Goal: Task Accomplishment & Management: Complete application form

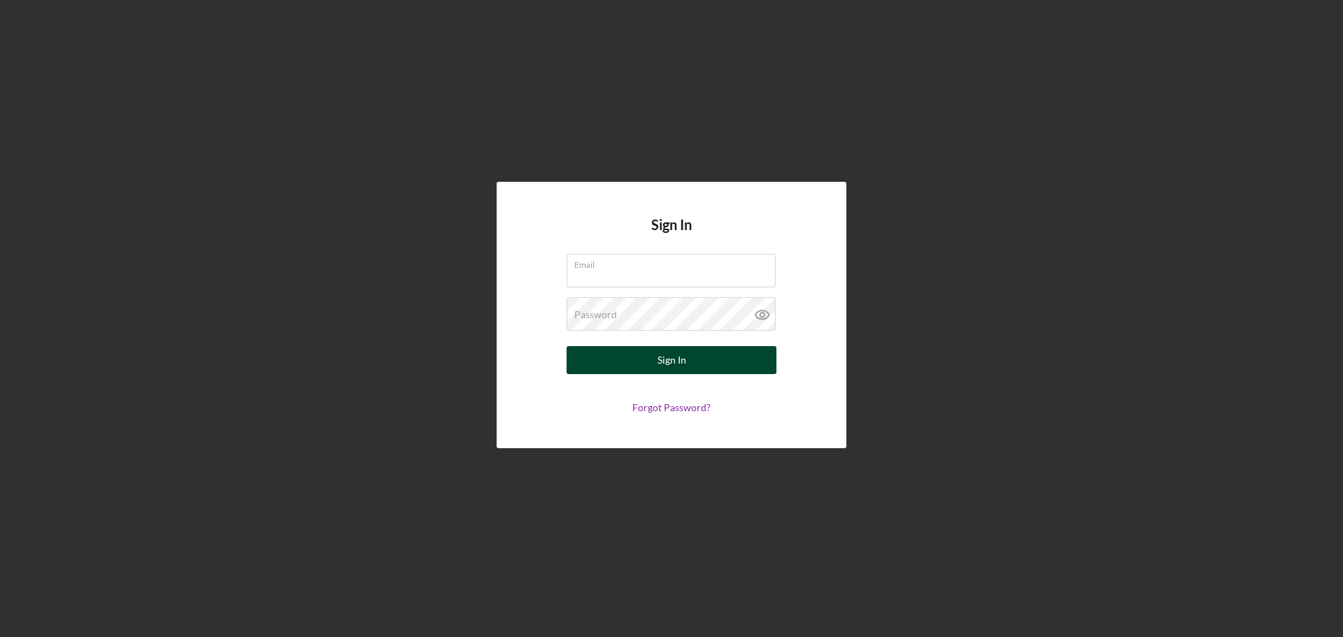
type input "[EMAIL_ADDRESS][DOMAIN_NAME]"
click at [661, 355] on div "Sign In" at bounding box center [671, 360] width 29 height 28
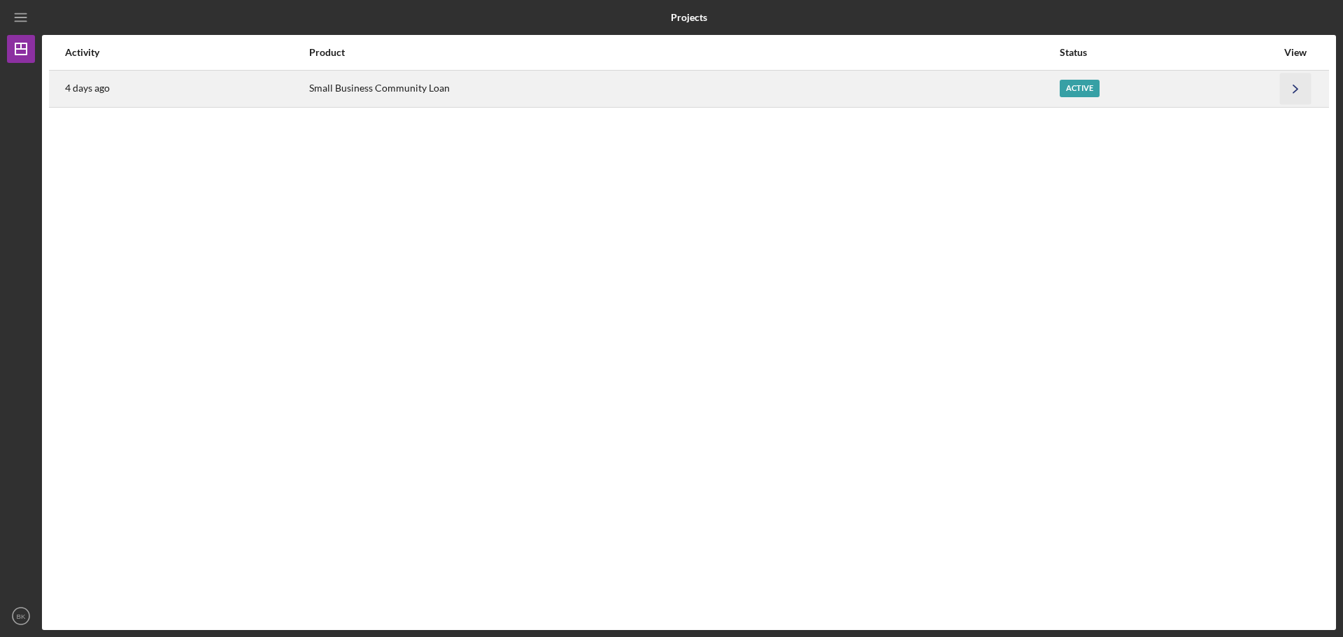
click at [1296, 78] on icon "Icon/Navigate" at bounding box center [1295, 88] width 31 height 31
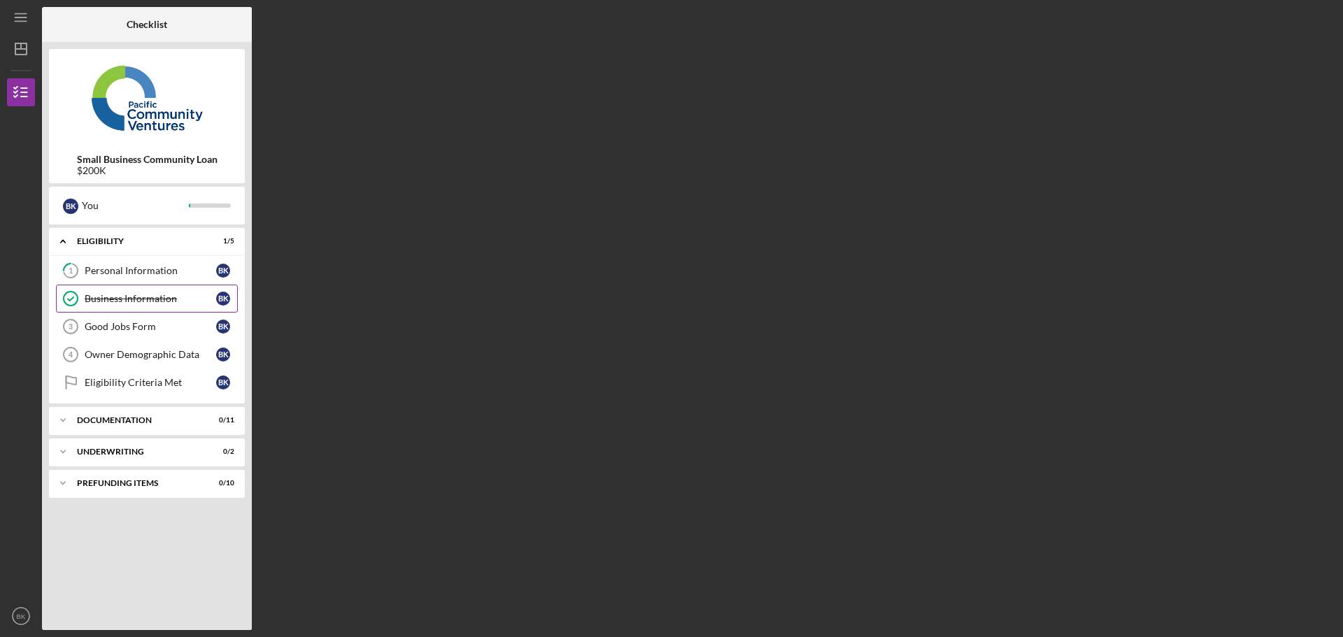
click at [169, 306] on link "Business Information Business Information B K" at bounding box center [147, 299] width 182 height 28
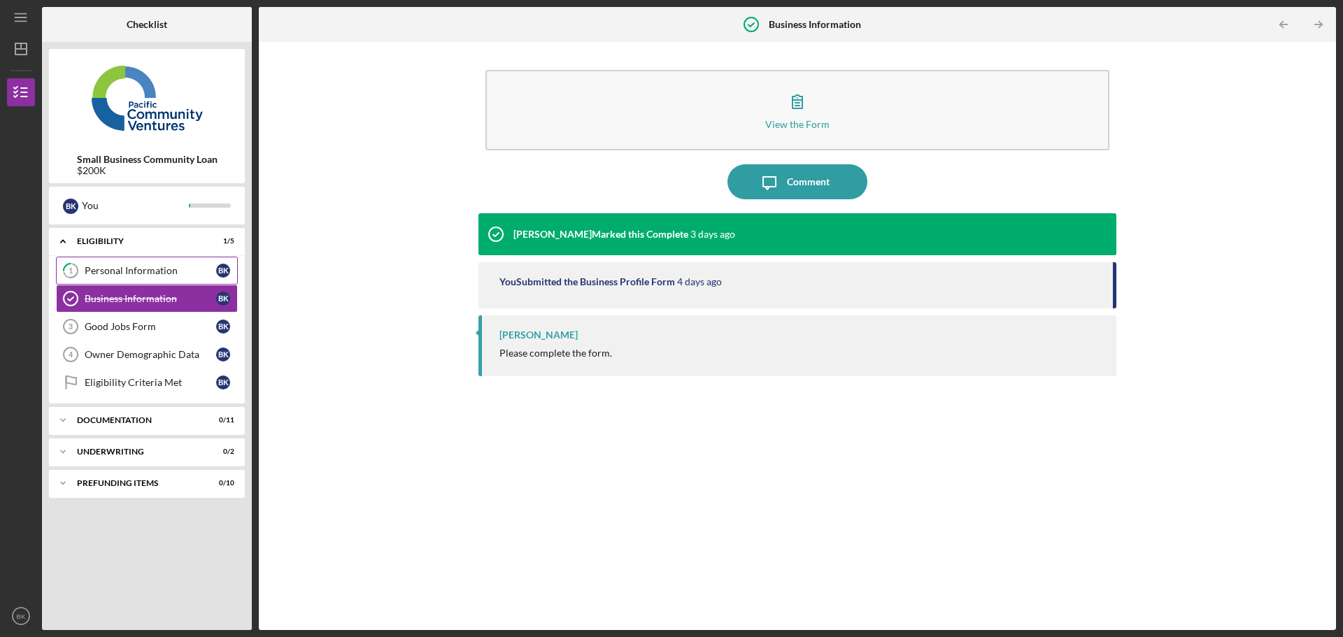
click at [143, 260] on link "1 Personal Information B K" at bounding box center [147, 271] width 182 height 28
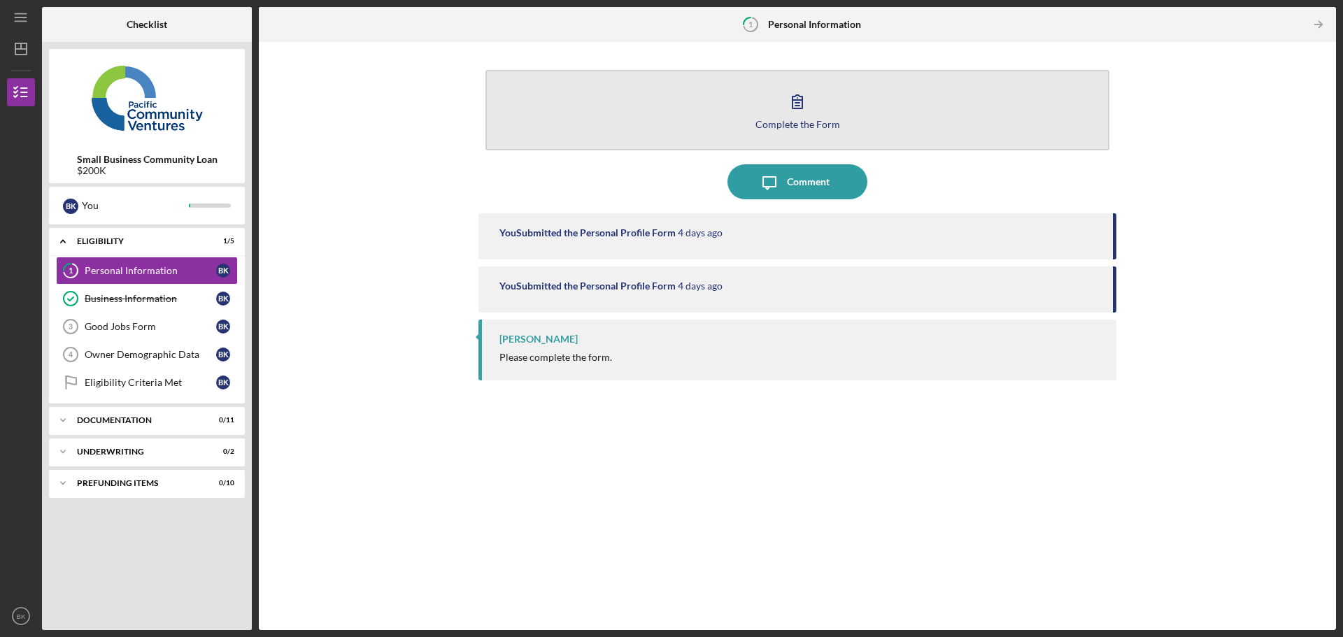
click at [775, 91] on button "Complete the Form Form" at bounding box center [797, 110] width 624 height 80
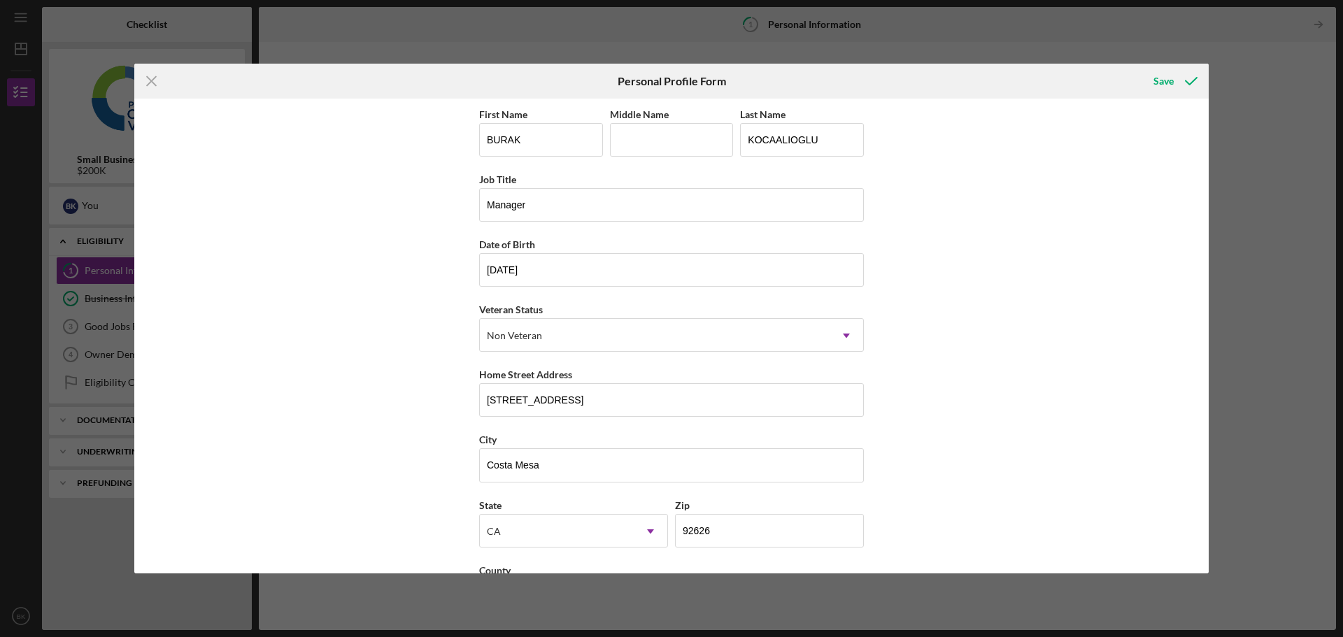
drag, startPoint x: 725, startPoint y: 249, endPoint x: 998, endPoint y: 172, distance: 283.4
click at [998, 172] on div "First Name [PERSON_NAME] Middle Name Last Name KOCAALIOGLU Job Title Manager Da…" at bounding box center [671, 336] width 1074 height 475
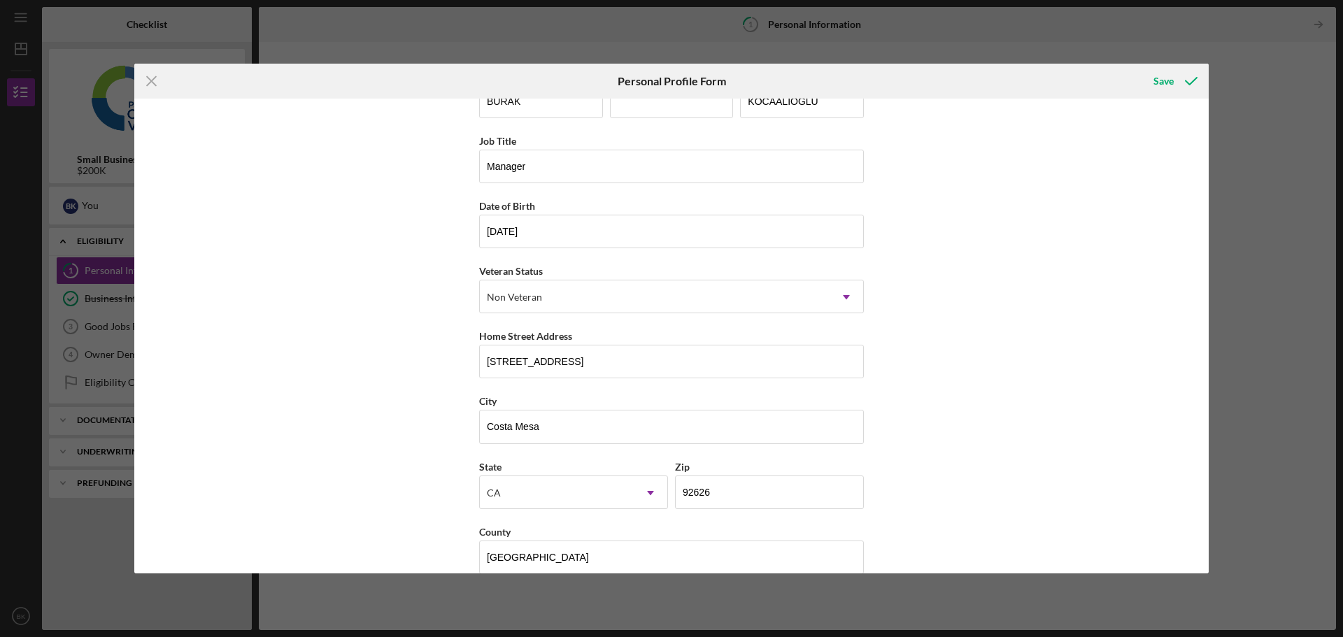
scroll to position [60, 0]
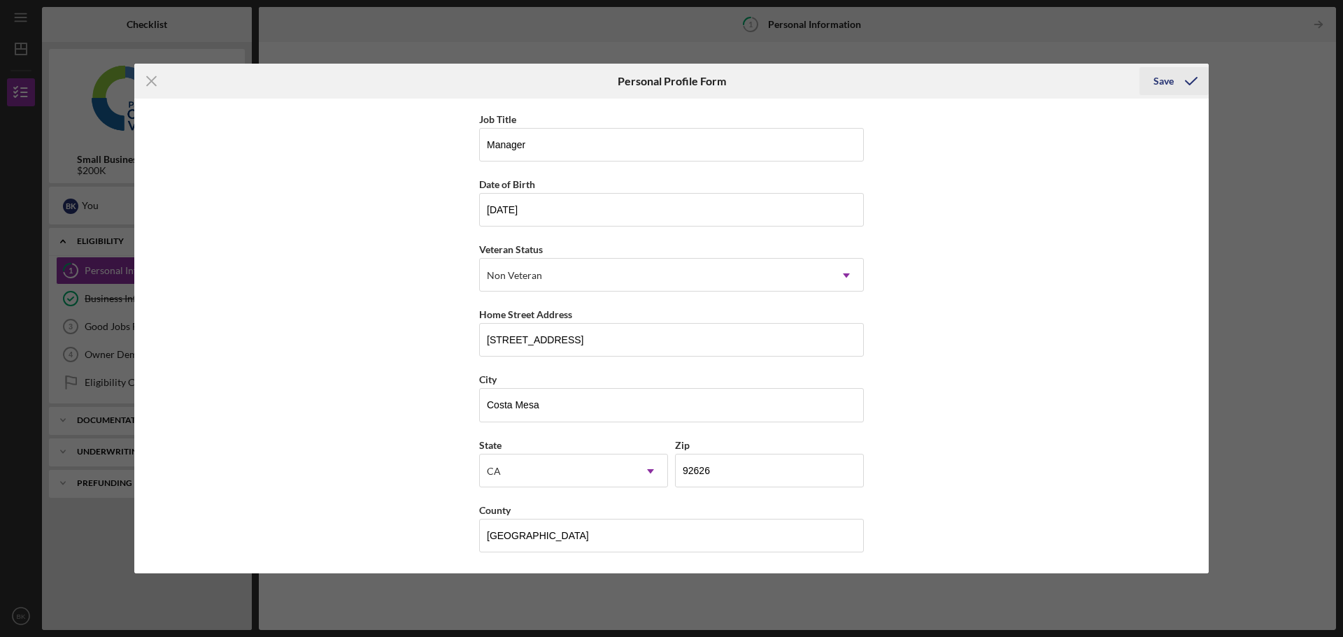
click at [1193, 79] on icon "submit" at bounding box center [1190, 81] width 35 height 35
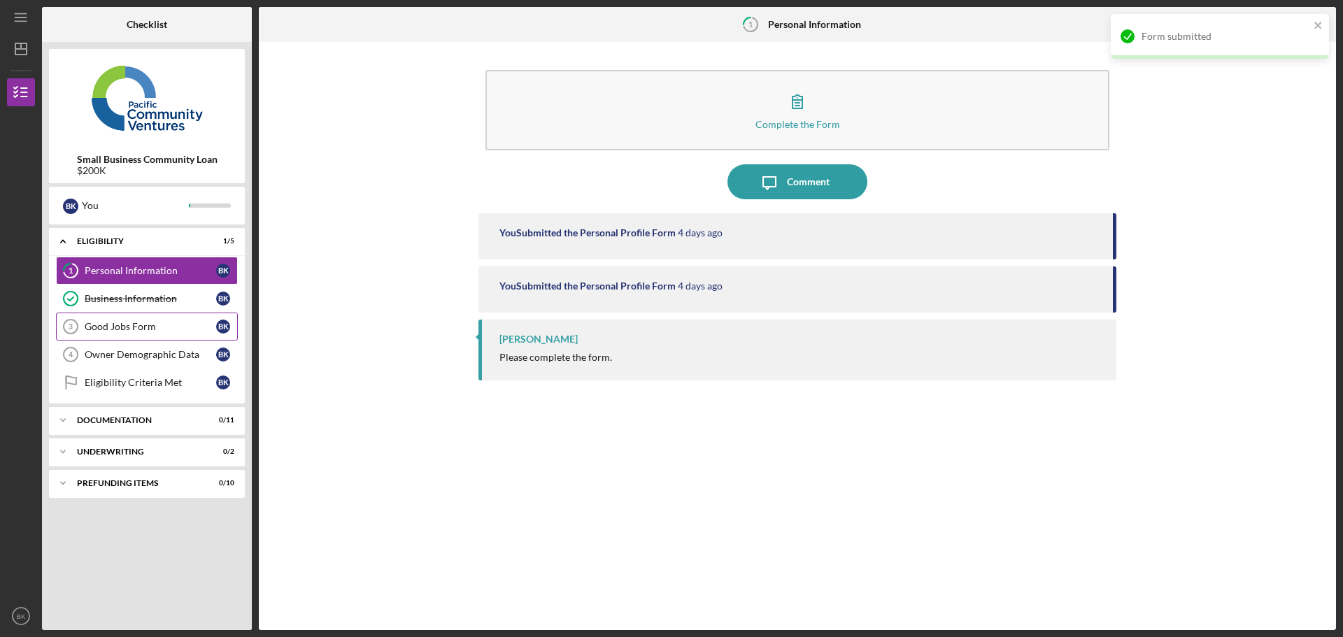
click at [160, 337] on link "Good Jobs Form 3 Good Jobs Form B K" at bounding box center [147, 327] width 182 height 28
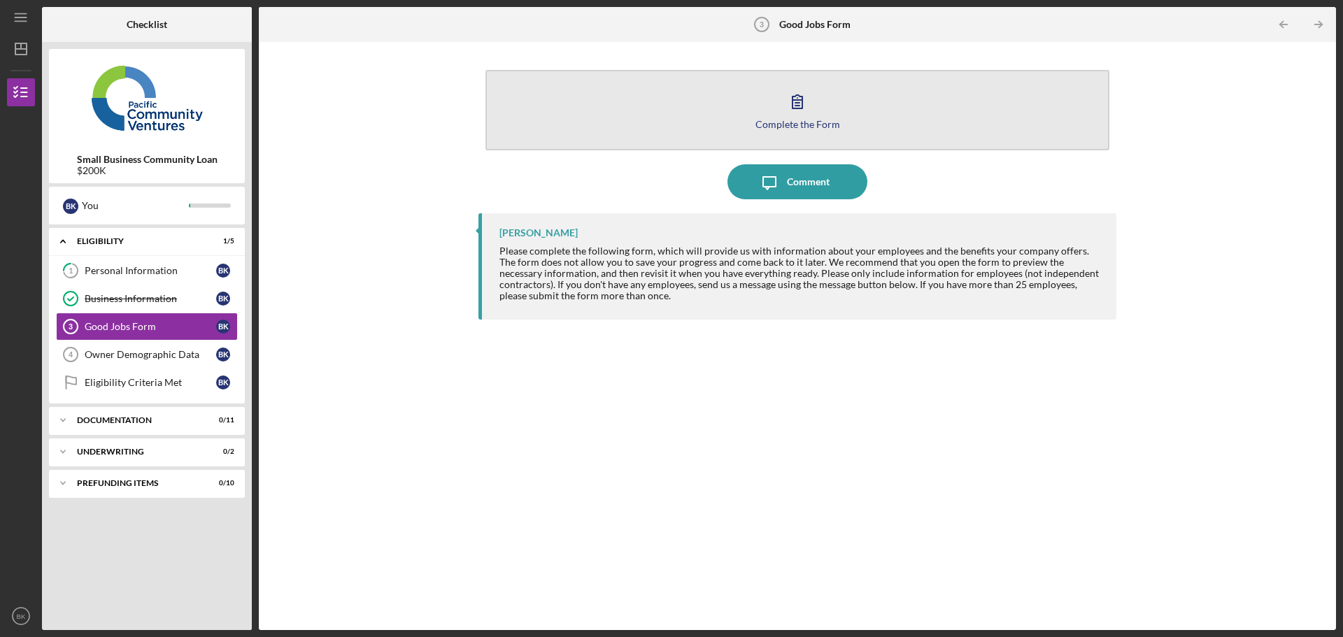
click at [805, 110] on icon "button" at bounding box center [797, 101] width 35 height 35
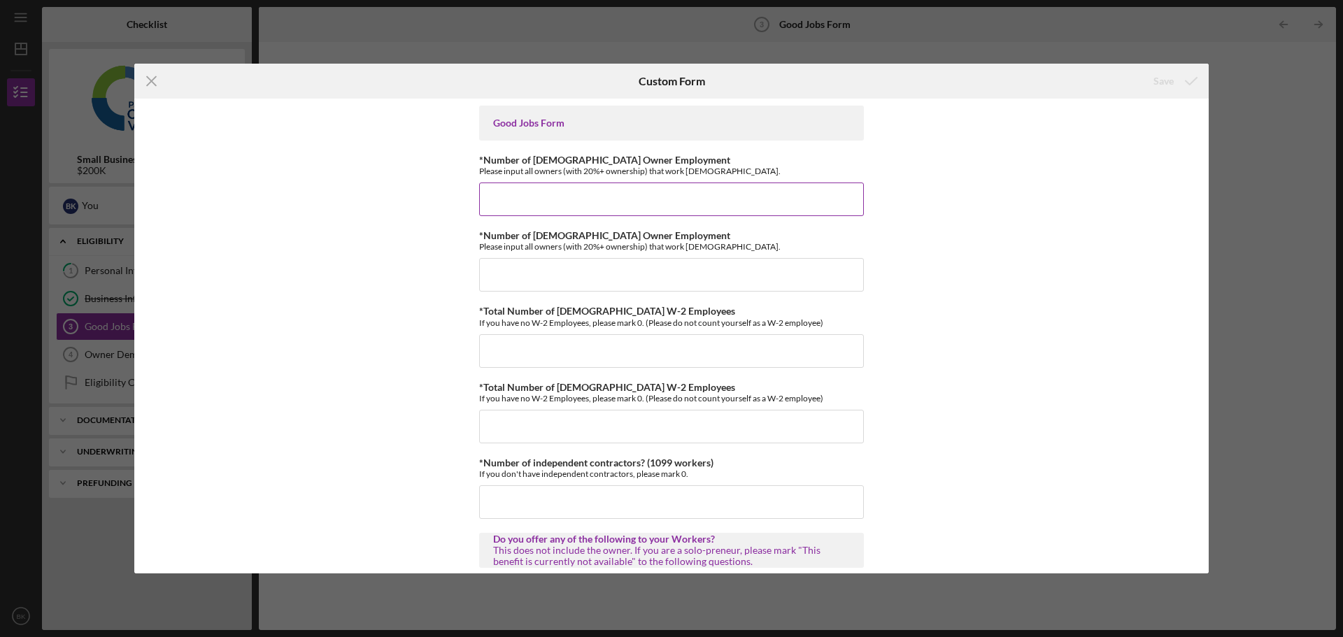
click at [605, 211] on input "*Number of [DEMOGRAPHIC_DATA] Owner Employment" at bounding box center [671, 200] width 385 height 34
type input "1"
click at [596, 264] on input "*Number of [DEMOGRAPHIC_DATA] Owner Employment" at bounding box center [671, 275] width 385 height 34
click at [545, 340] on div "*Total Number of [DEMOGRAPHIC_DATA] W-2 Employees If you have no W-2 Employees,…" at bounding box center [671, 337] width 385 height 62
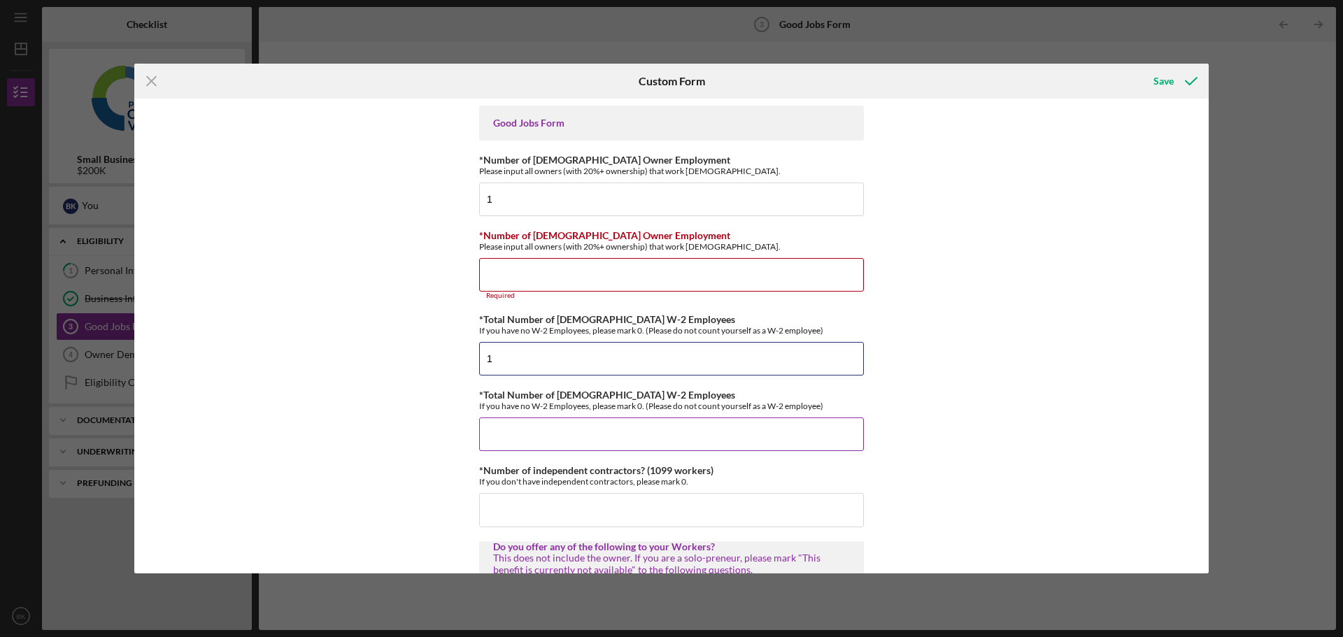
type input "1"
click at [529, 437] on input "*Total Number of [DEMOGRAPHIC_DATA] W-2 Employees" at bounding box center [671, 434] width 385 height 34
type input "0"
click at [566, 253] on div "*Number of [DEMOGRAPHIC_DATA] Owner Employment Please input all owners (with 20…" at bounding box center [671, 265] width 385 height 70
click at [550, 277] on input "*Number of [DEMOGRAPHIC_DATA] Owner Employment" at bounding box center [671, 275] width 385 height 34
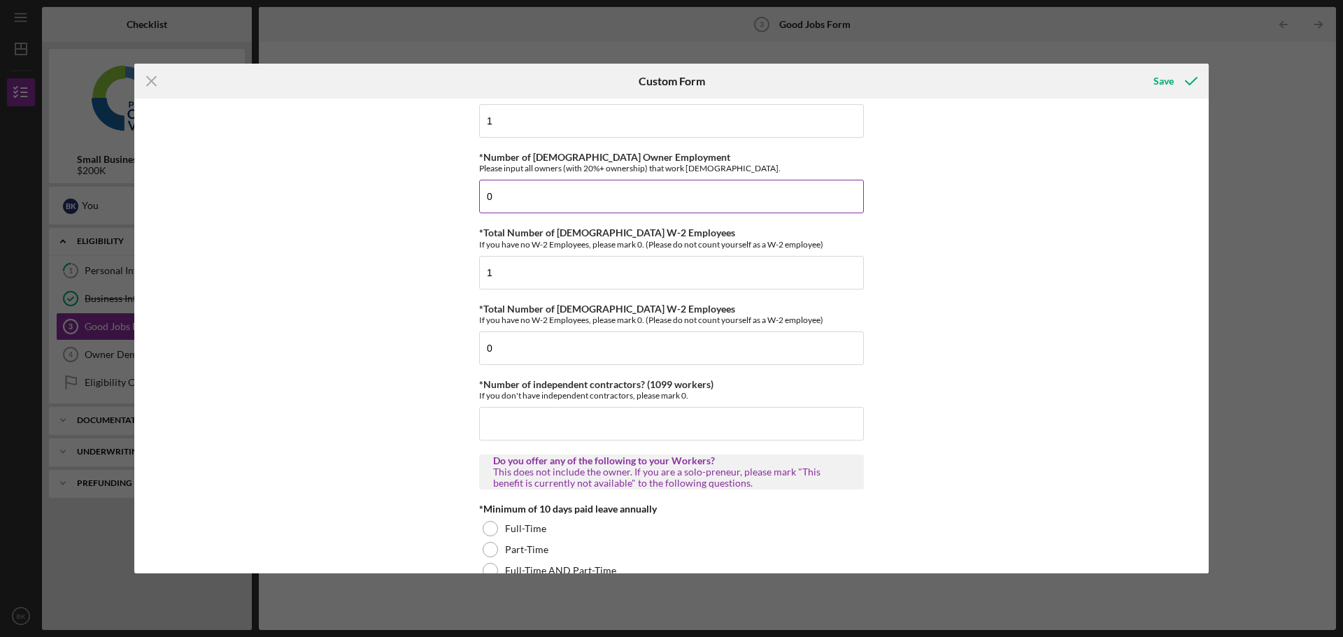
scroll to position [210, 0]
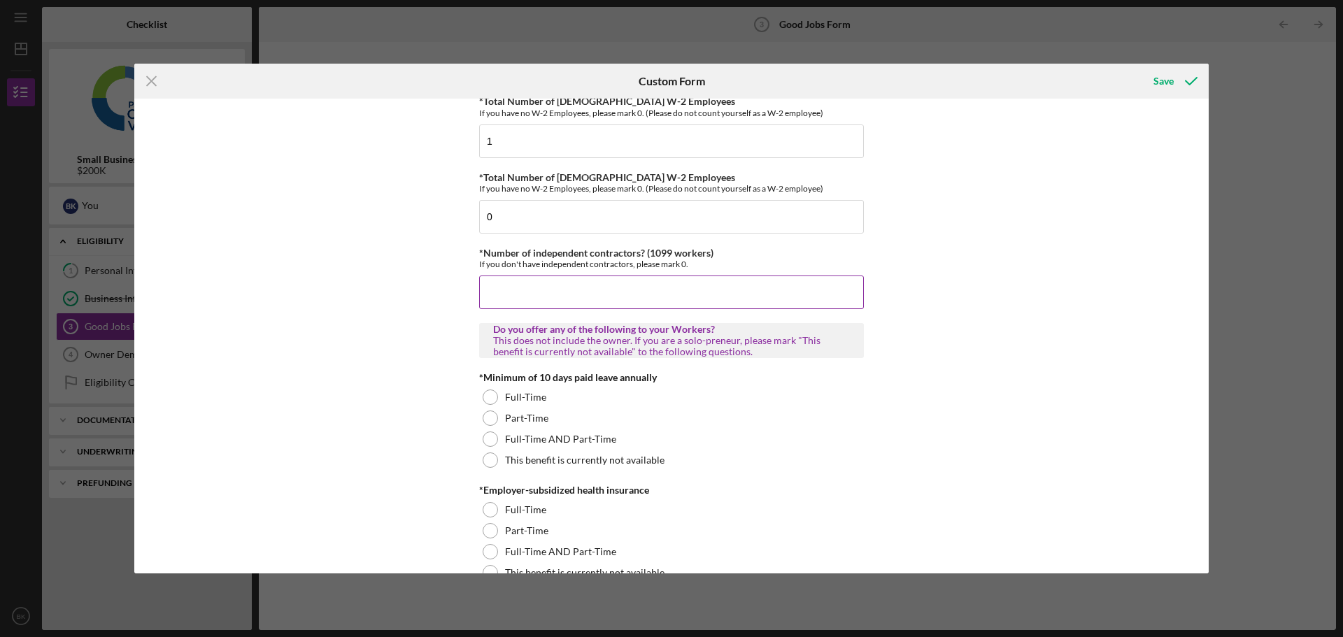
type input "0"
click at [554, 296] on input "*Number of independent contractors? (1099 workers)" at bounding box center [671, 293] width 385 height 34
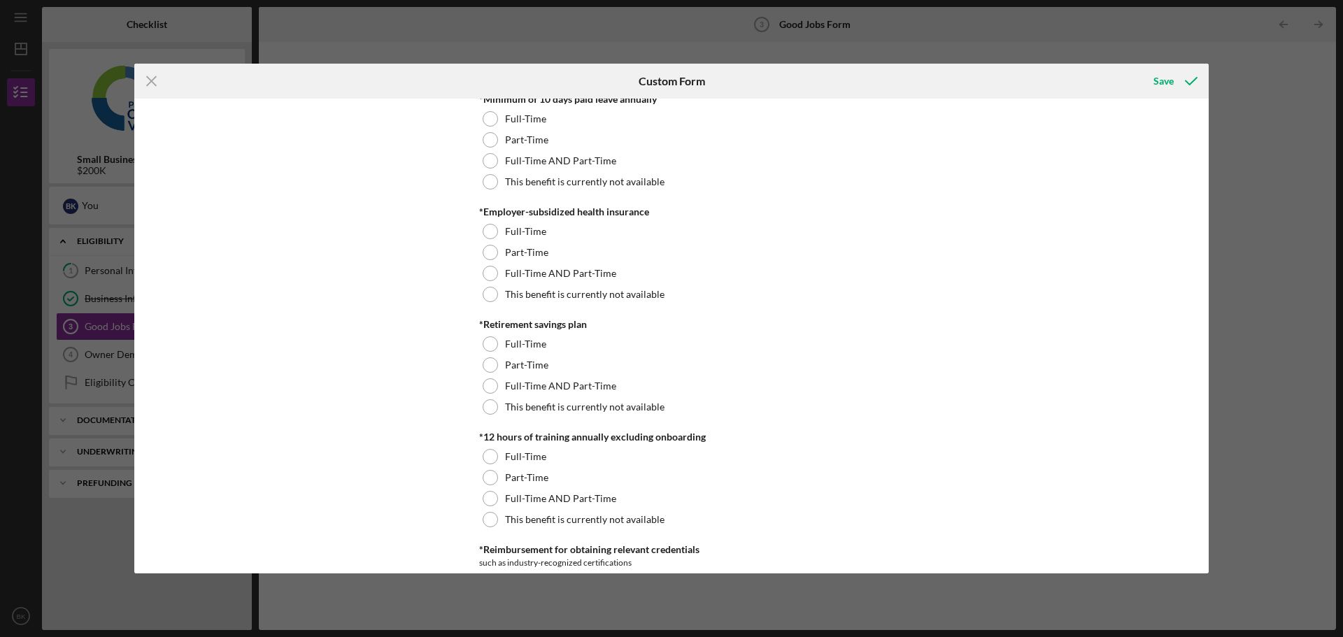
scroll to position [489, 0]
type input "0"
click at [584, 405] on label "This benefit is currently not available" at bounding box center [584, 405] width 159 height 11
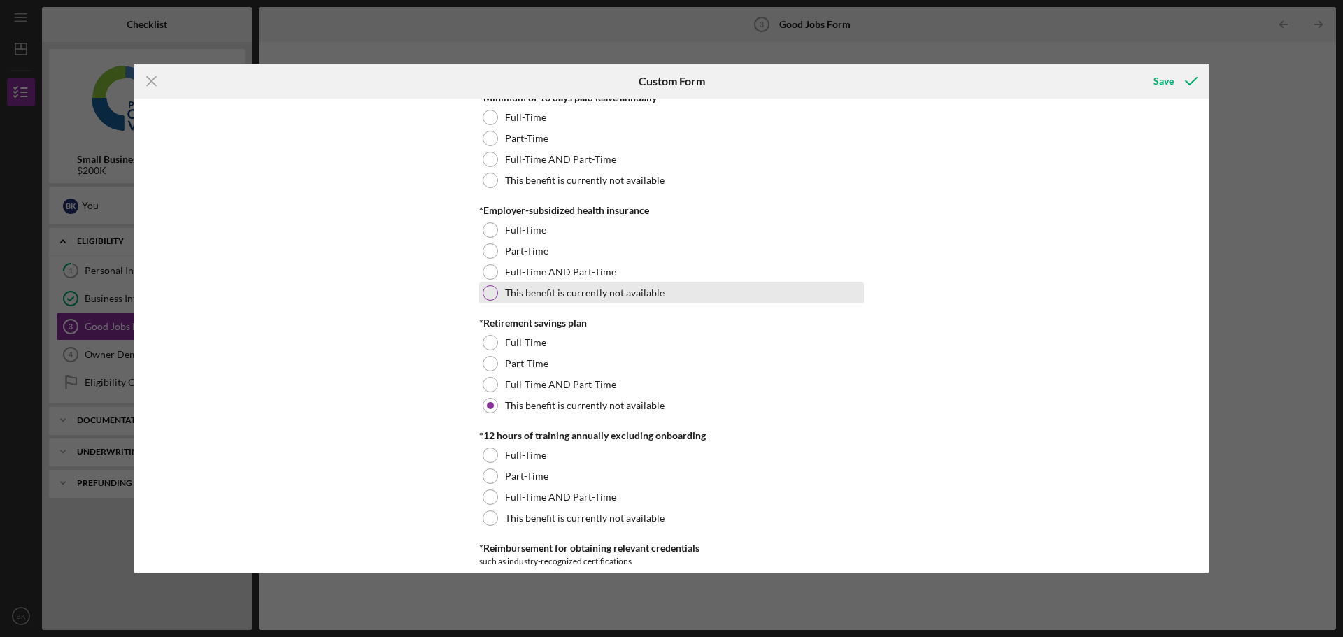
click at [562, 283] on div "This benefit is currently not available" at bounding box center [671, 293] width 385 height 21
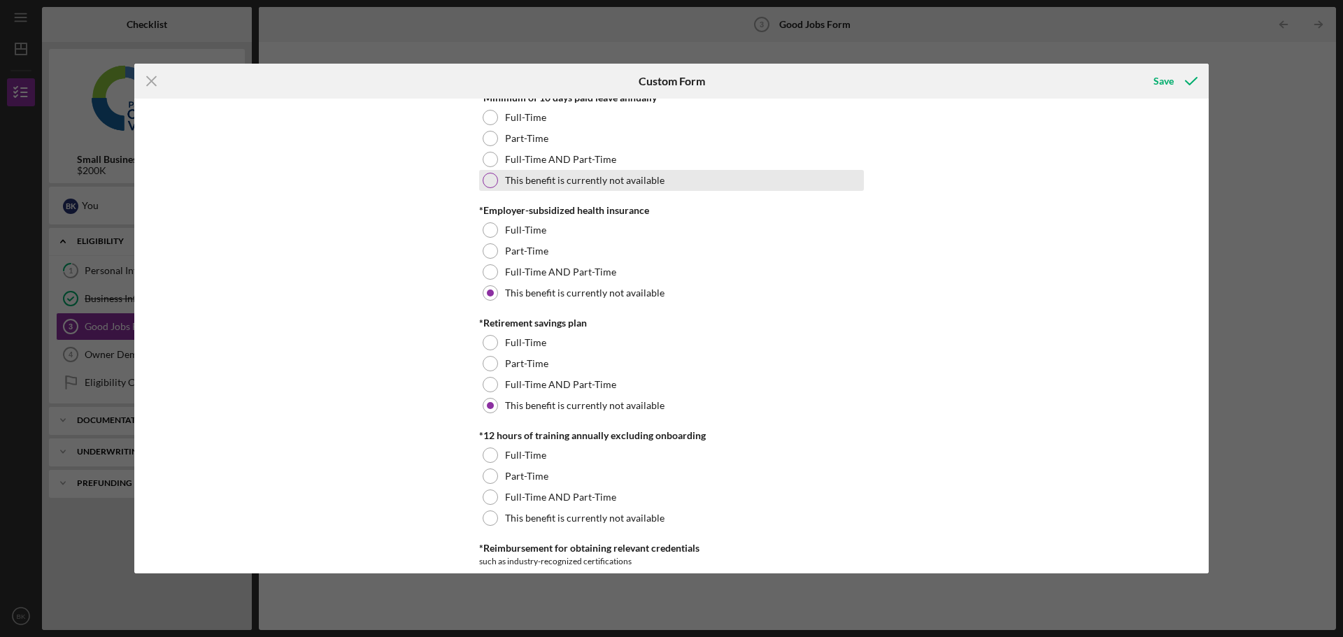
click at [585, 186] on div "This benefit is currently not available" at bounding box center [671, 180] width 385 height 21
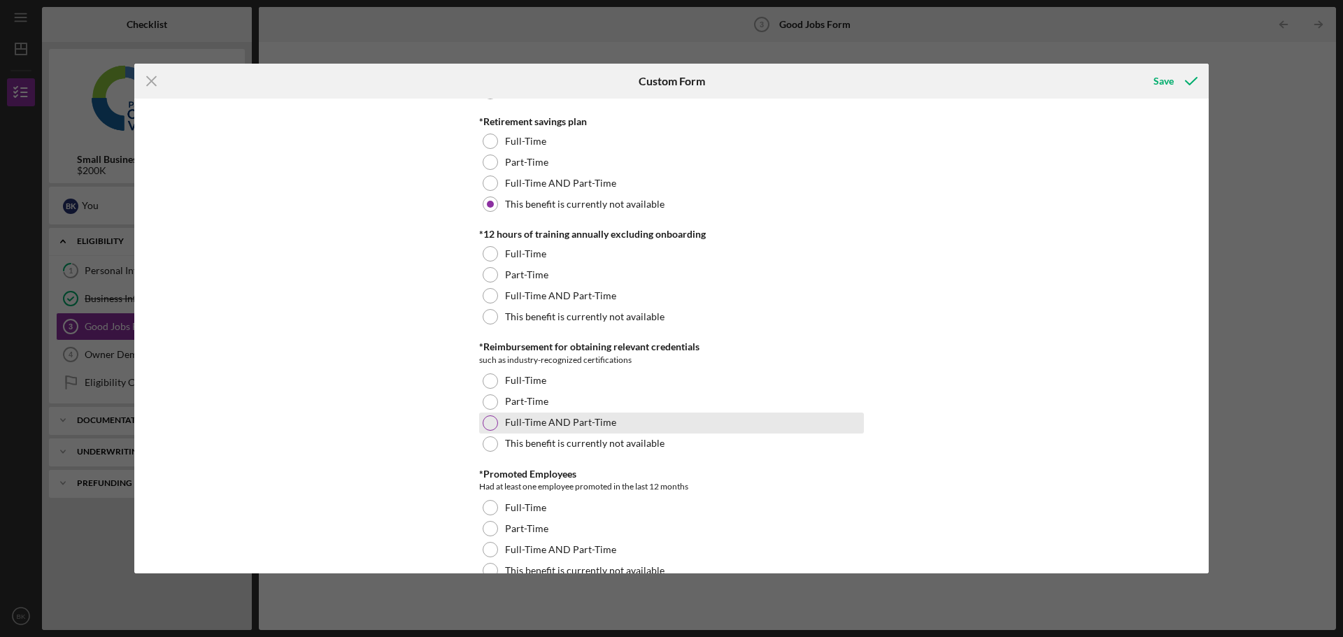
scroll to position [699, 0]
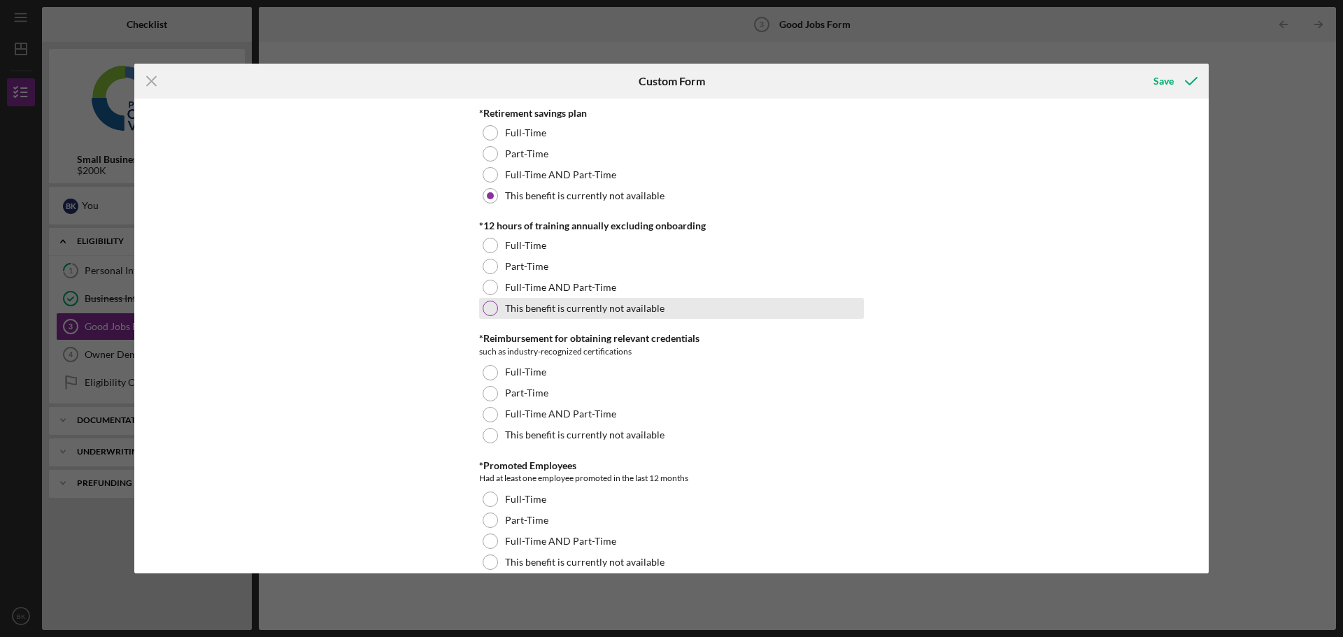
click at [635, 308] on label "This benefit is currently not available" at bounding box center [584, 308] width 159 height 11
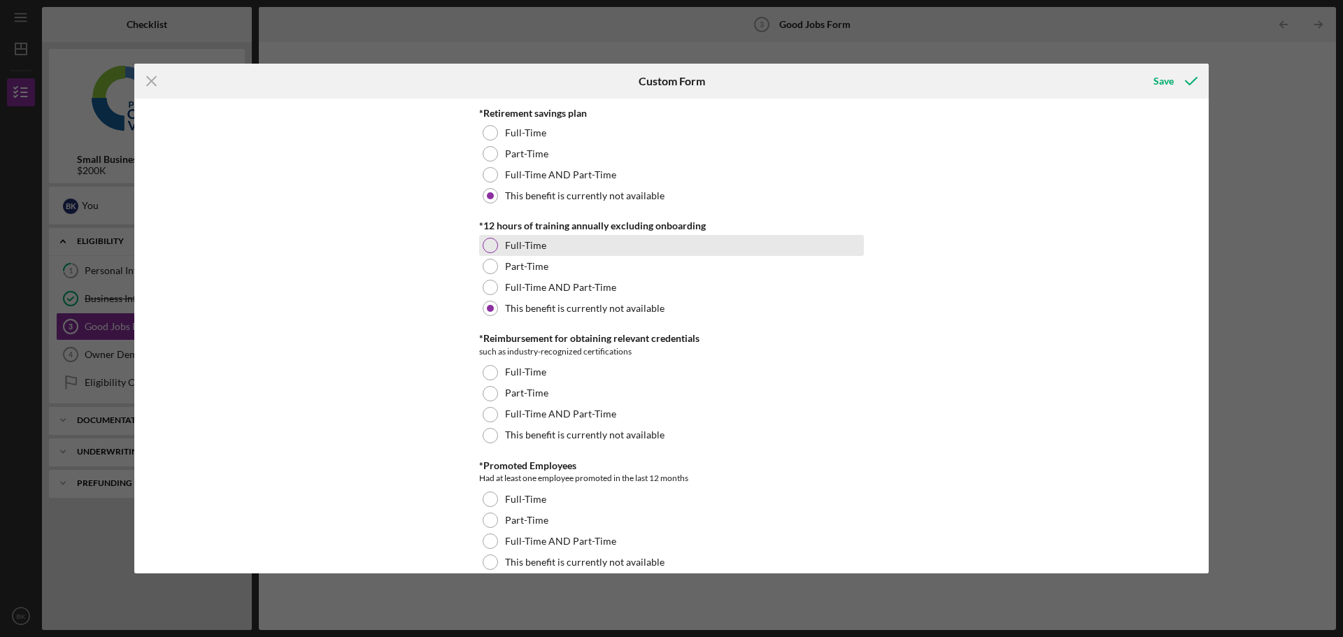
click at [535, 250] on label "Full-Time" at bounding box center [525, 245] width 41 height 11
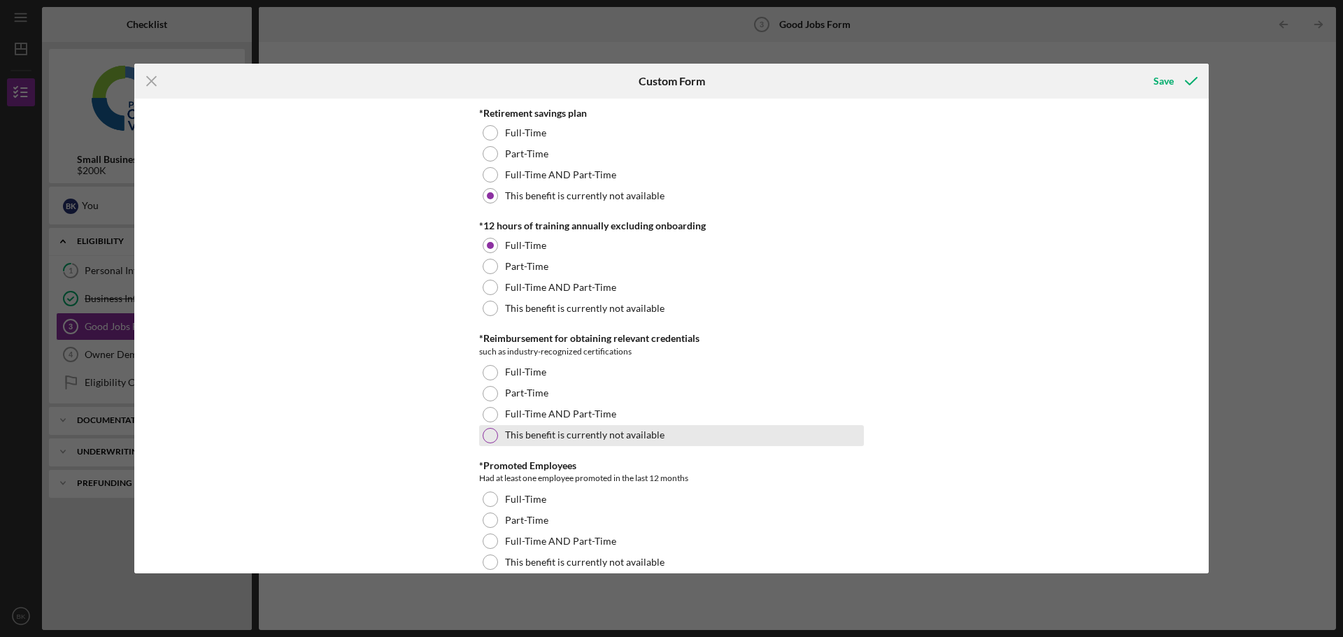
click at [577, 436] on label "This benefit is currently not available" at bounding box center [584, 434] width 159 height 11
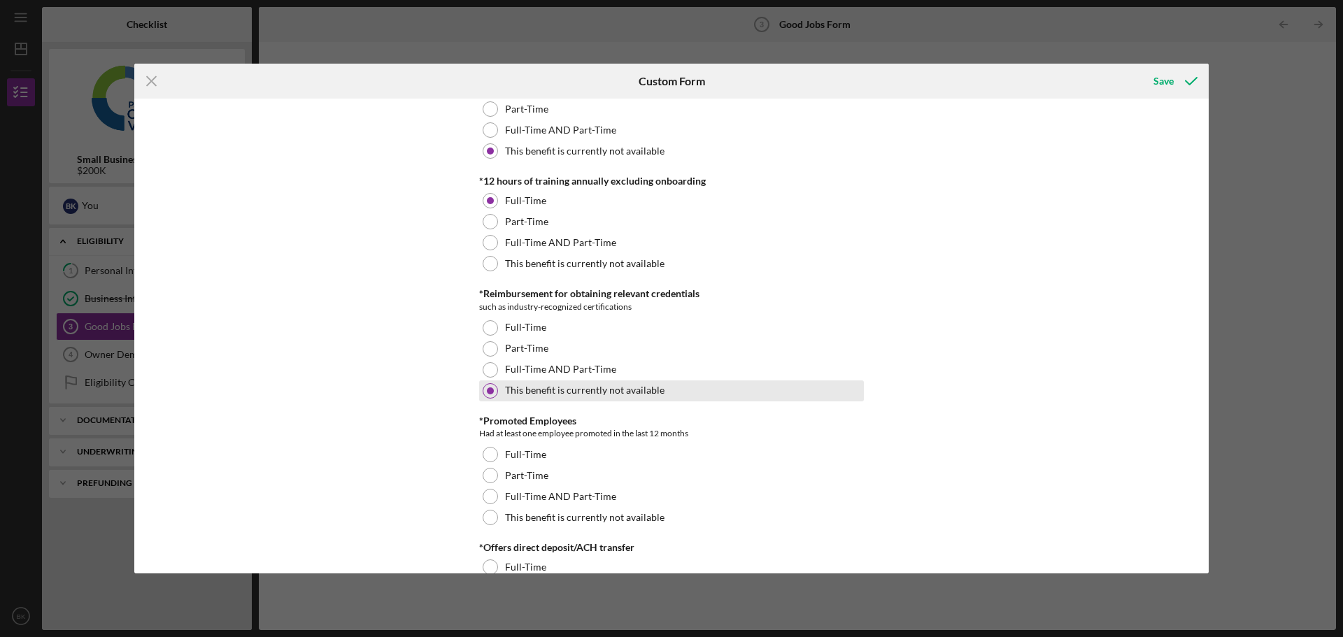
scroll to position [769, 0]
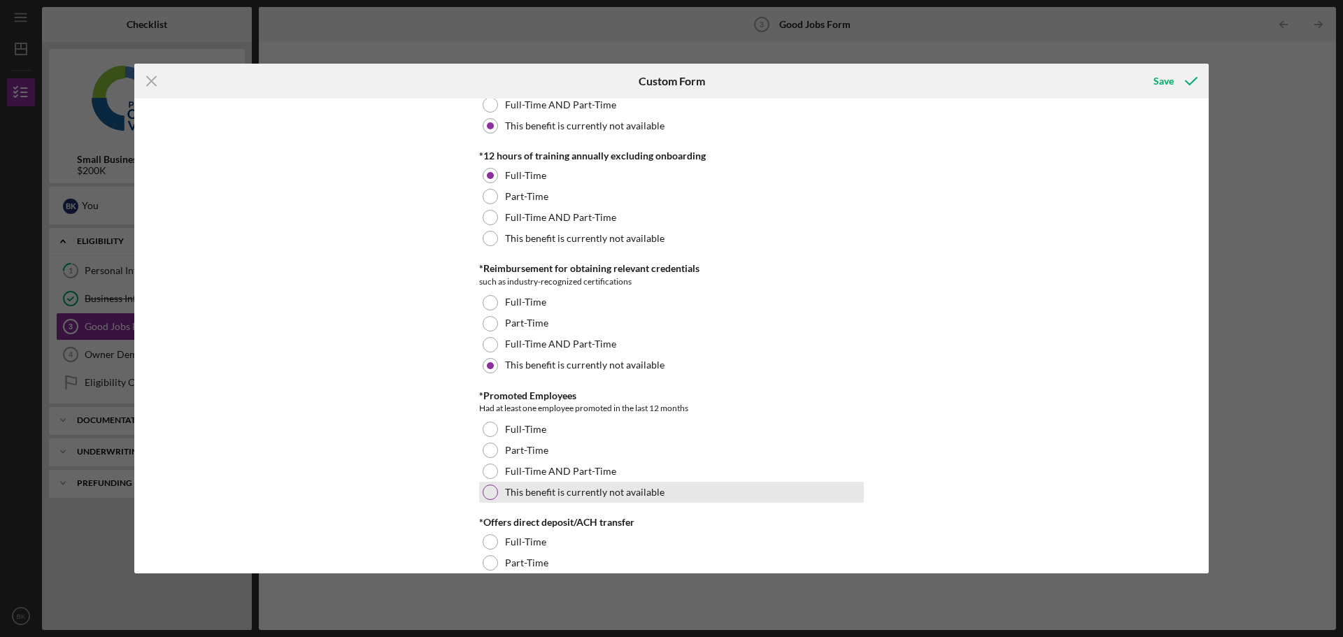
click at [572, 484] on div "This benefit is currently not available" at bounding box center [671, 492] width 385 height 21
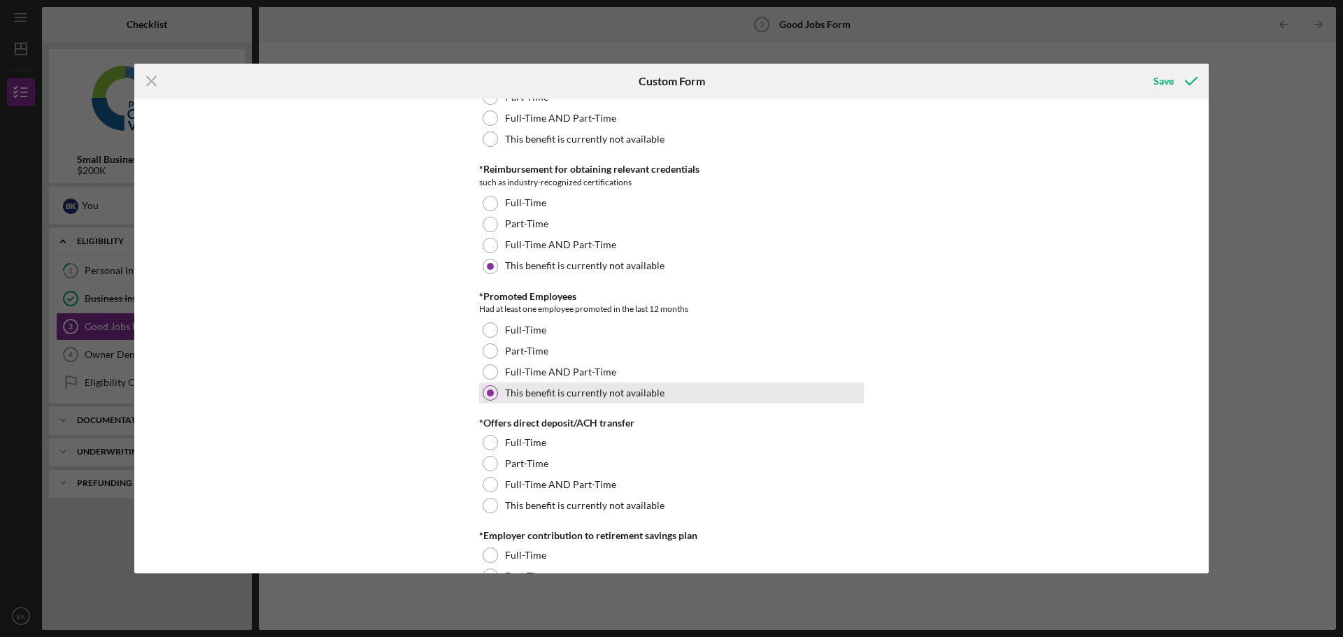
scroll to position [1049, 0]
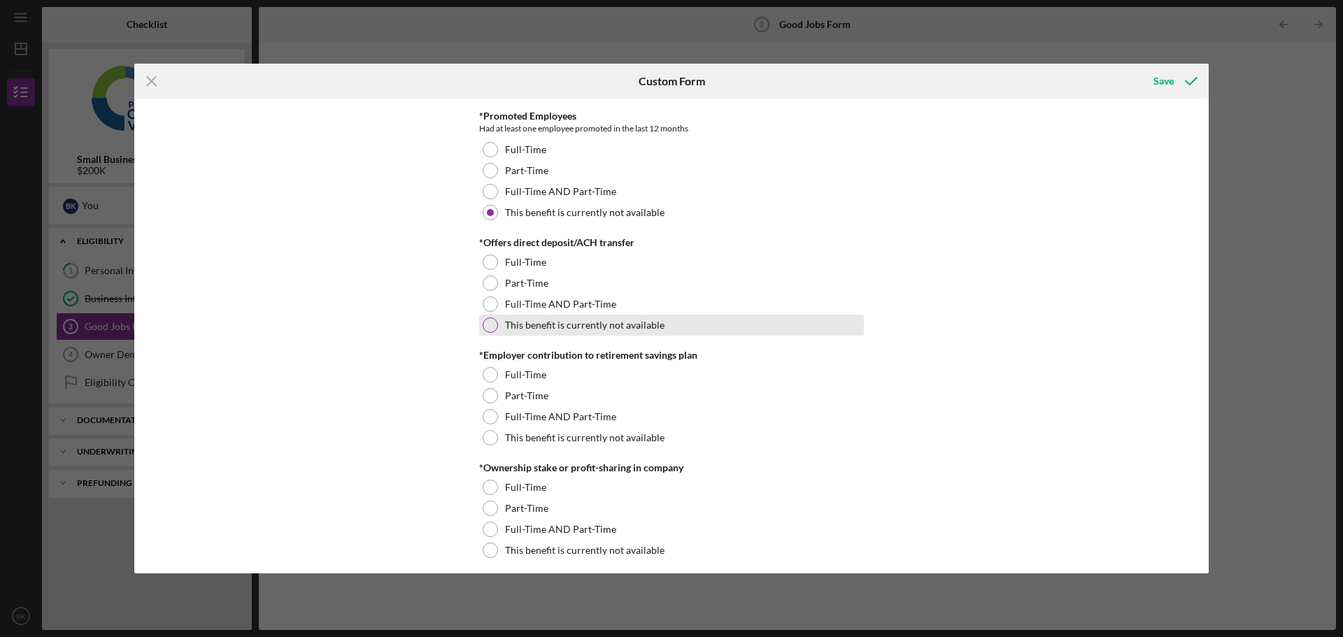
click at [579, 329] on label "This benefit is currently not available" at bounding box center [584, 325] width 159 height 11
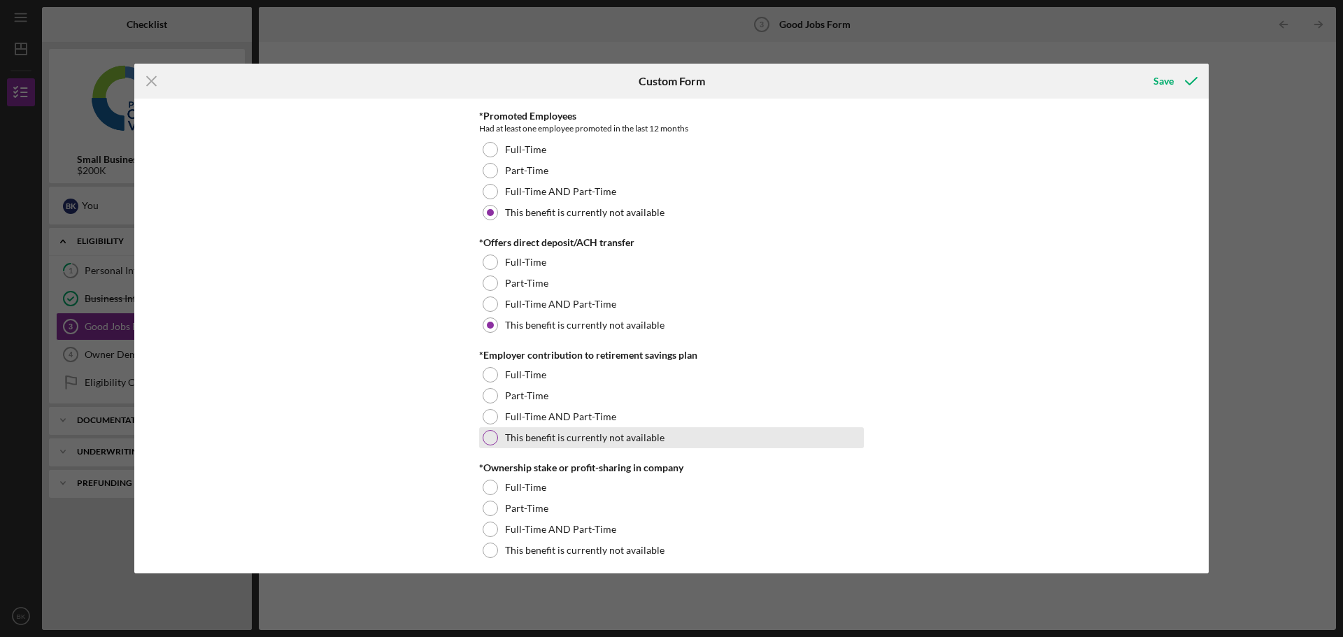
click at [555, 444] on div "This benefit is currently not available" at bounding box center [671, 437] width 385 height 21
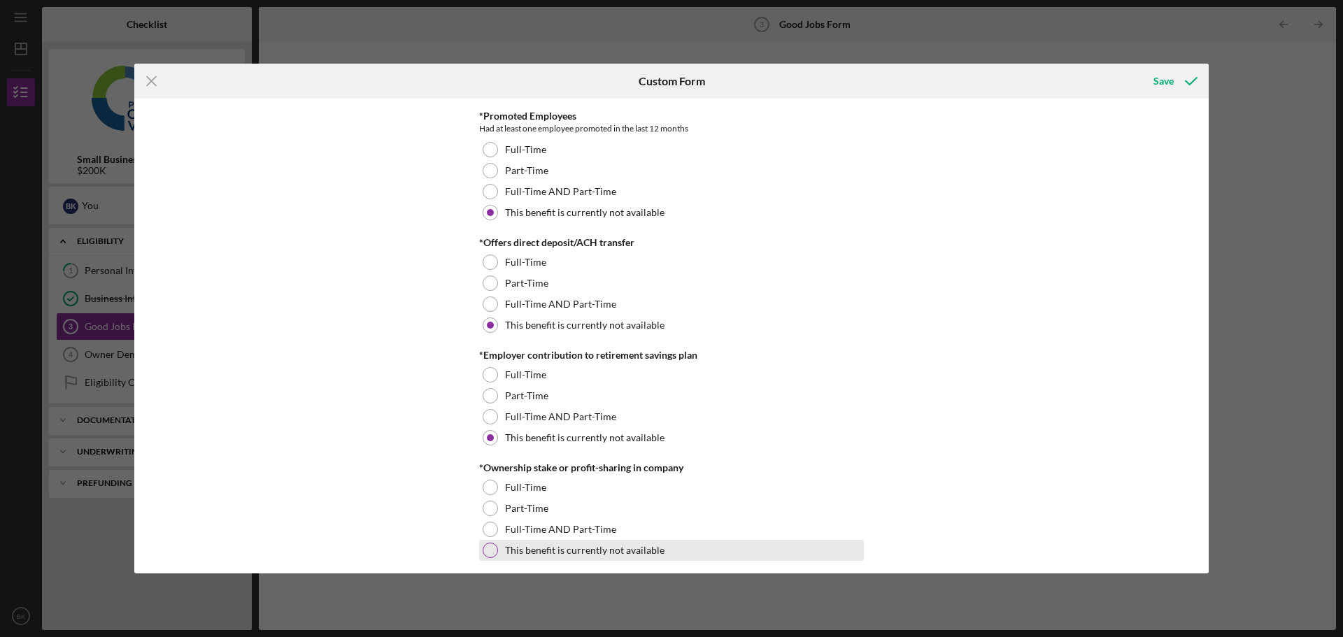
click at [567, 555] on label "This benefit is currently not available" at bounding box center [584, 550] width 159 height 11
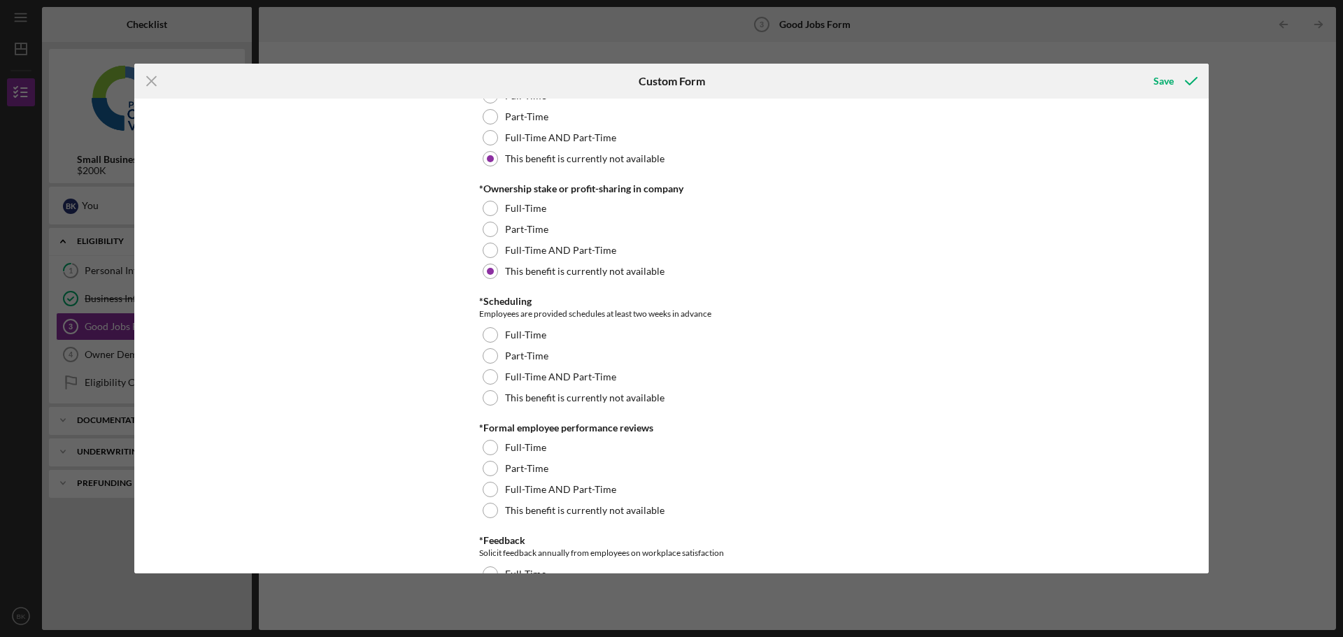
scroll to position [1329, 0]
click at [583, 405] on div "This benefit is currently not available" at bounding box center [671, 397] width 385 height 21
click at [562, 516] on div "This benefit is currently not available" at bounding box center [671, 509] width 385 height 21
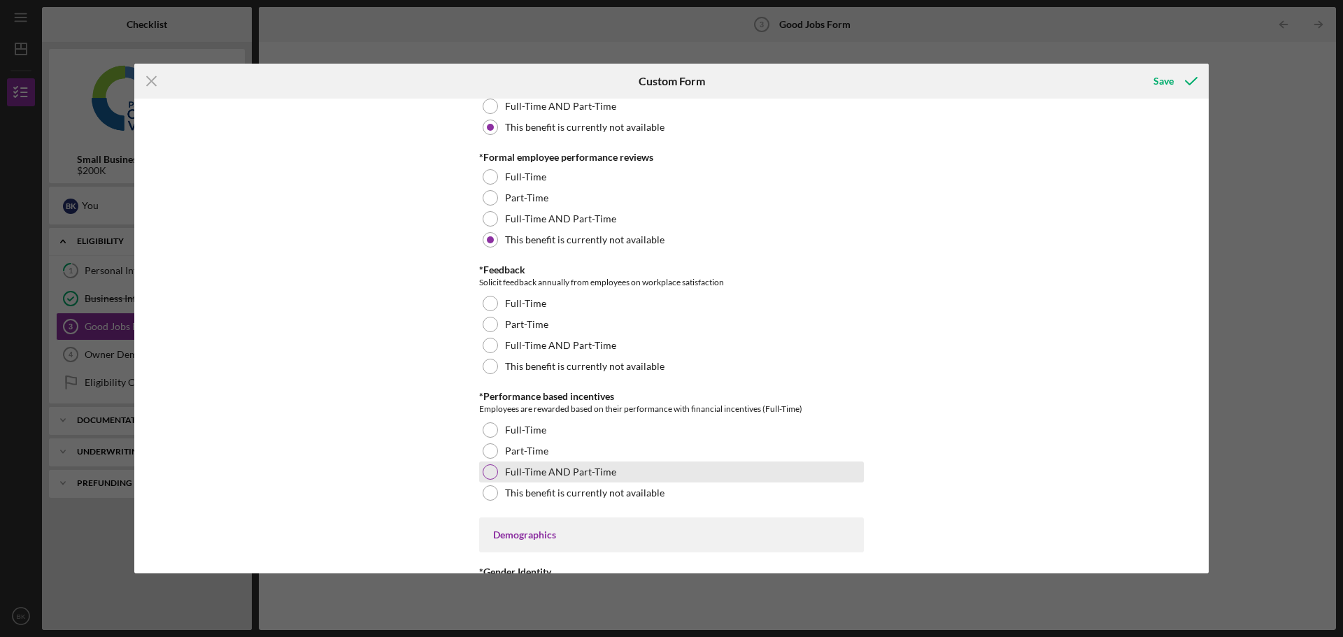
scroll to position [1608, 0]
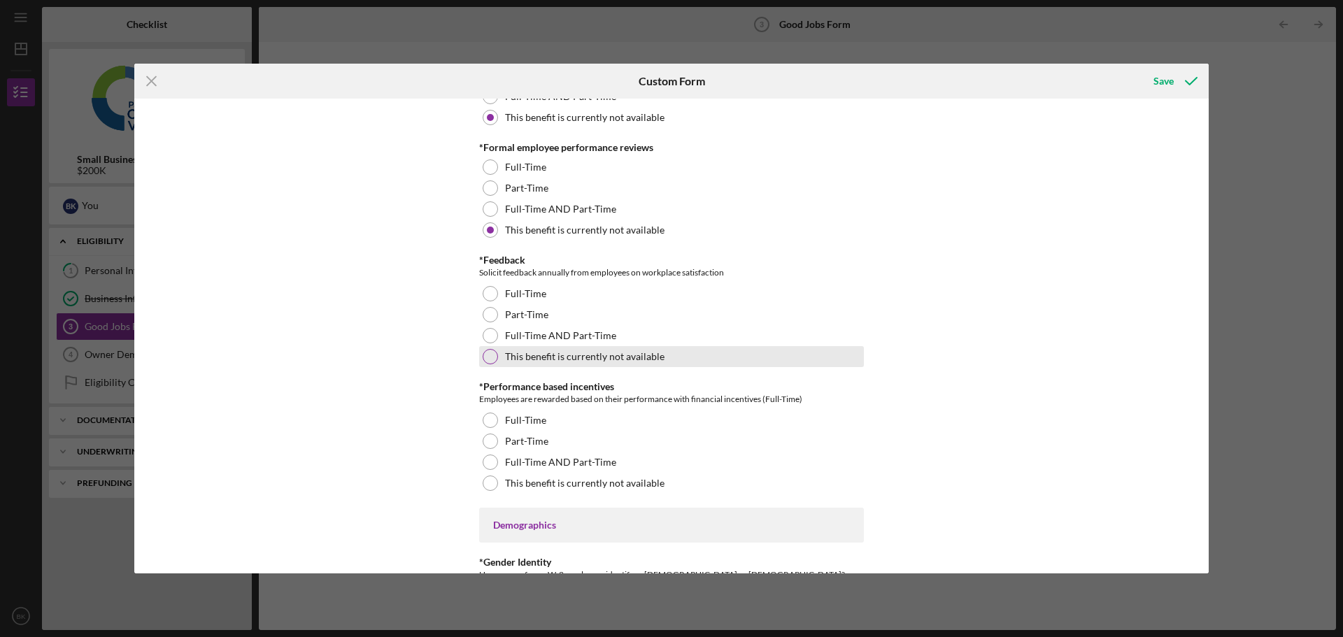
click at [569, 362] on label "This benefit is currently not available" at bounding box center [584, 356] width 159 height 11
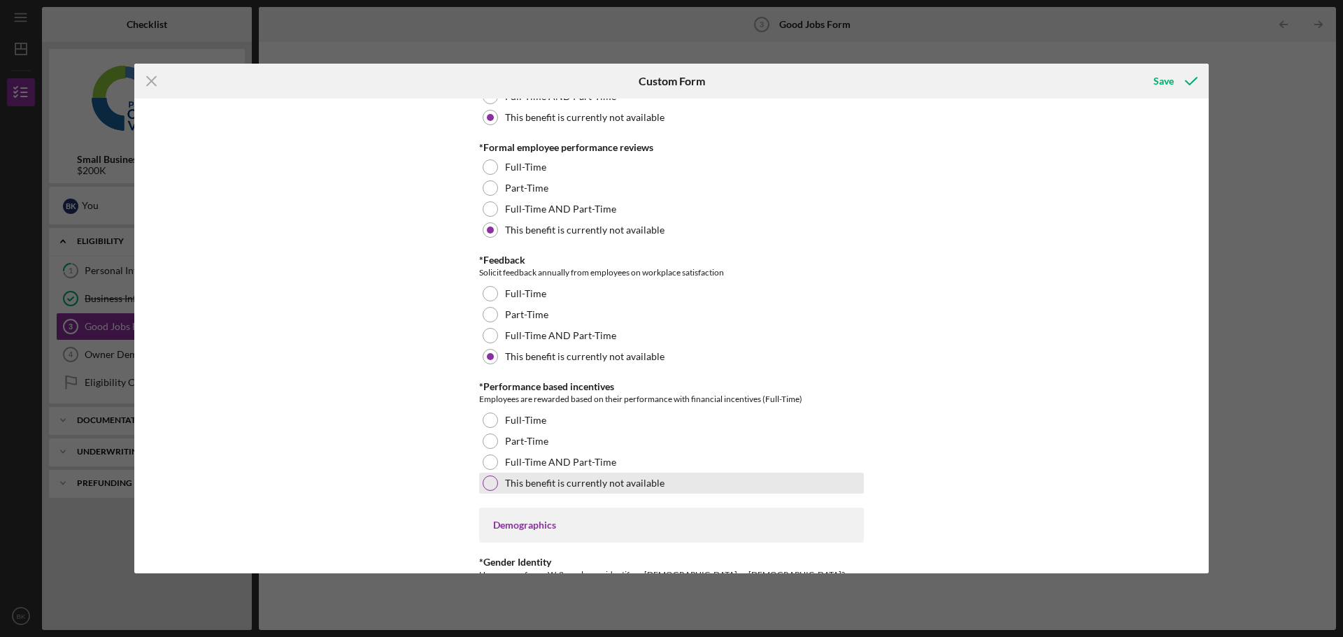
click at [552, 486] on label "This benefit is currently not available" at bounding box center [584, 483] width 159 height 11
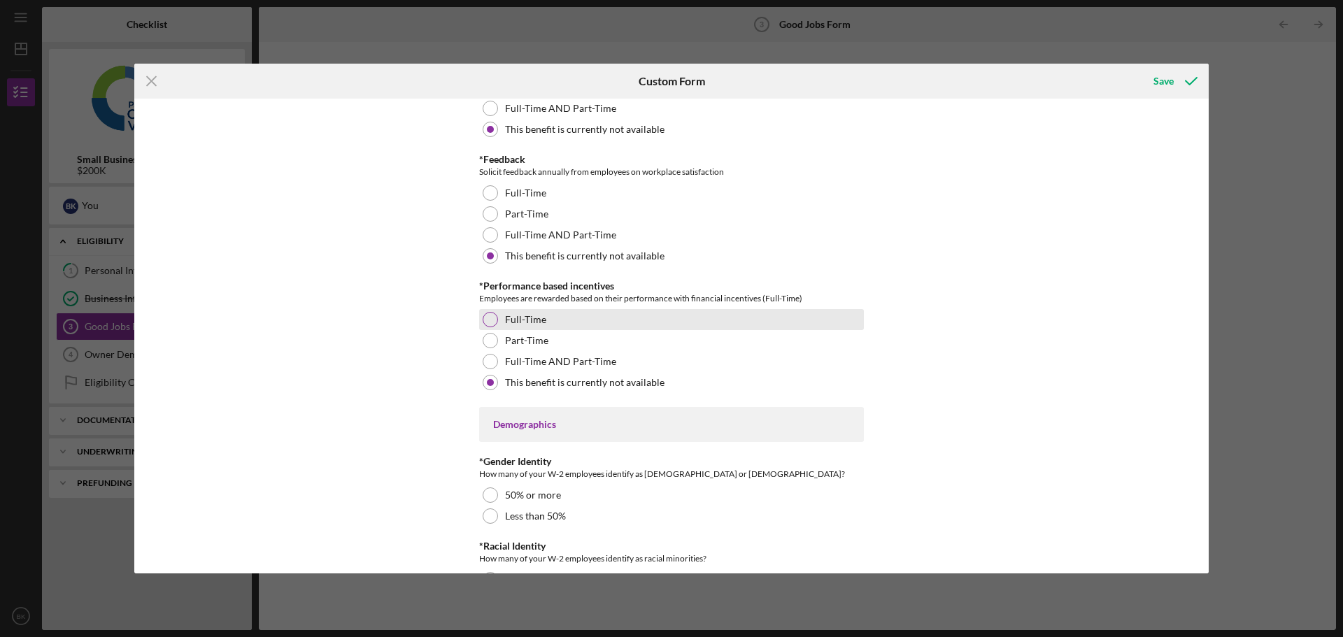
scroll to position [1888, 0]
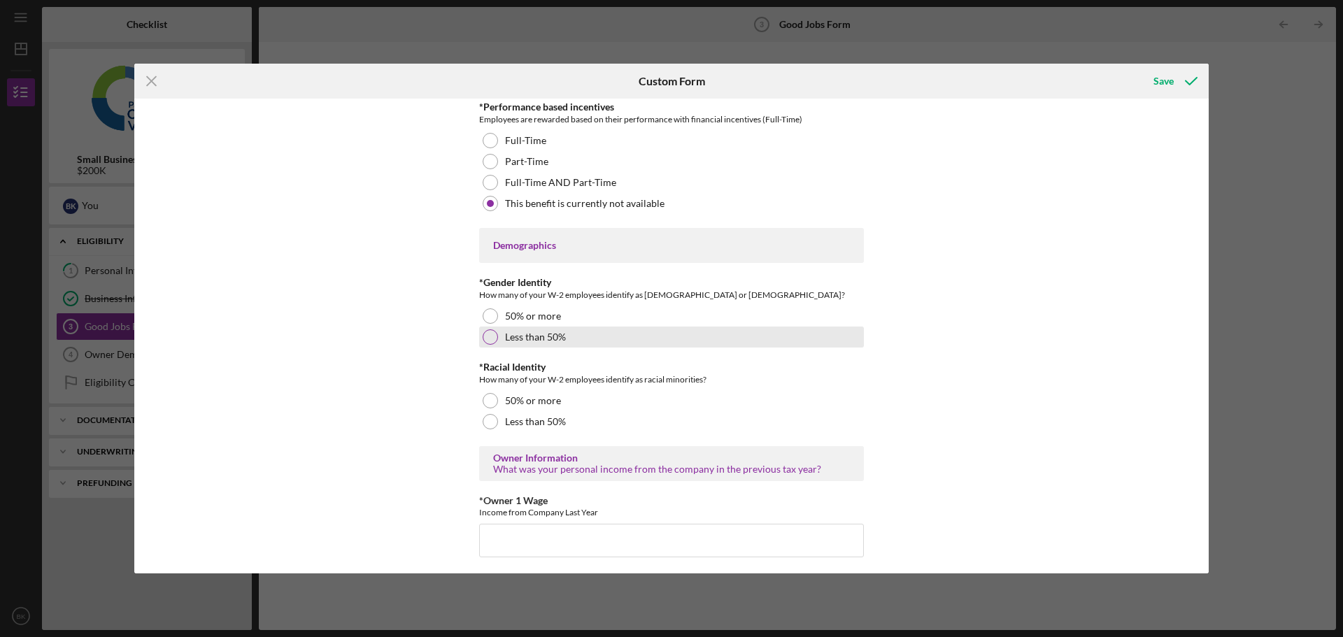
click at [549, 332] on label "Less than 50%" at bounding box center [535, 336] width 61 height 11
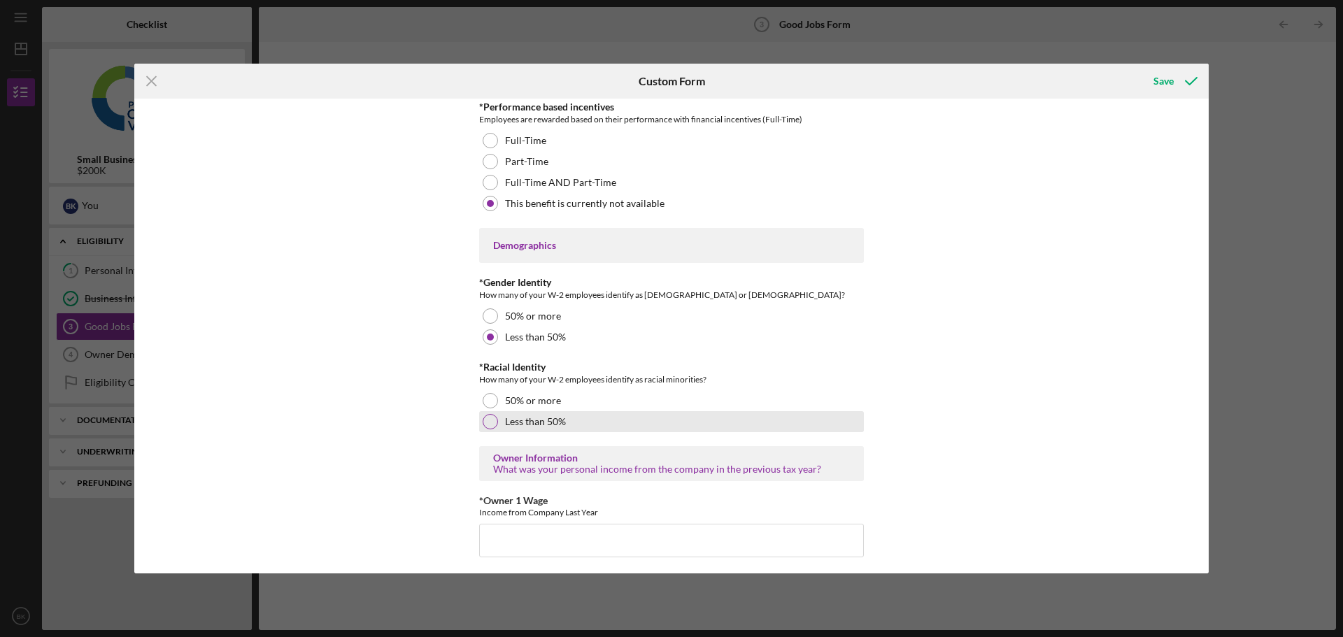
click at [542, 429] on div "Less than 50%" at bounding box center [671, 421] width 385 height 21
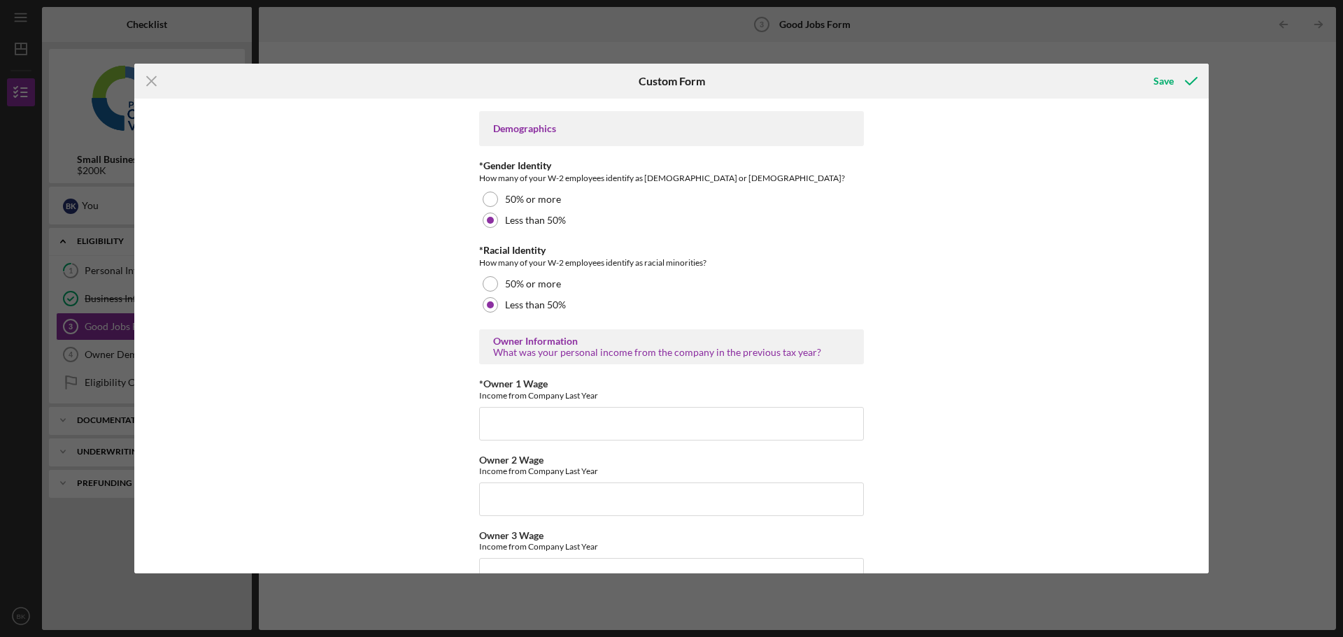
scroll to position [2238, 0]
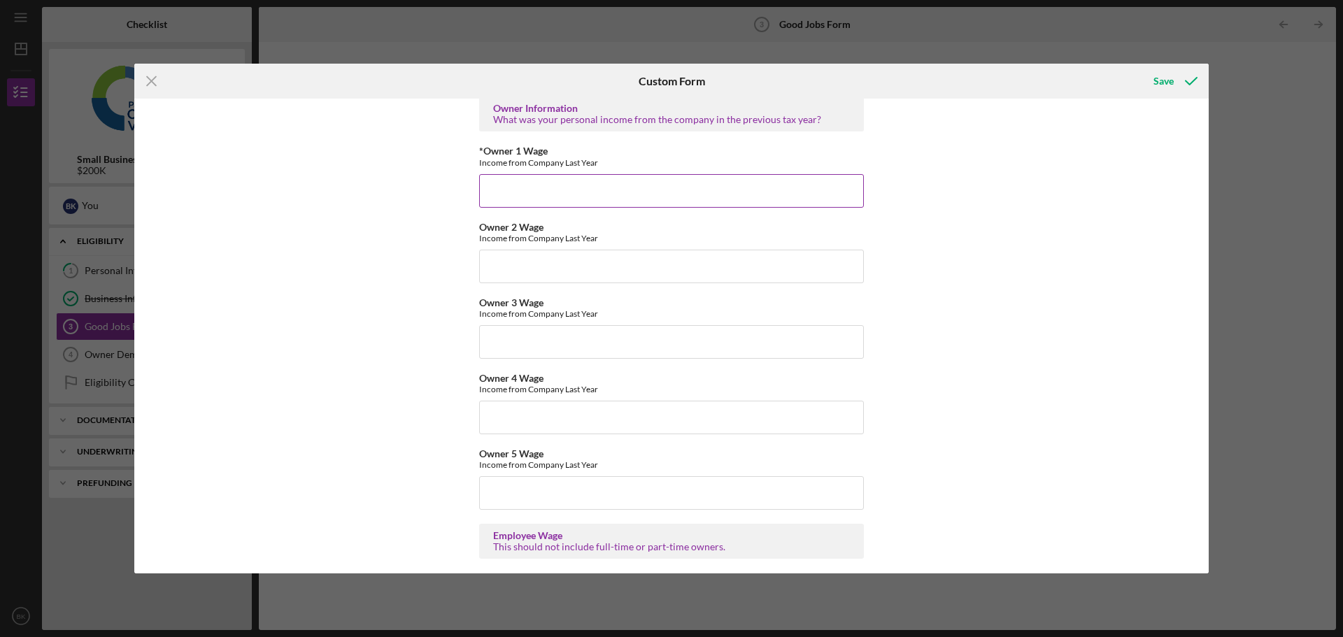
click at [519, 173] on div "*Owner 1 Wage Income from Company Last Year Required" at bounding box center [671, 176] width 385 height 62
click at [517, 185] on input "*Owner 1 Wage" at bounding box center [671, 191] width 385 height 34
type input "48000"
click at [955, 276] on div "Good Jobs Form *Number of [DEMOGRAPHIC_DATA] Owner Employment Please input all …" at bounding box center [671, 336] width 1074 height 475
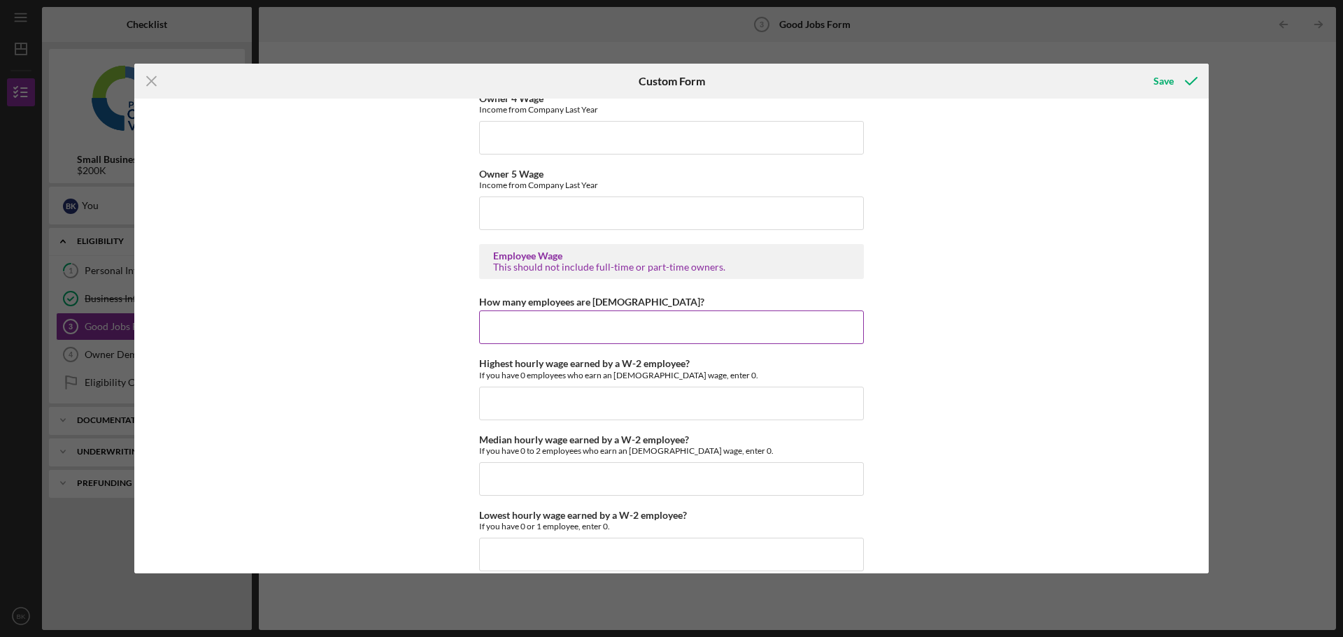
click at [592, 321] on input "How many employees are [DEMOGRAPHIC_DATA]?" at bounding box center [671, 327] width 385 height 34
type input "0"
click at [622, 400] on input "Highest hourly wage earned by a W-2 employee?" at bounding box center [671, 404] width 385 height 34
click at [612, 402] on input "Highest hourly wage earned by a W-2 employee?" at bounding box center [671, 404] width 385 height 34
type input "$0"
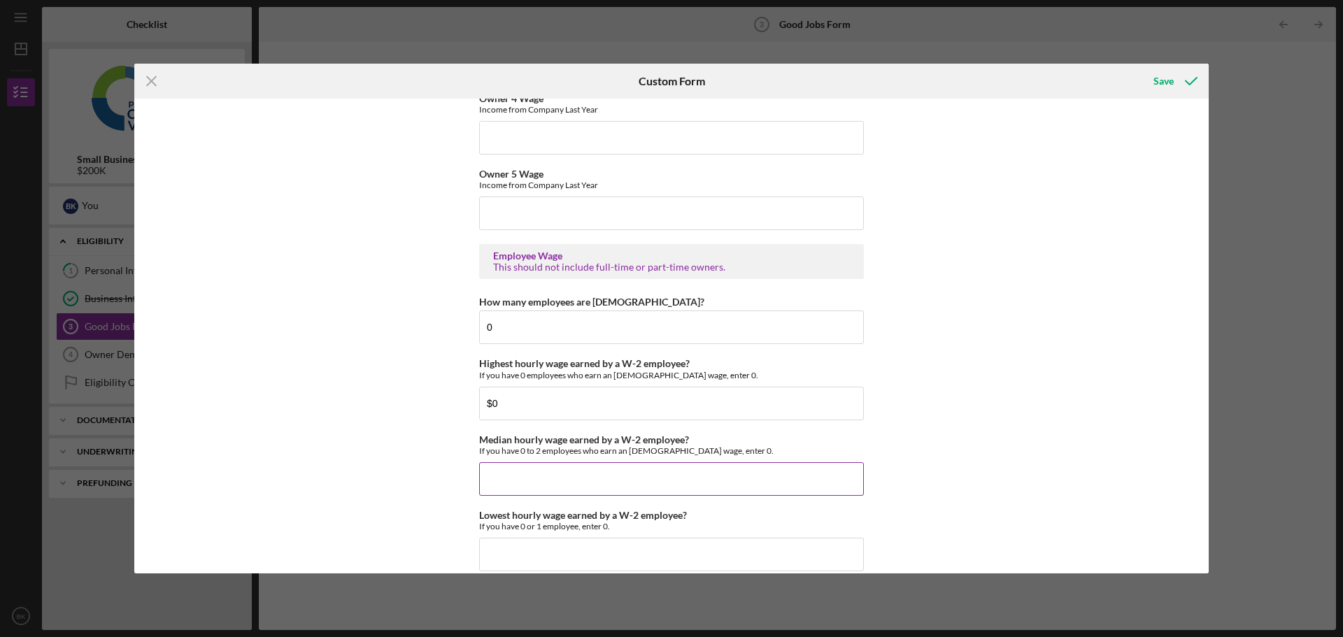
click at [617, 476] on input "Median hourly wage earned by a W-2 employee?" at bounding box center [671, 479] width 385 height 34
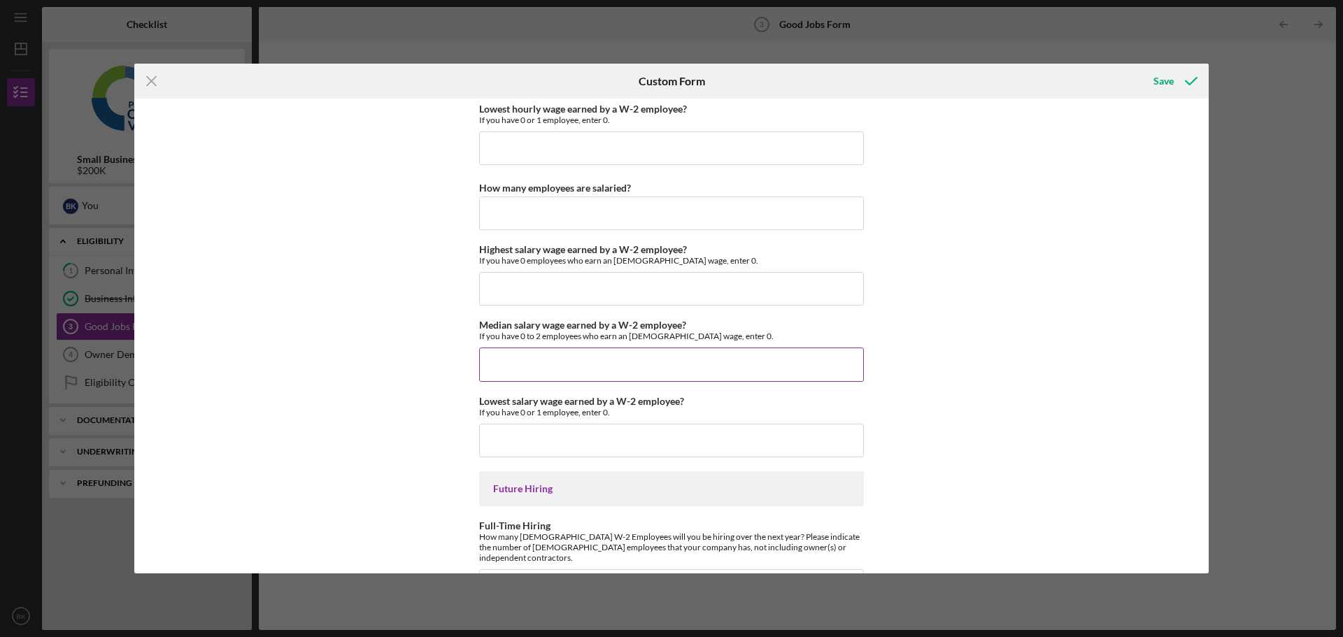
scroll to position [3050, 0]
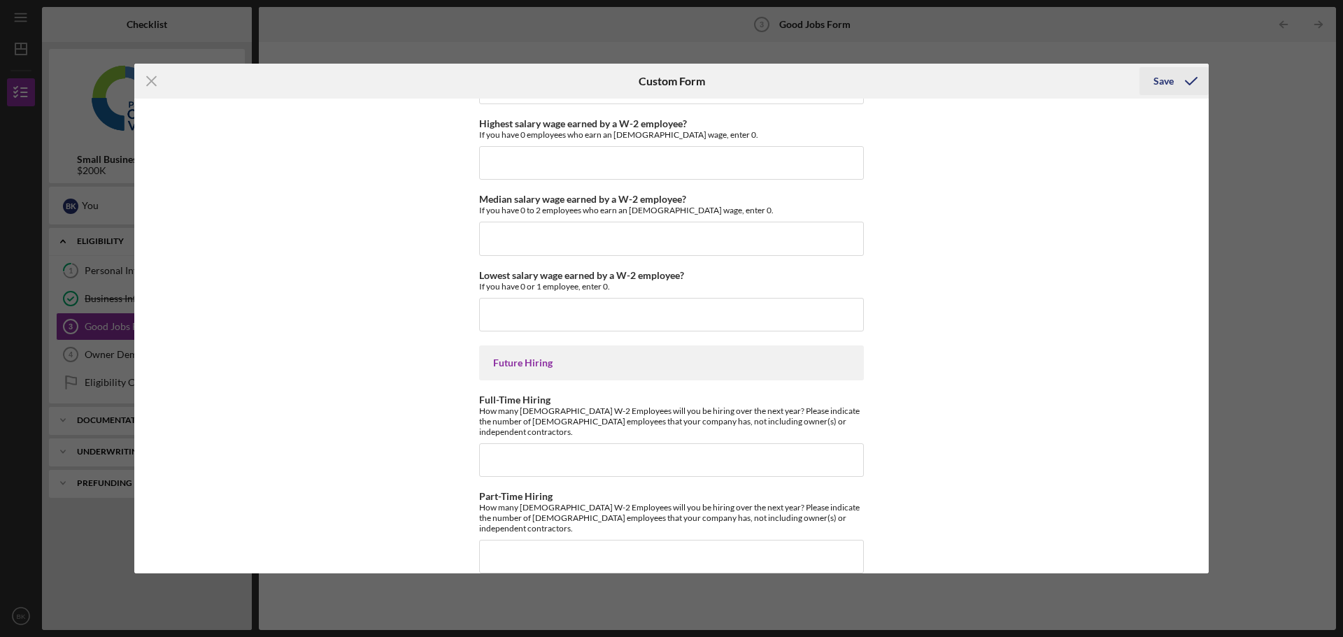
click at [1178, 80] on icon "submit" at bounding box center [1190, 81] width 35 height 35
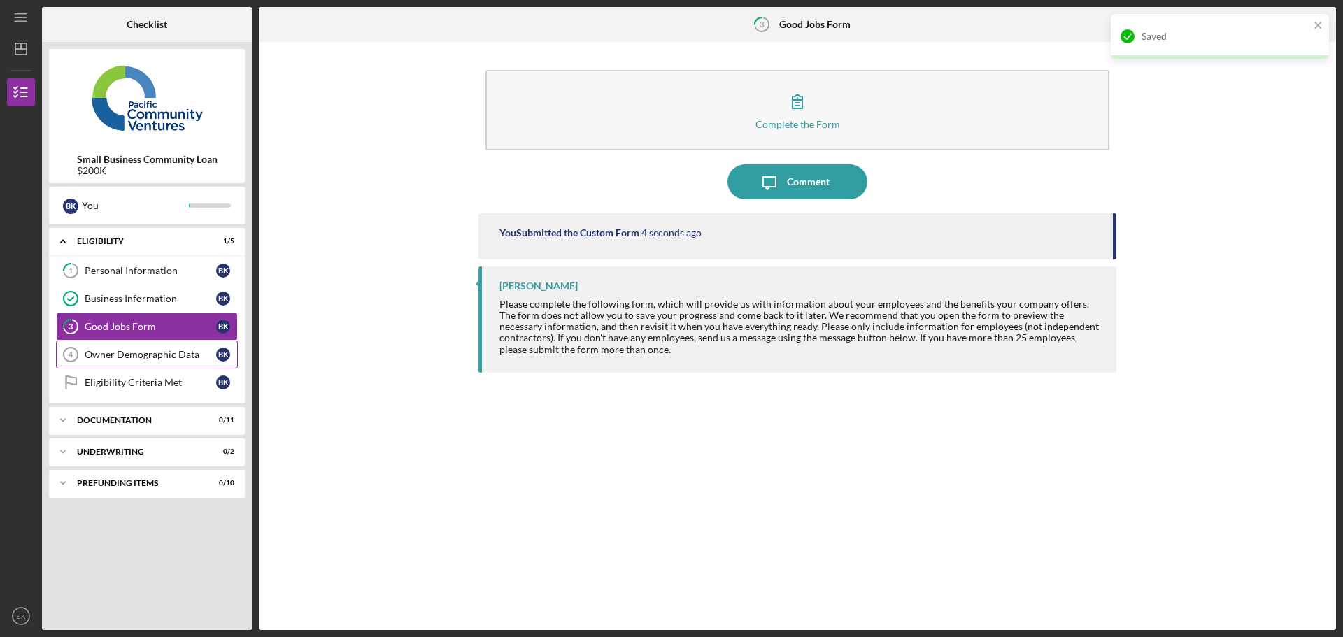
click at [119, 355] on div "Owner Demographic Data" at bounding box center [150, 354] width 131 height 11
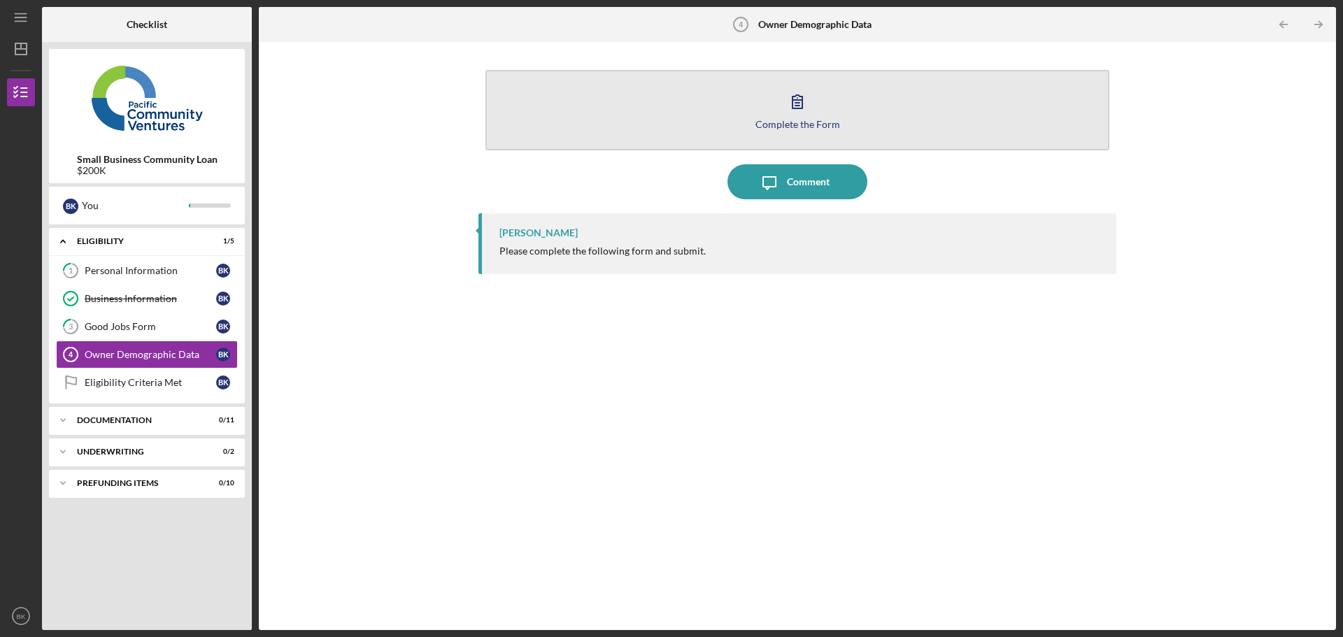
click at [814, 122] on div "Complete the Form" at bounding box center [797, 124] width 85 height 10
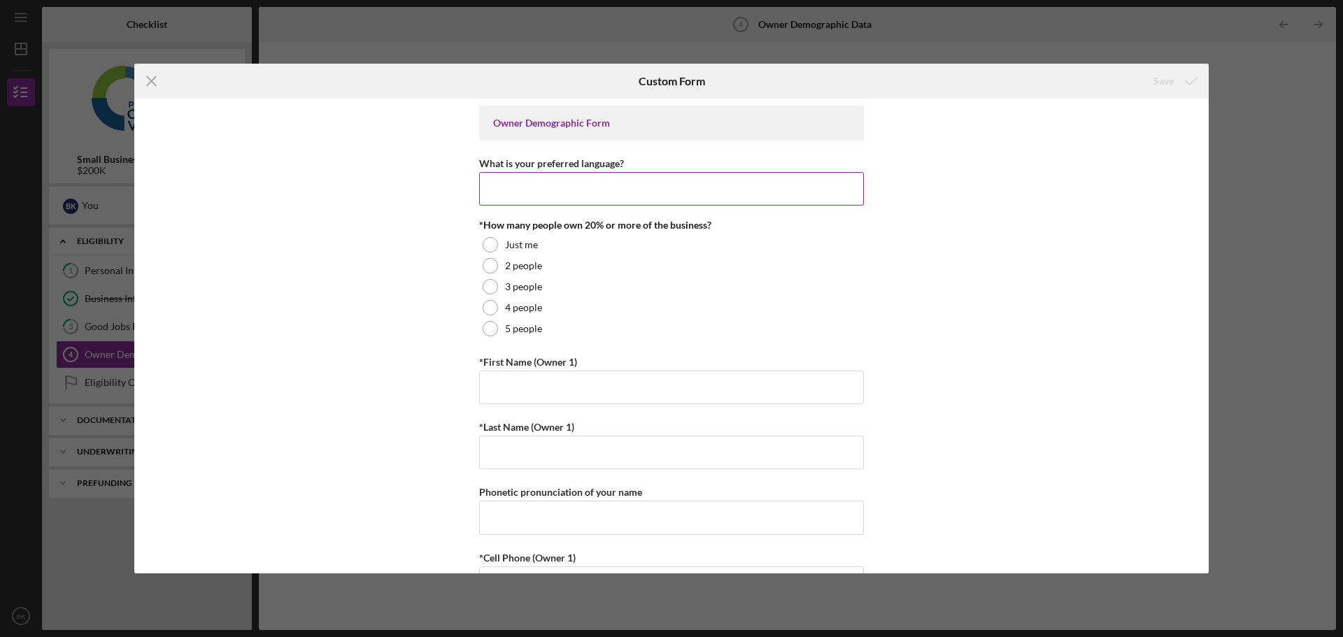
click at [585, 180] on input "What is your preferred language?" at bounding box center [671, 189] width 385 height 34
type input "english"
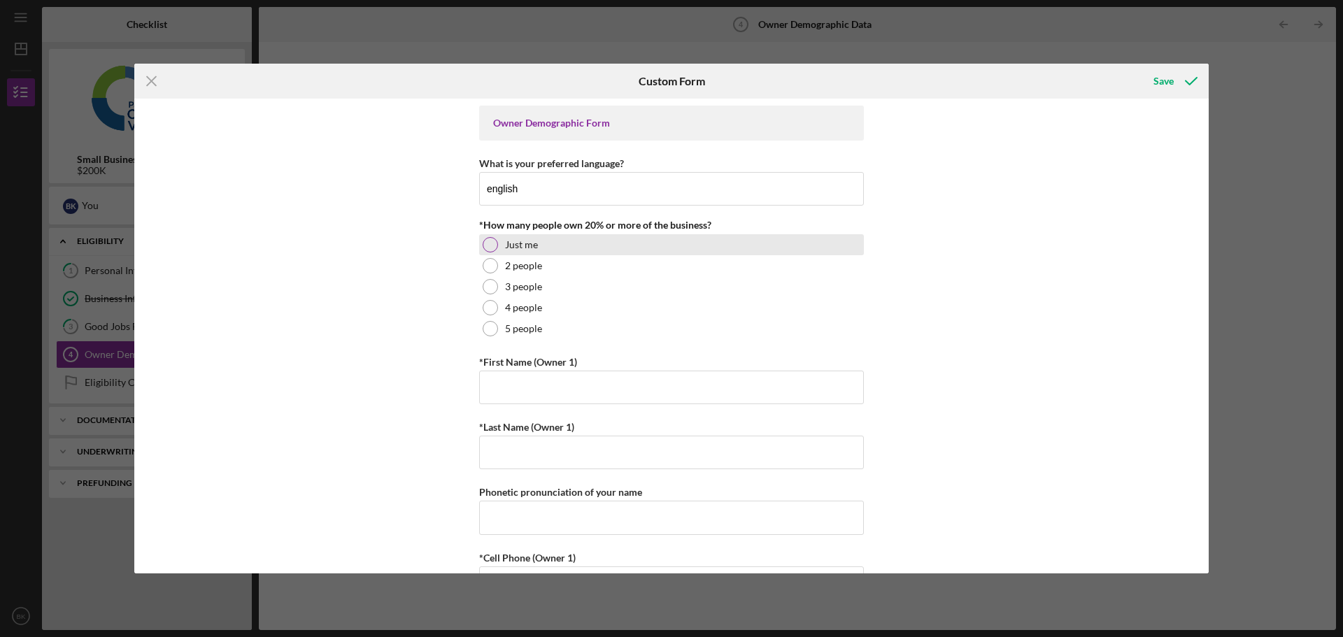
click at [546, 247] on div "Just me" at bounding box center [671, 244] width 385 height 21
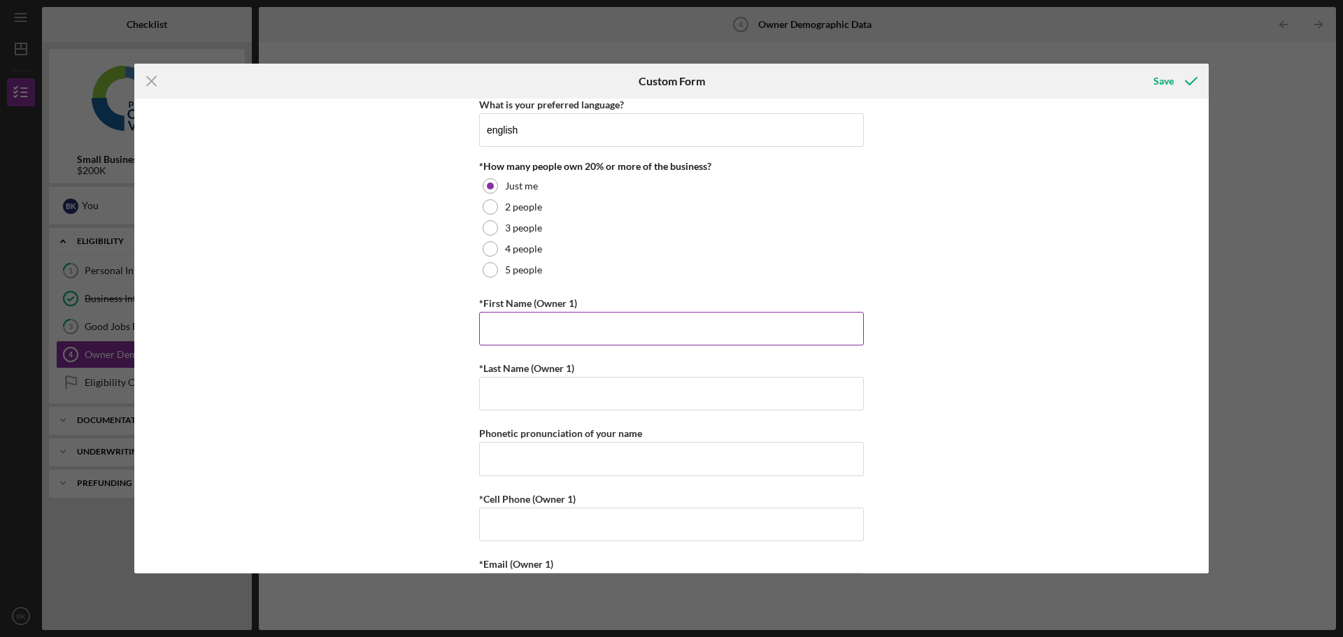
scroll to position [140, 0]
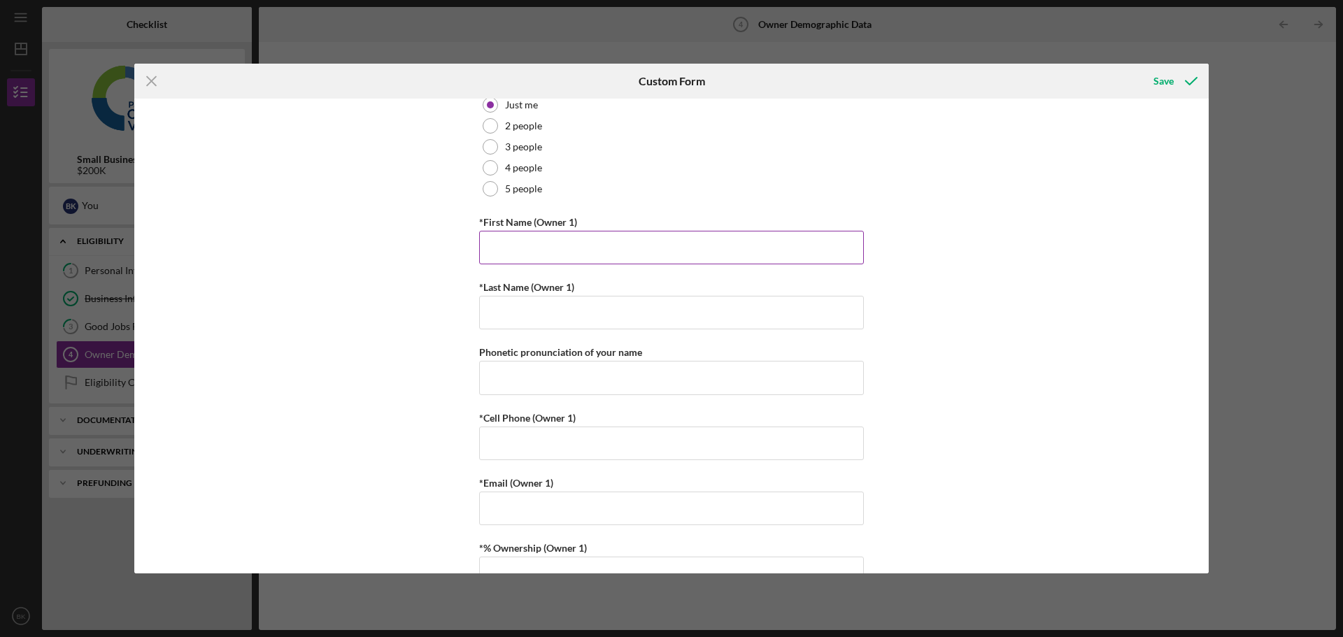
click at [562, 246] on input "*First Name (Owner 1)" at bounding box center [671, 248] width 385 height 34
type input "BURAK"
type input "KOCAALIOGLU"
type input "3104653253"
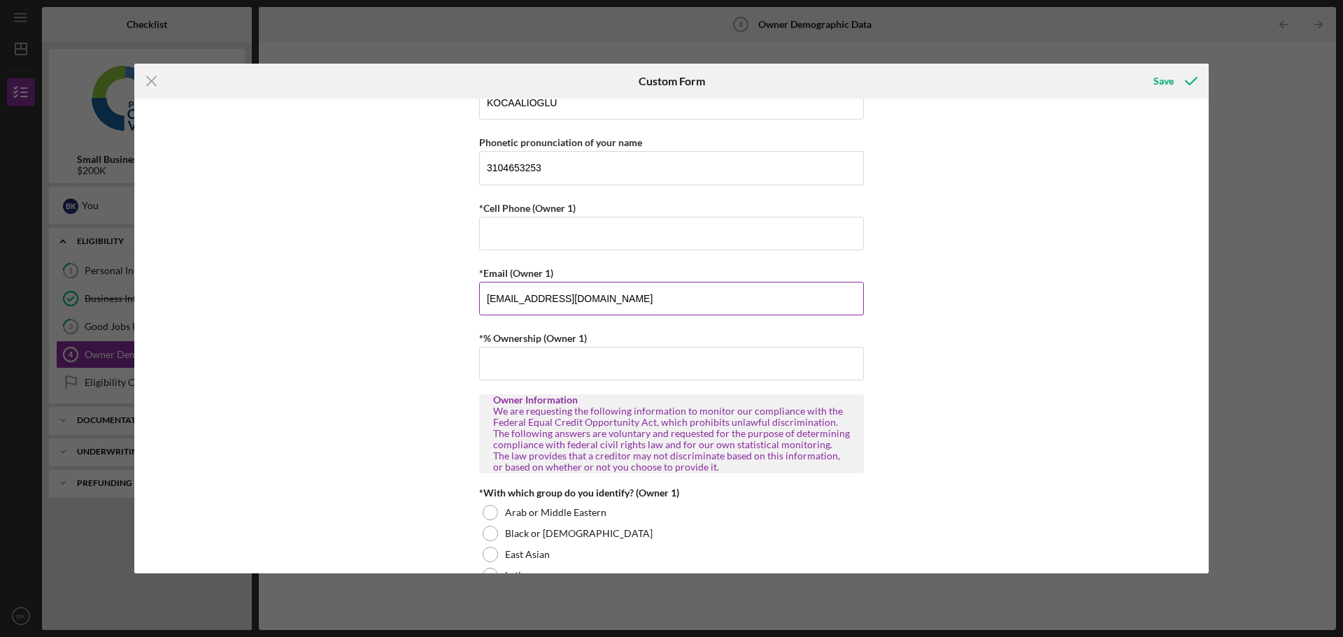
click at [547, 297] on input "[EMAIL_ADDRESS][DOMAIN_NAME]" at bounding box center [671, 299] width 385 height 34
type input "[EMAIL_ADDRESS][DOMAIN_NAME]"
click at [599, 369] on input "*% Ownership (Owner 1)" at bounding box center [671, 364] width 385 height 34
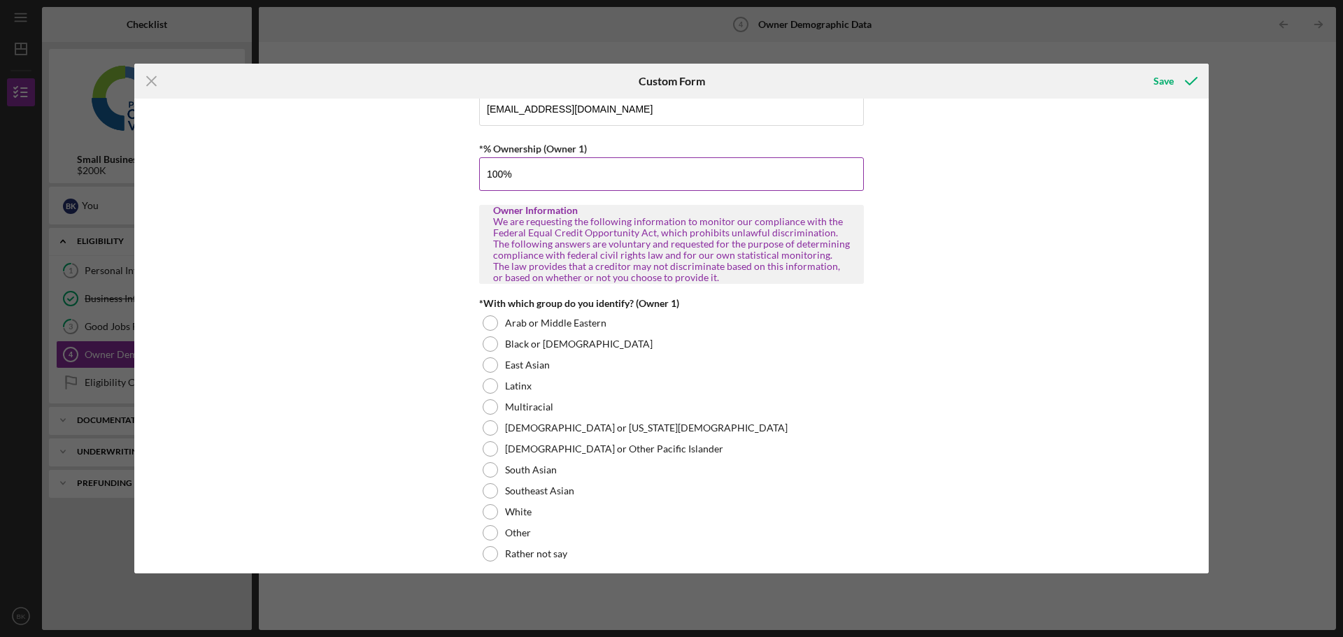
scroll to position [559, 0]
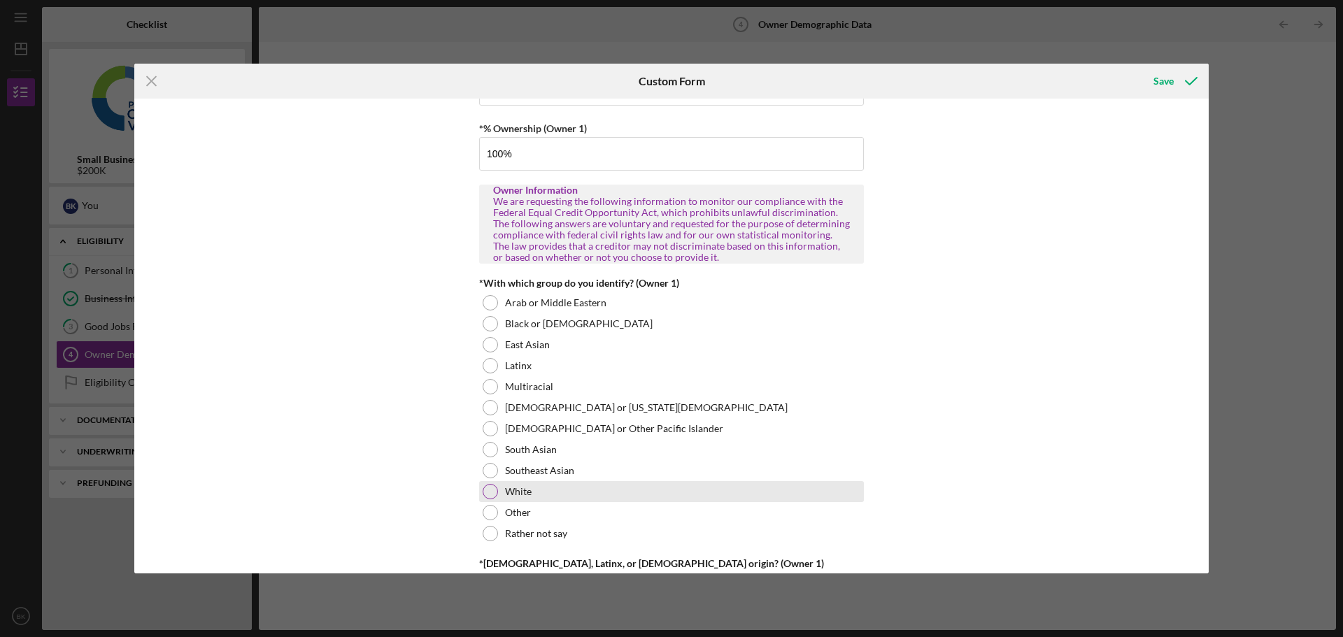
type input "100.00000%"
click at [536, 494] on div "White" at bounding box center [671, 491] width 385 height 21
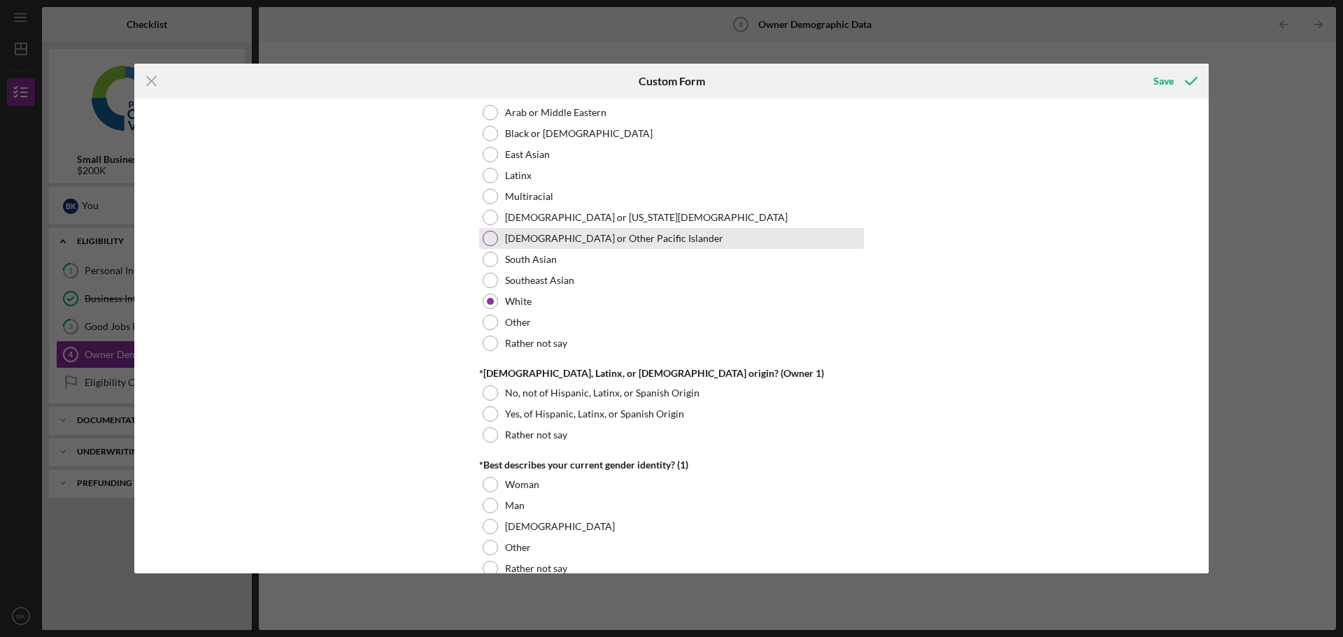
scroll to position [769, 0]
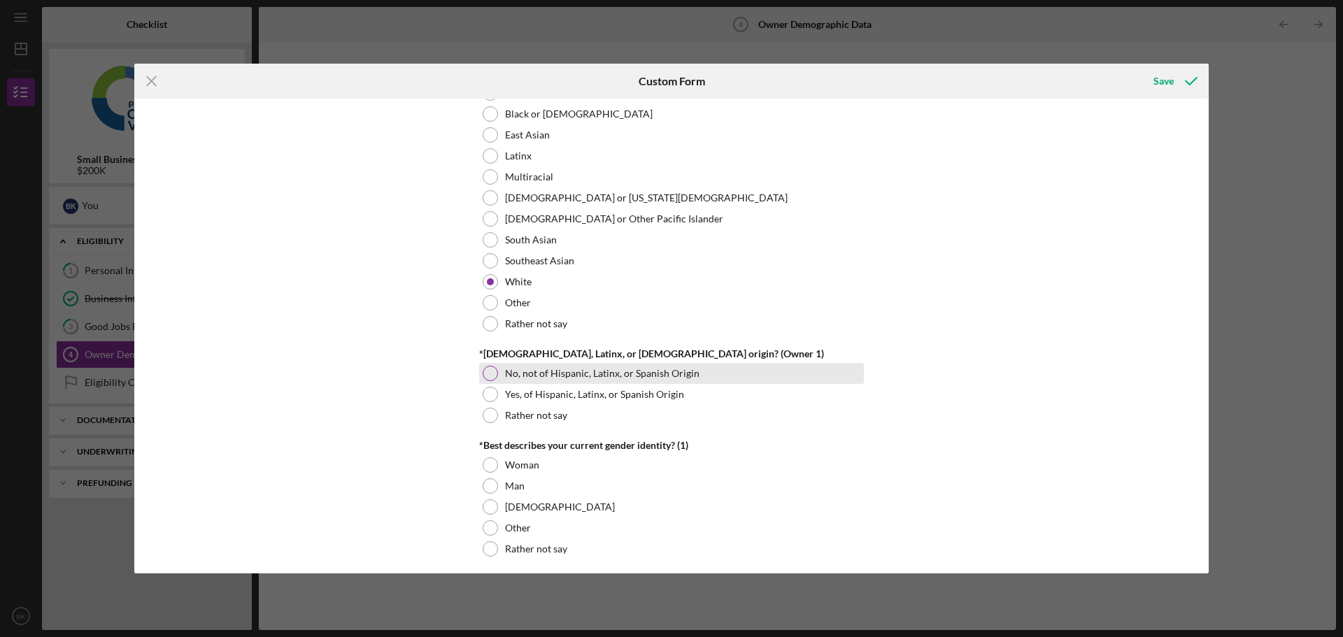
click at [613, 369] on label "No, not of Hispanic, Latinx, or Spanish Origin" at bounding box center [602, 373] width 194 height 11
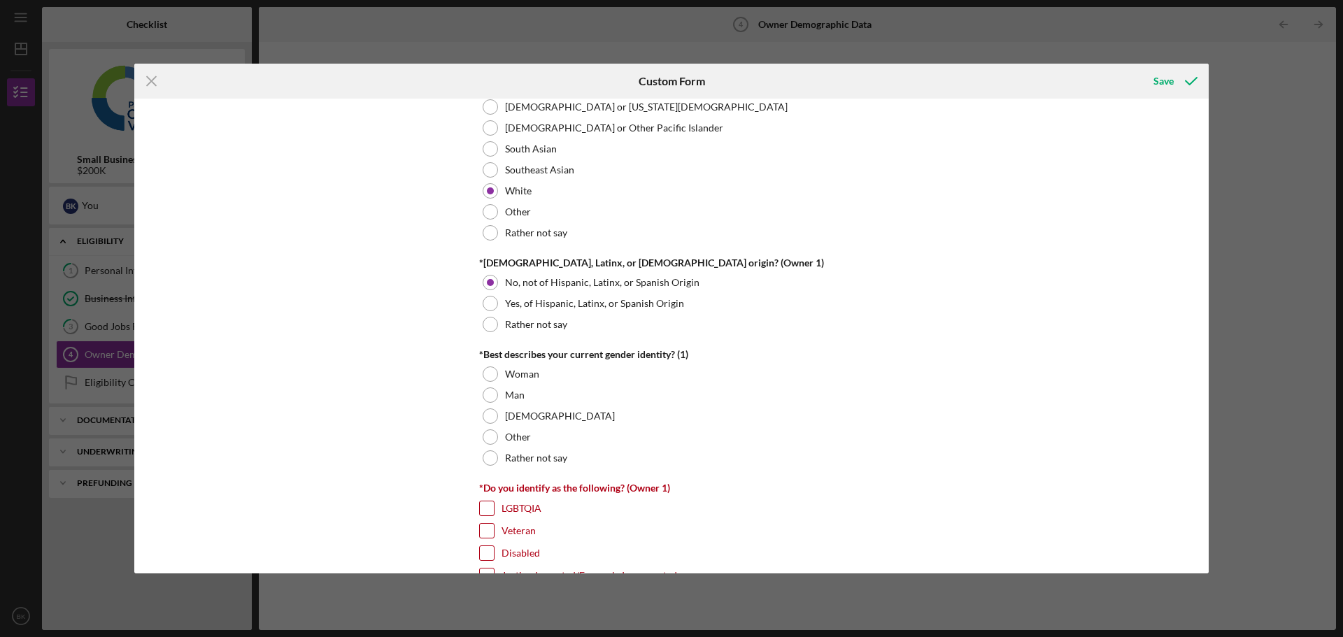
scroll to position [909, 0]
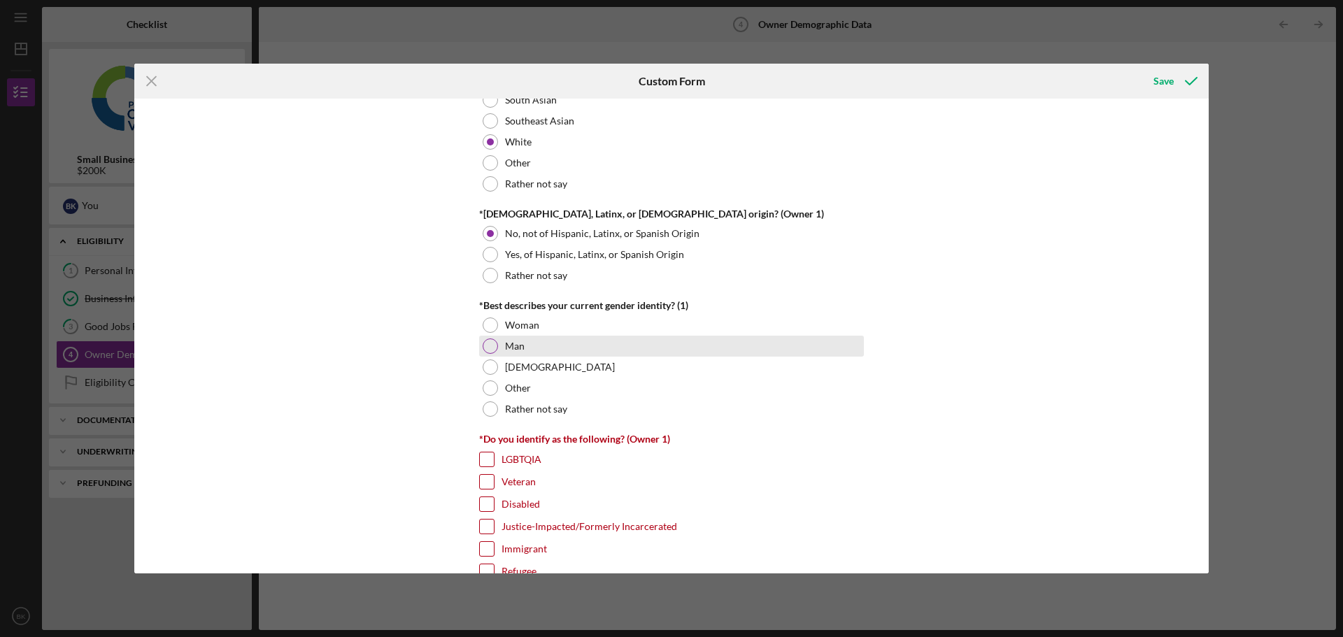
click at [522, 343] on div "Man" at bounding box center [671, 346] width 385 height 21
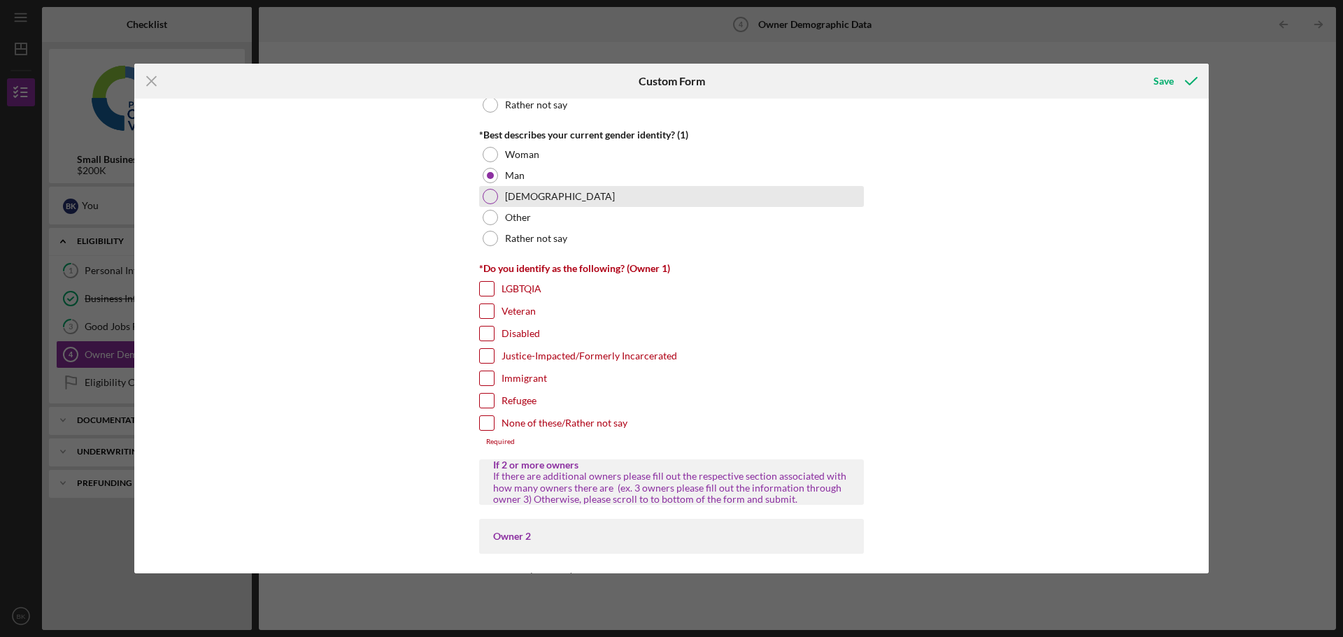
scroll to position [1119, 0]
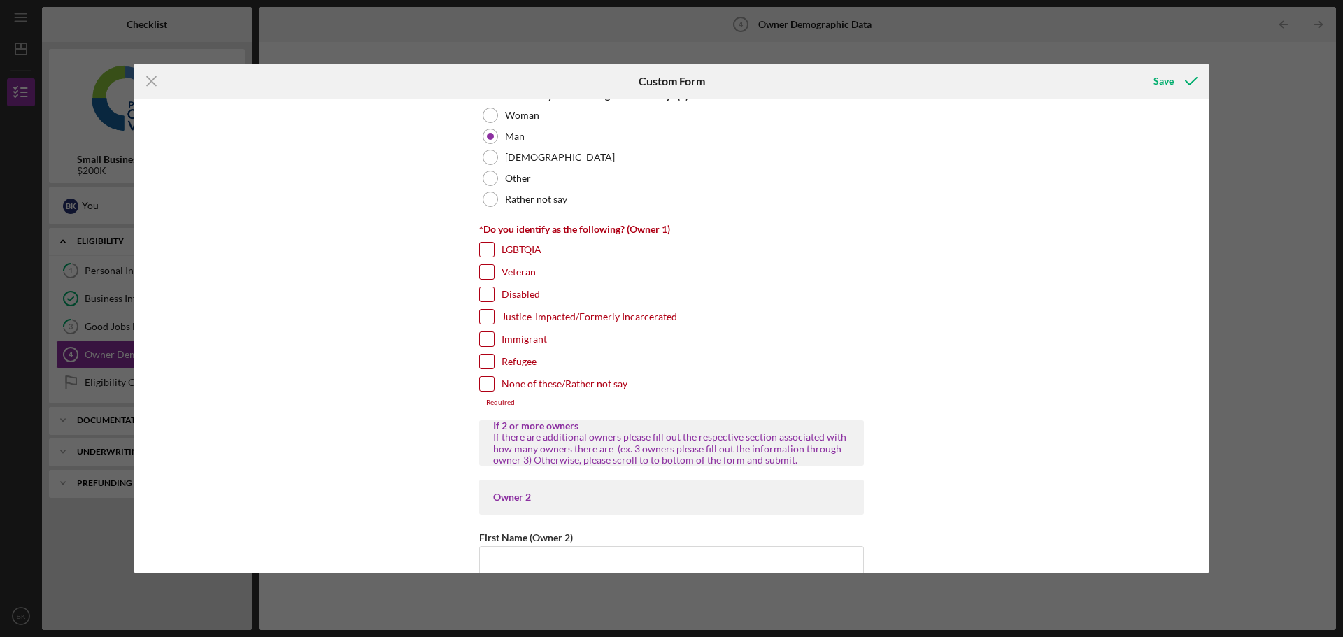
click at [538, 336] on label "Immigrant" at bounding box center [523, 339] width 45 height 14
click at [494, 336] on input "Immigrant" at bounding box center [487, 339] width 14 height 14
checkbox input "true"
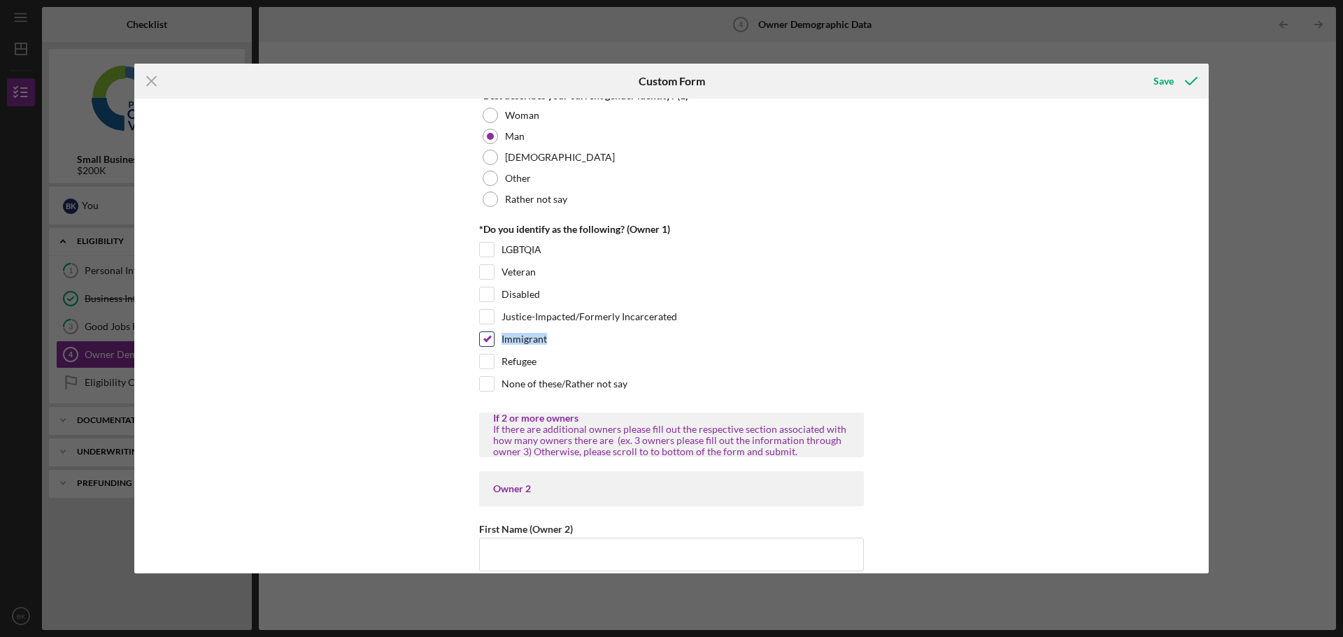
drag, startPoint x: 548, startPoint y: 338, endPoint x: 493, endPoint y: 337, distance: 54.5
click at [493, 337] on div "Immigrant" at bounding box center [671, 342] width 385 height 22
click at [484, 313] on div at bounding box center [484, 313] width 0 height 0
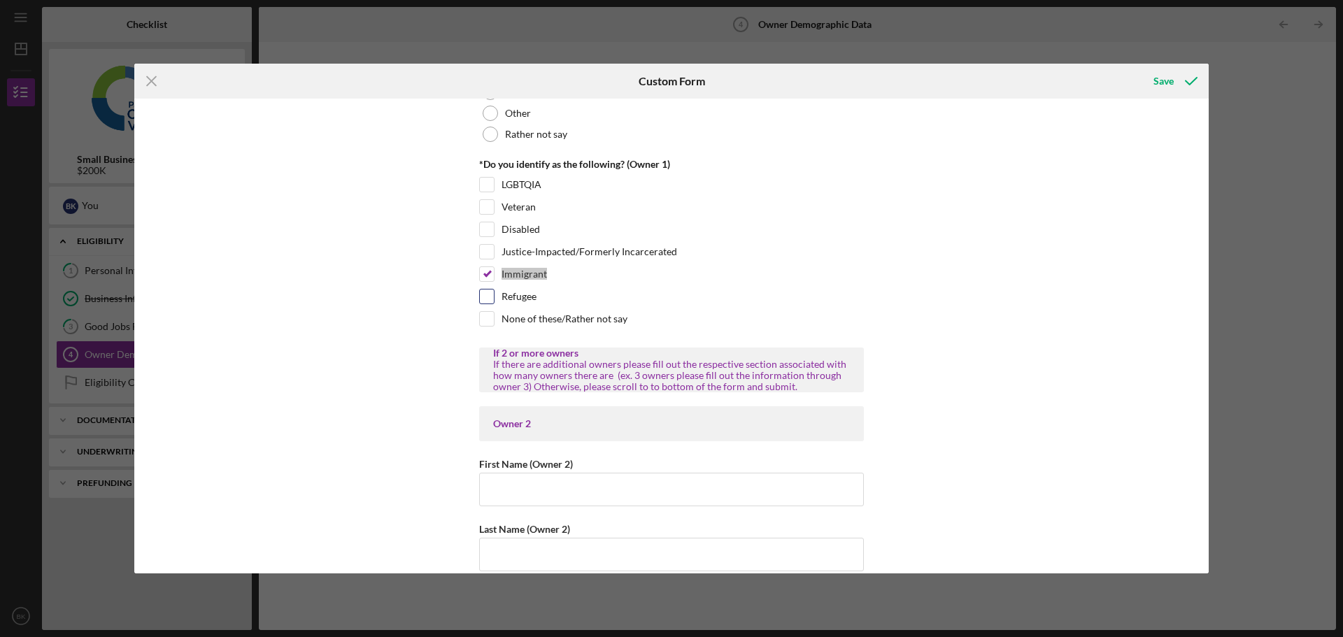
scroll to position [1399, 0]
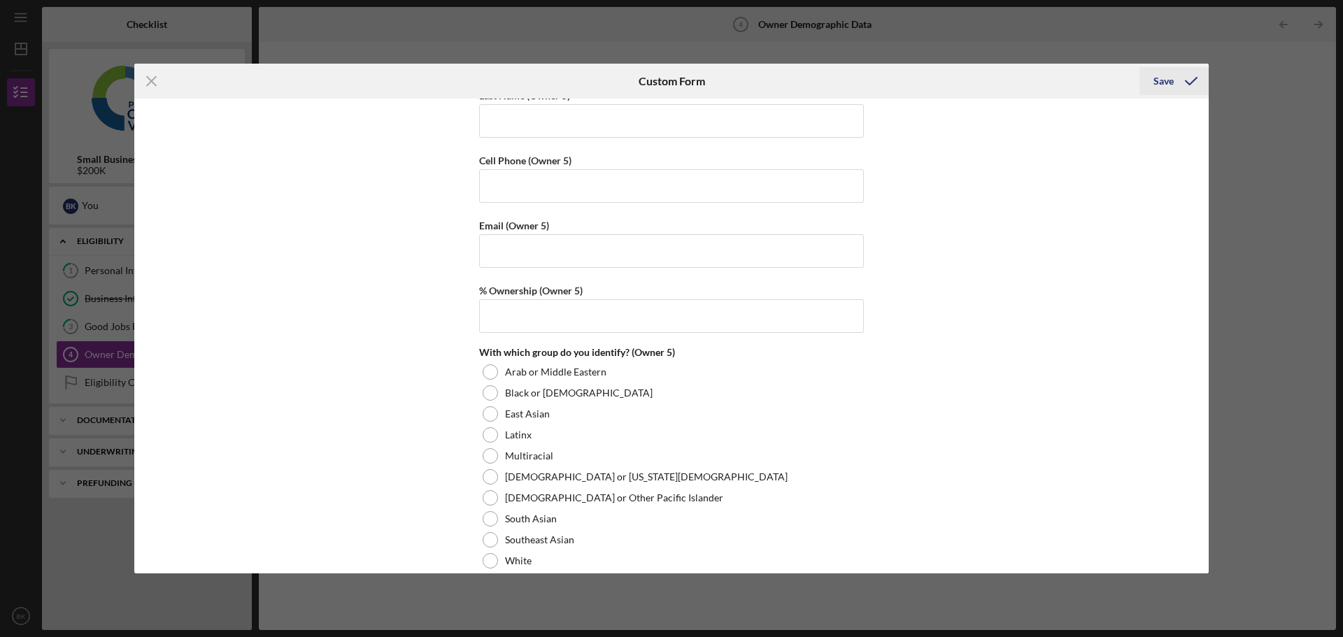
click at [1180, 80] on icon "submit" at bounding box center [1190, 81] width 35 height 35
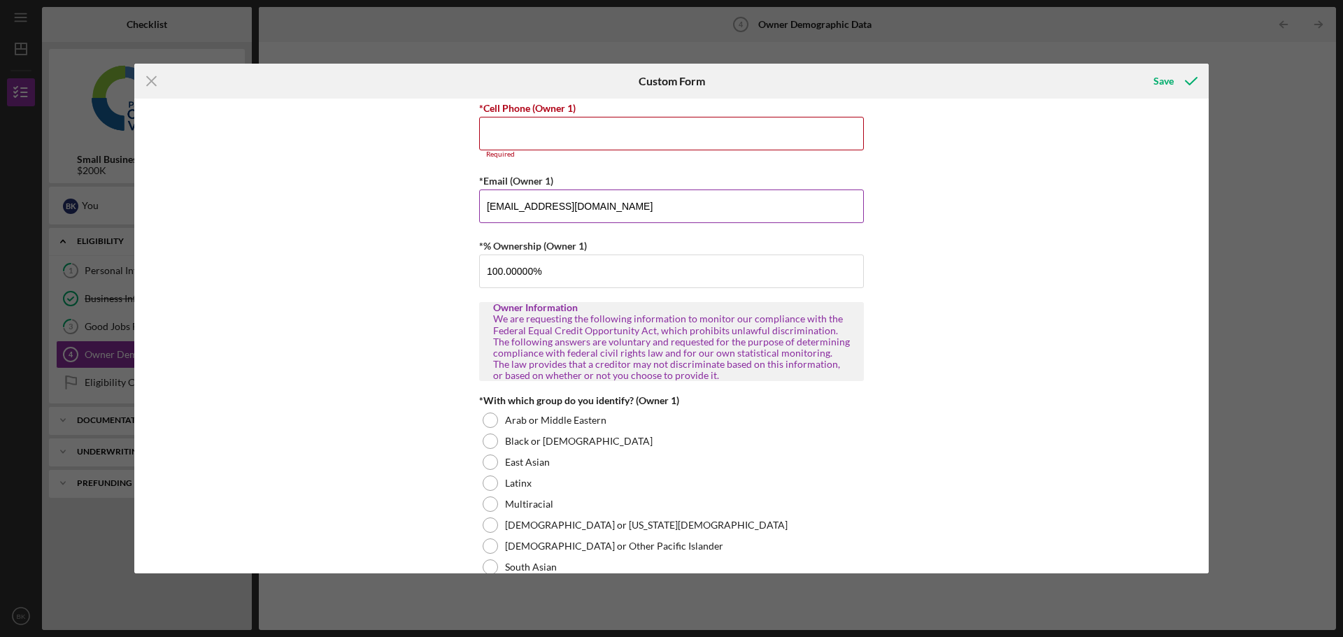
scroll to position [380, 0]
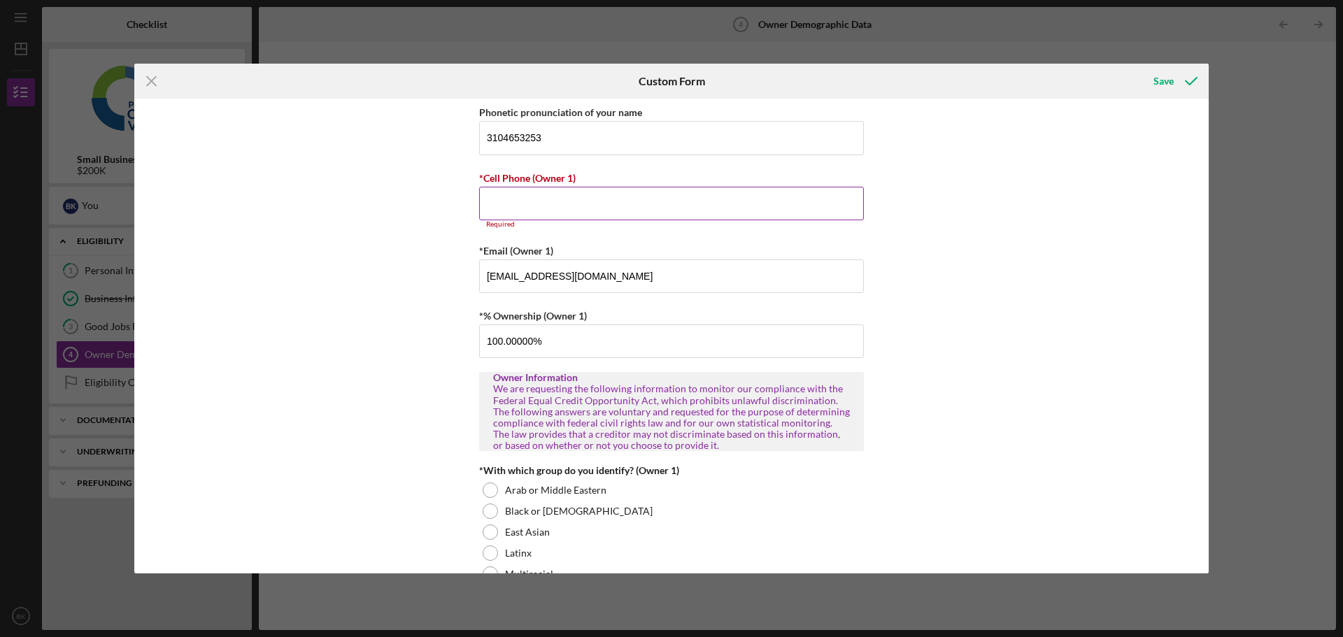
click at [553, 213] on input "*Cell Phone (Owner 1)" at bounding box center [671, 204] width 385 height 34
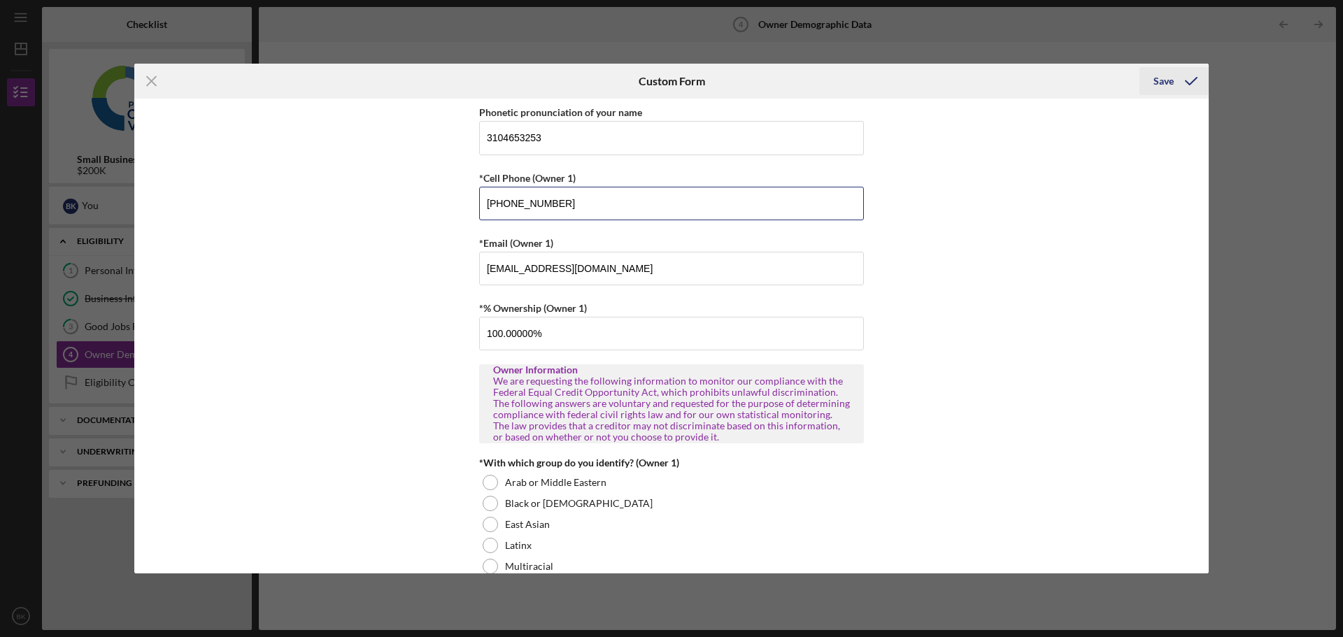
type input "[PHONE_NUMBER]"
click at [1176, 75] on icon "submit" at bounding box center [1190, 81] width 35 height 35
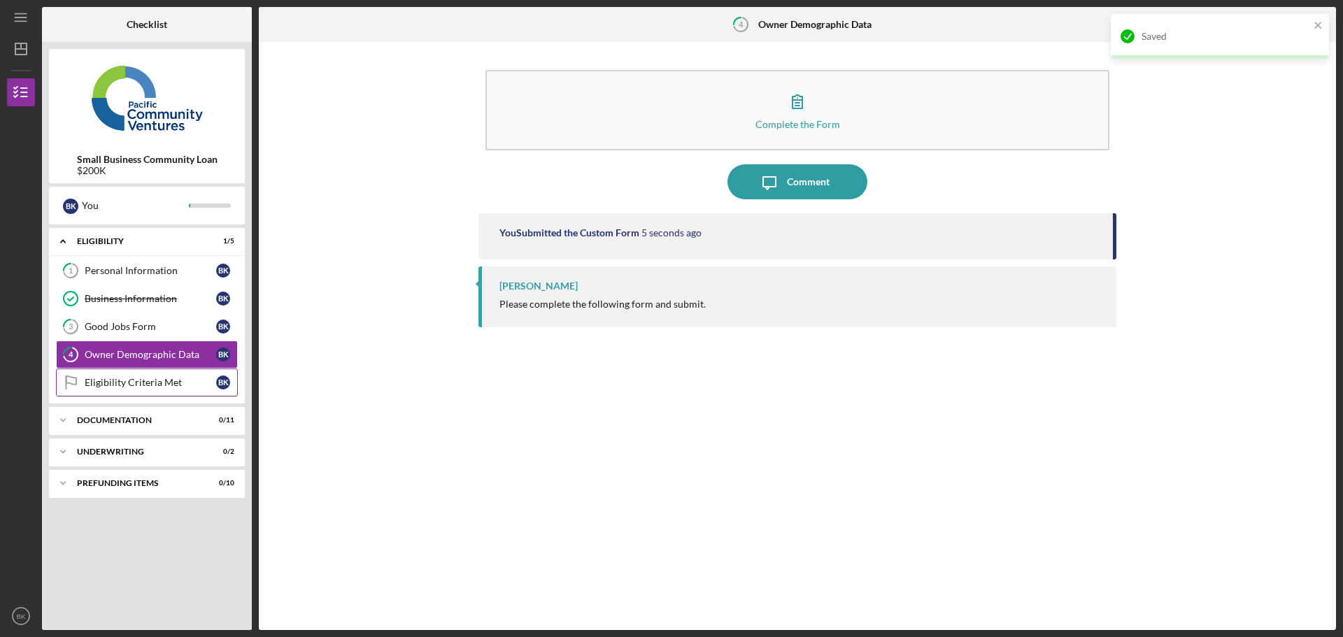
click at [167, 380] on div "Eligibility Criteria Met" at bounding box center [150, 382] width 131 height 11
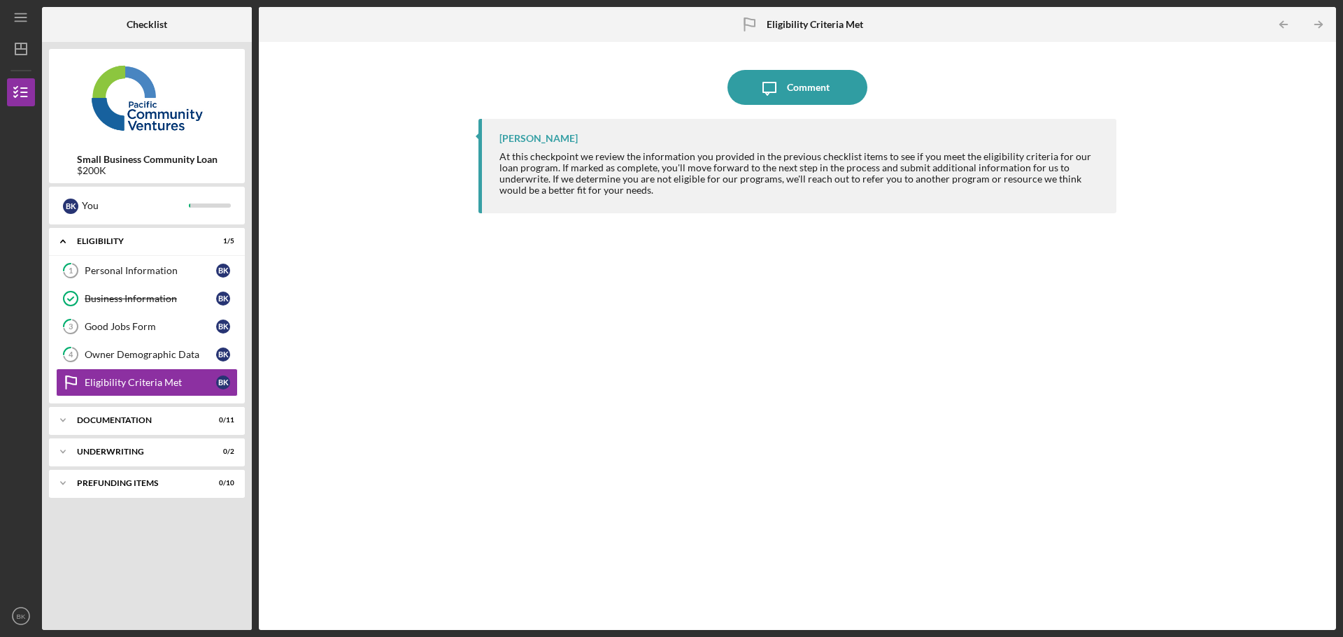
click at [569, 160] on div "At this checkpoint we review the information you provided in the previous check…" at bounding box center [800, 173] width 603 height 45
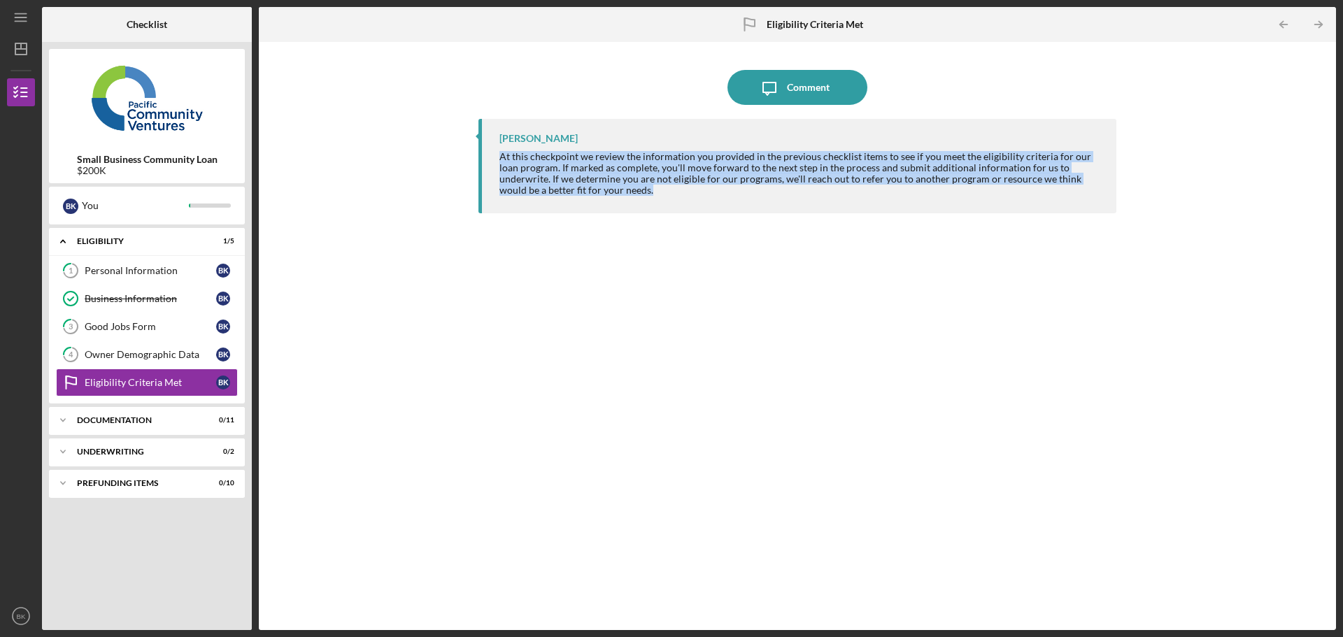
click at [569, 160] on div "At this checkpoint we review the information you provided in the previous check…" at bounding box center [800, 173] width 603 height 45
click at [110, 324] on div "Good Jobs Form" at bounding box center [150, 326] width 131 height 11
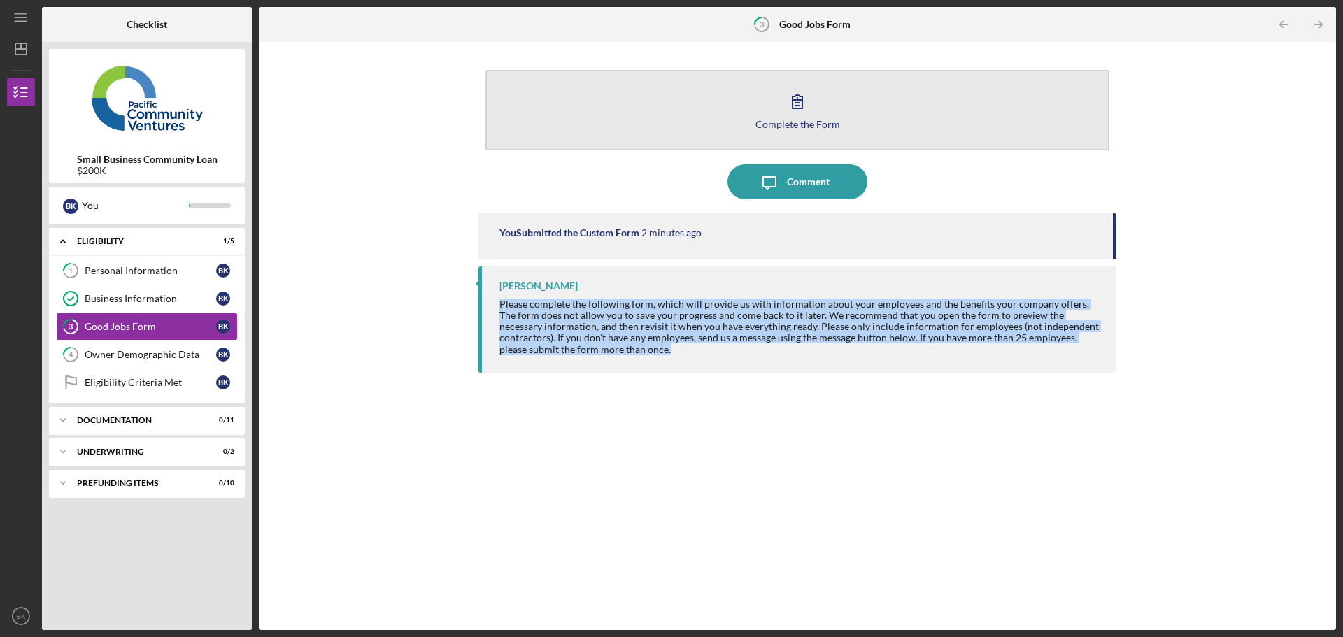
click at [795, 105] on icon "button" at bounding box center [797, 101] width 35 height 35
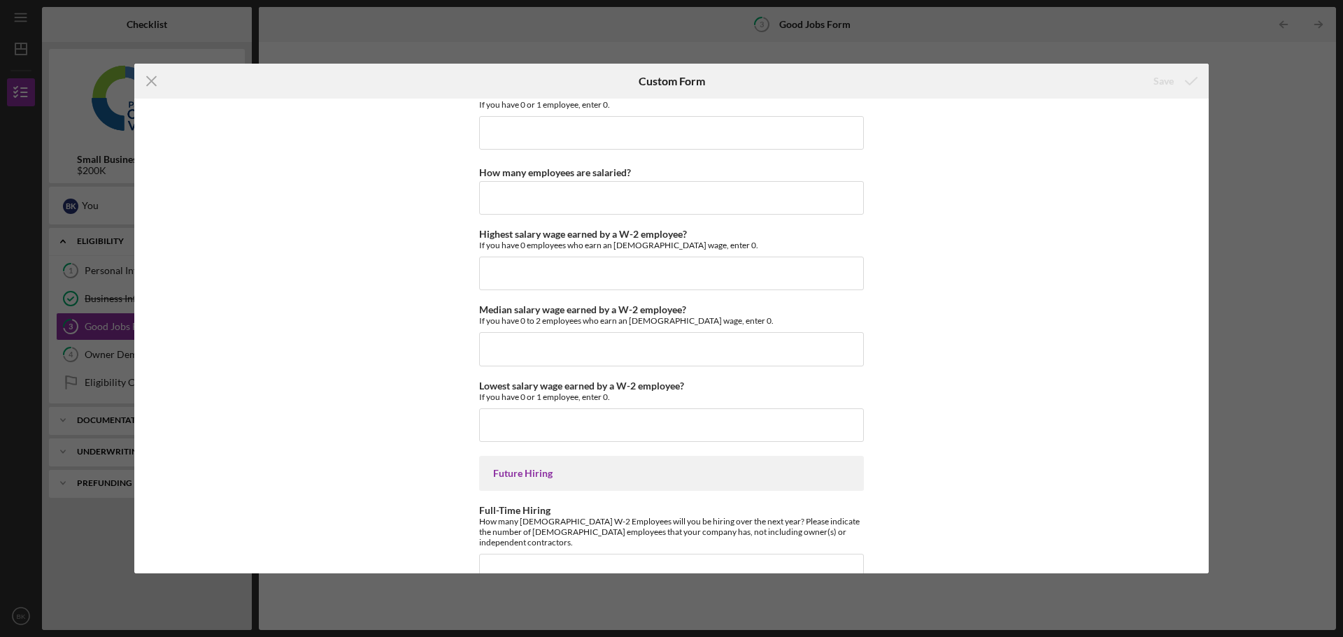
scroll to position [3050, 0]
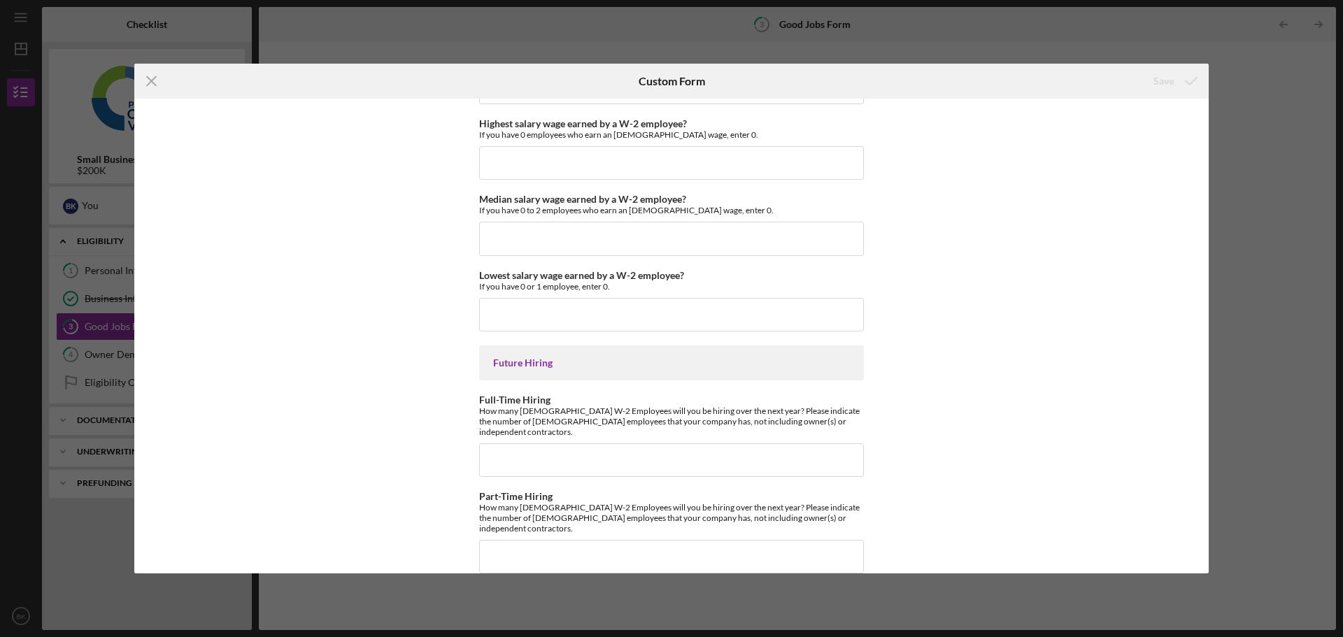
click at [1281, 63] on div "Icon/Menu Close Custom Form Save Good Jobs Form *Number of [DEMOGRAPHIC_DATA] O…" at bounding box center [671, 318] width 1343 height 637
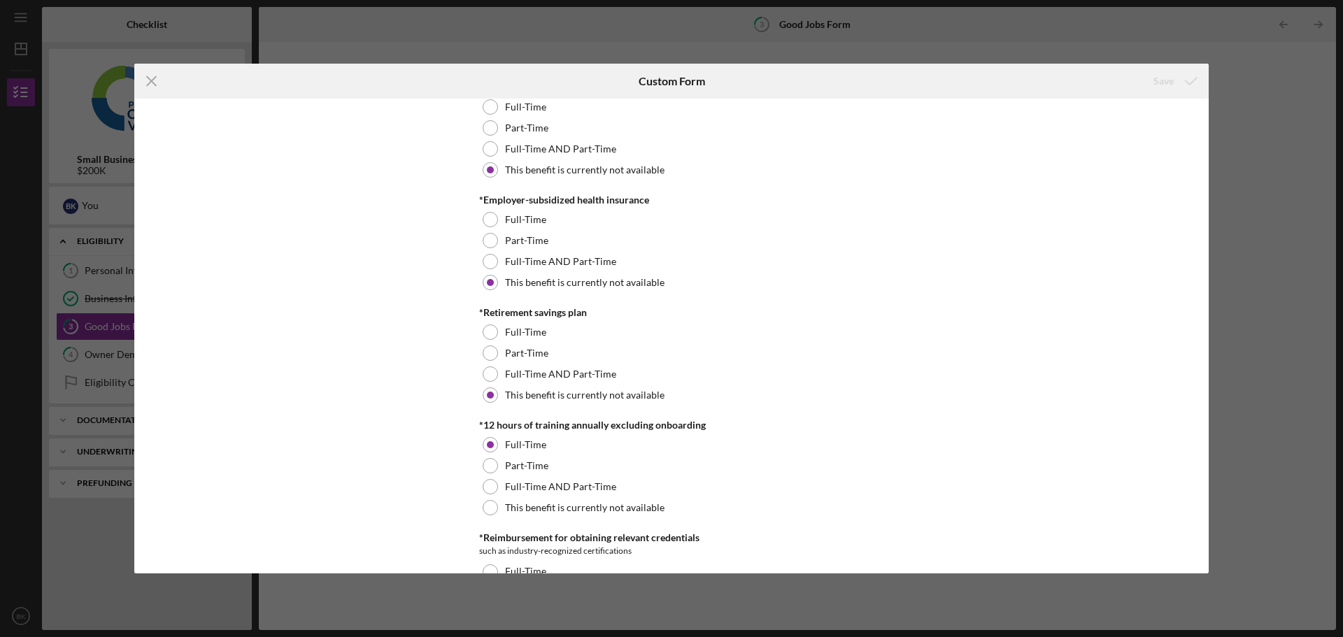
scroll to position [489, 0]
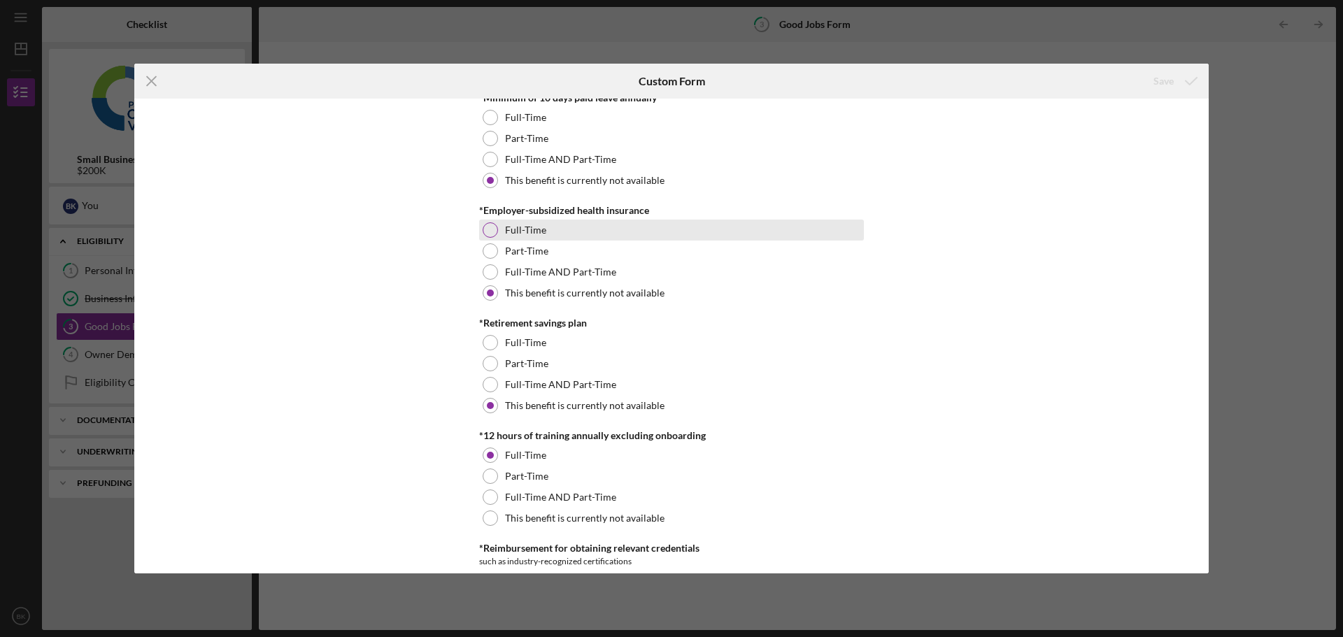
click at [560, 232] on div "Full-Time" at bounding box center [671, 230] width 385 height 21
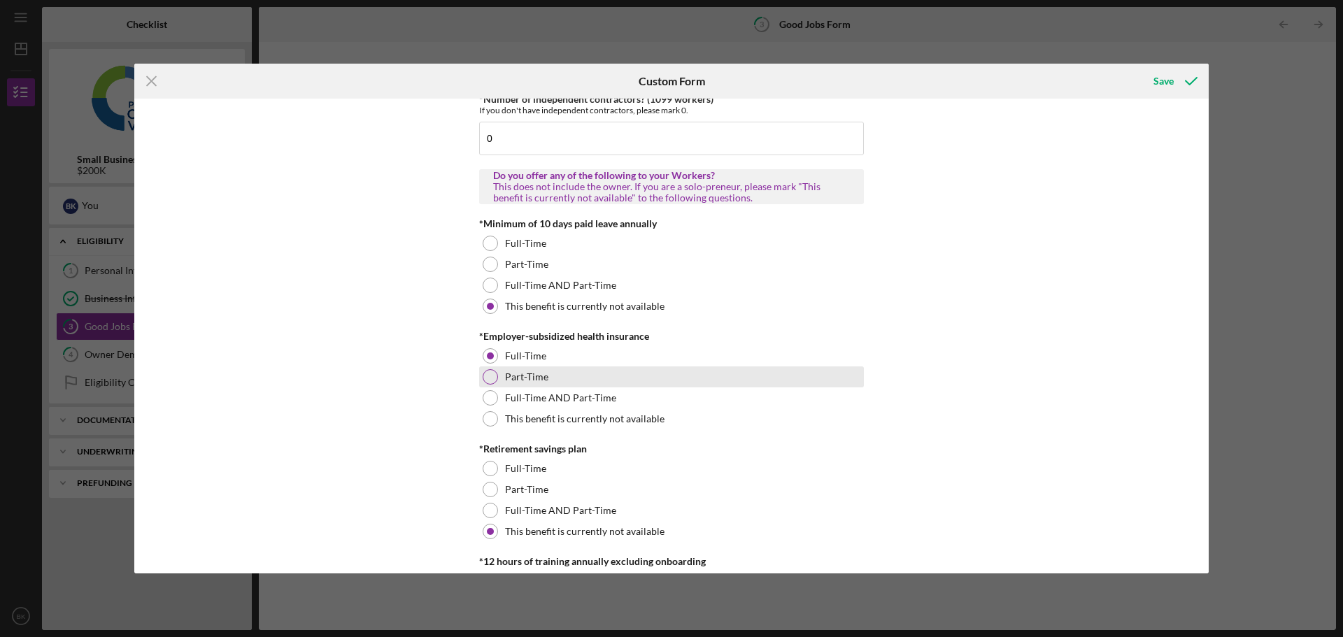
scroll to position [350, 0]
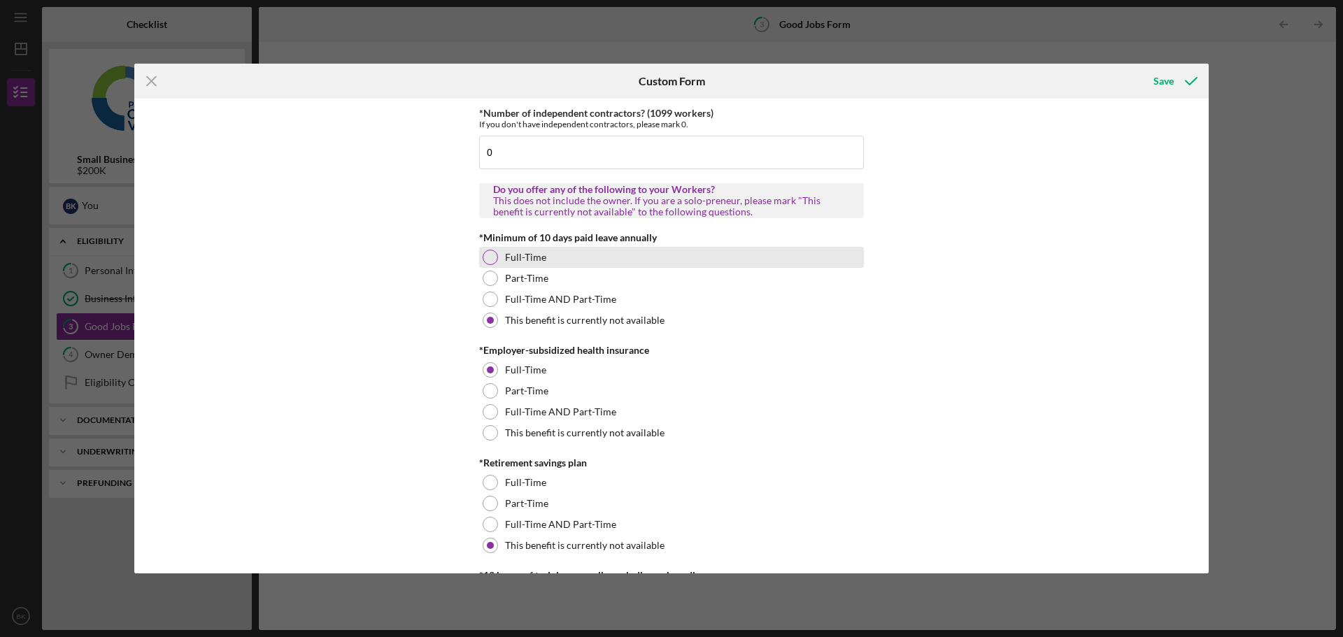
click at [573, 262] on div "Full-Time" at bounding box center [671, 257] width 385 height 21
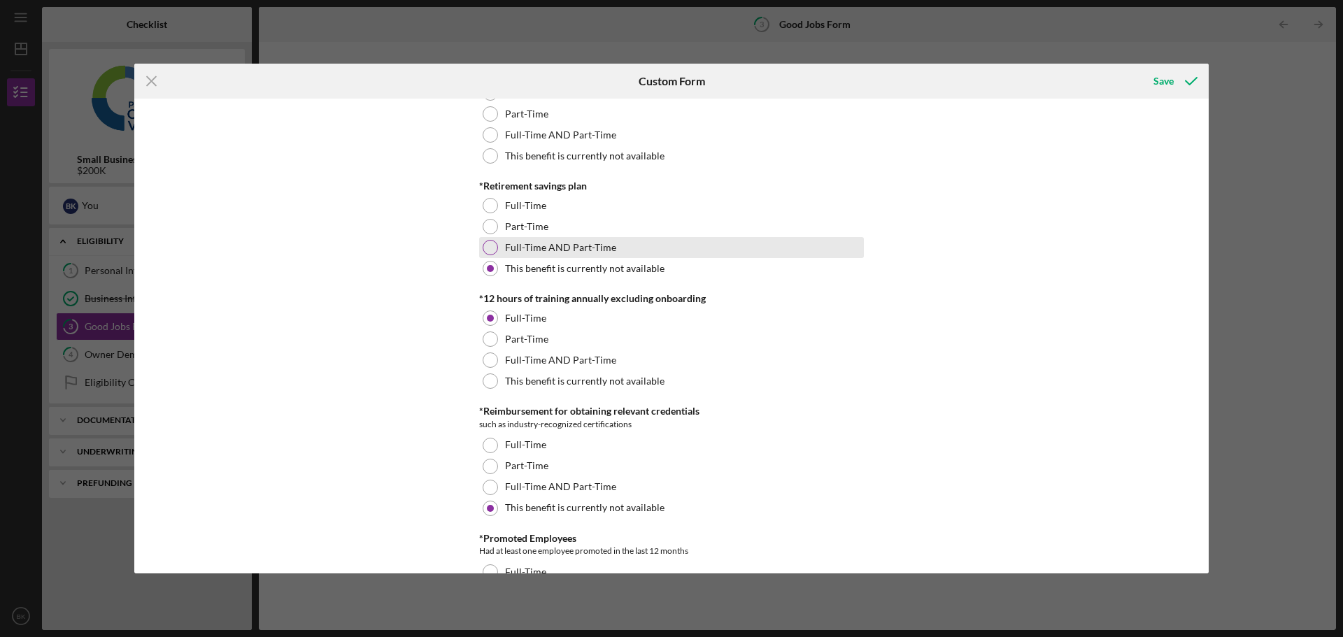
scroll to position [629, 0]
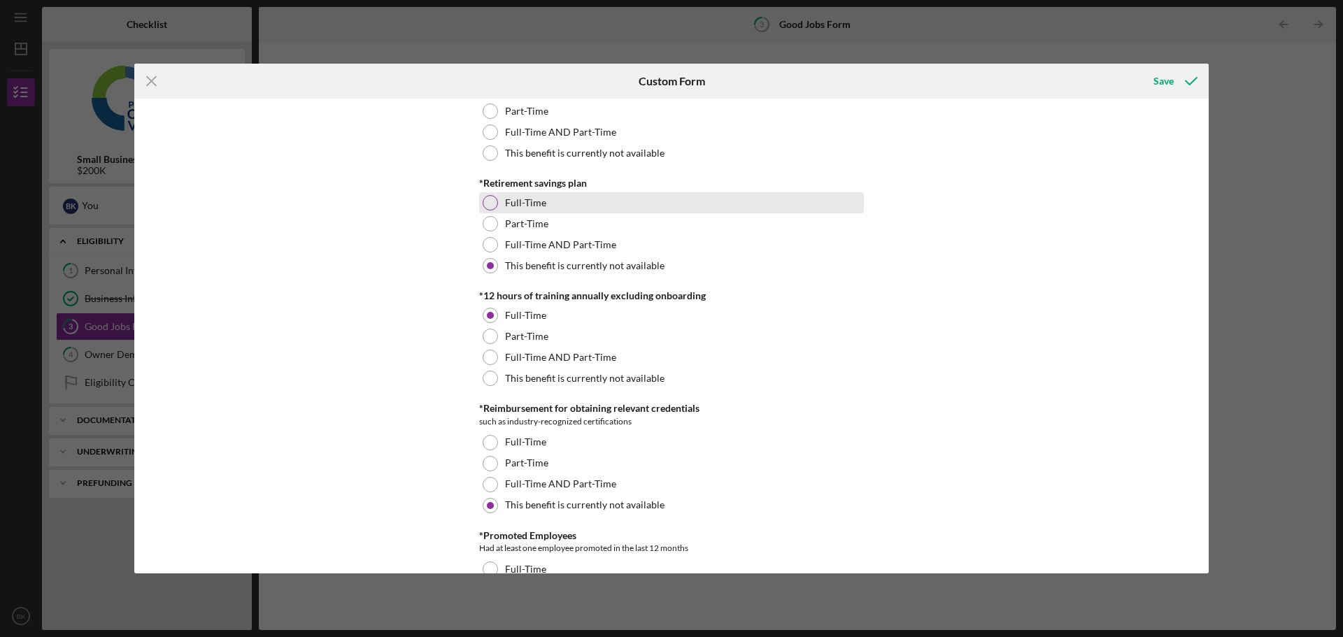
click at [538, 208] on label "Full-Time" at bounding box center [525, 202] width 41 height 11
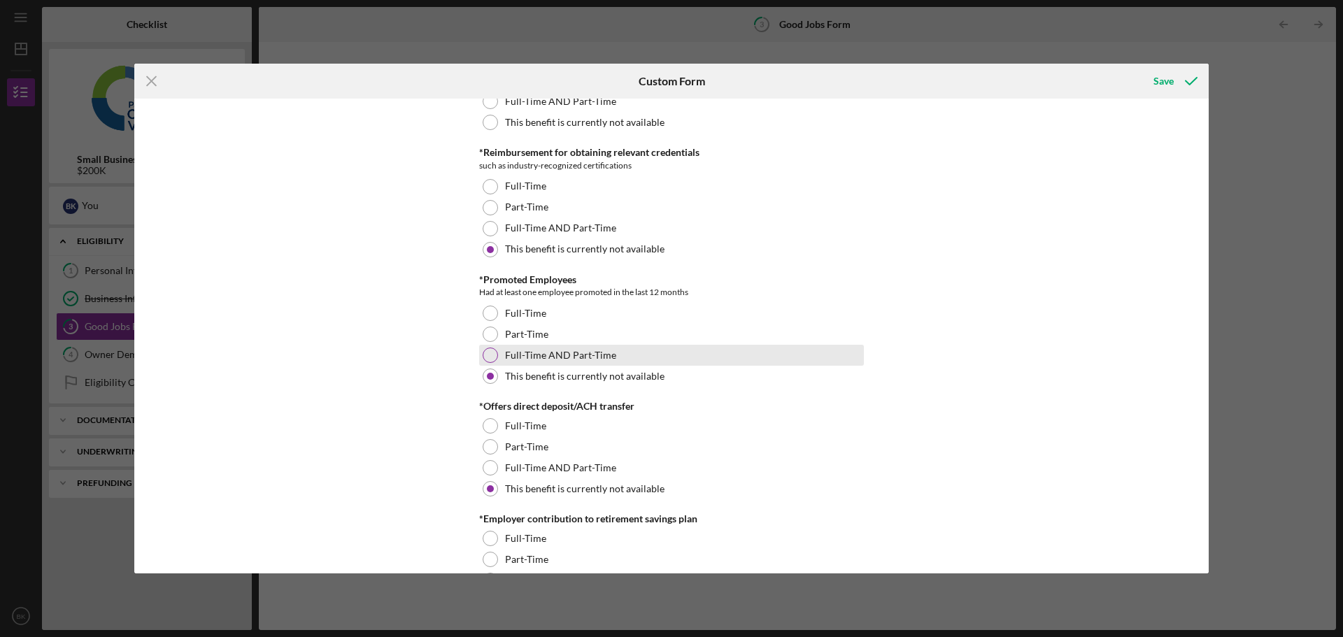
scroll to position [909, 0]
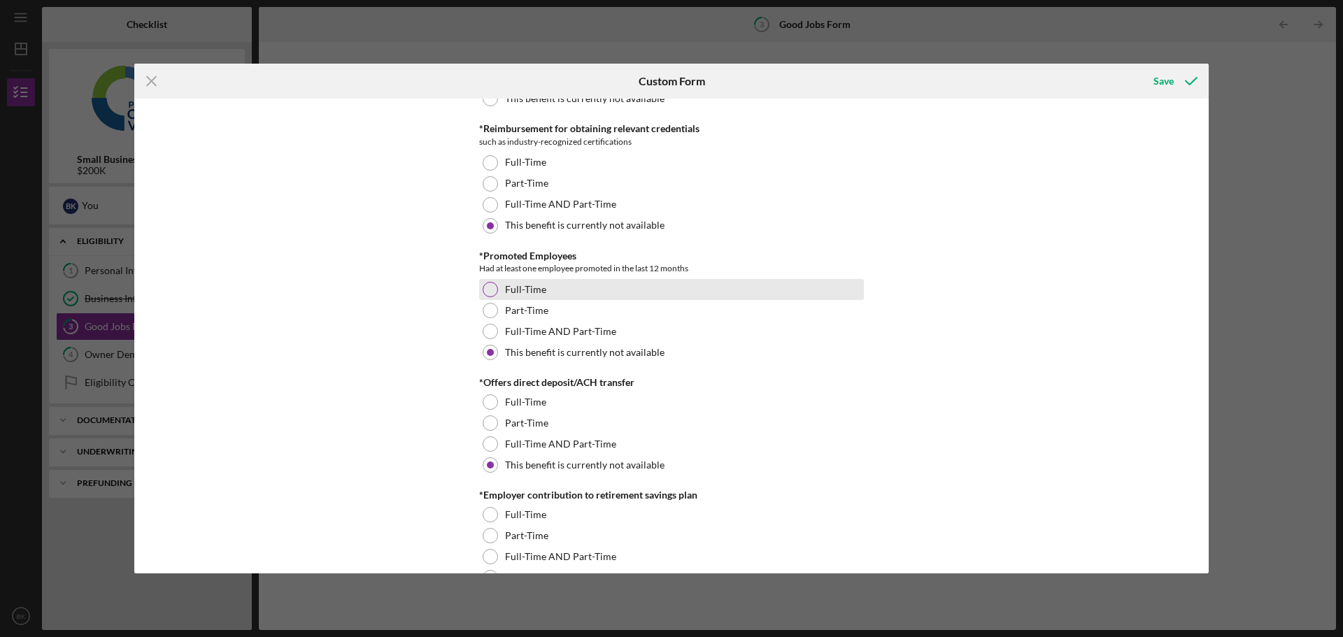
click at [525, 292] on label "Full-Time" at bounding box center [525, 289] width 41 height 11
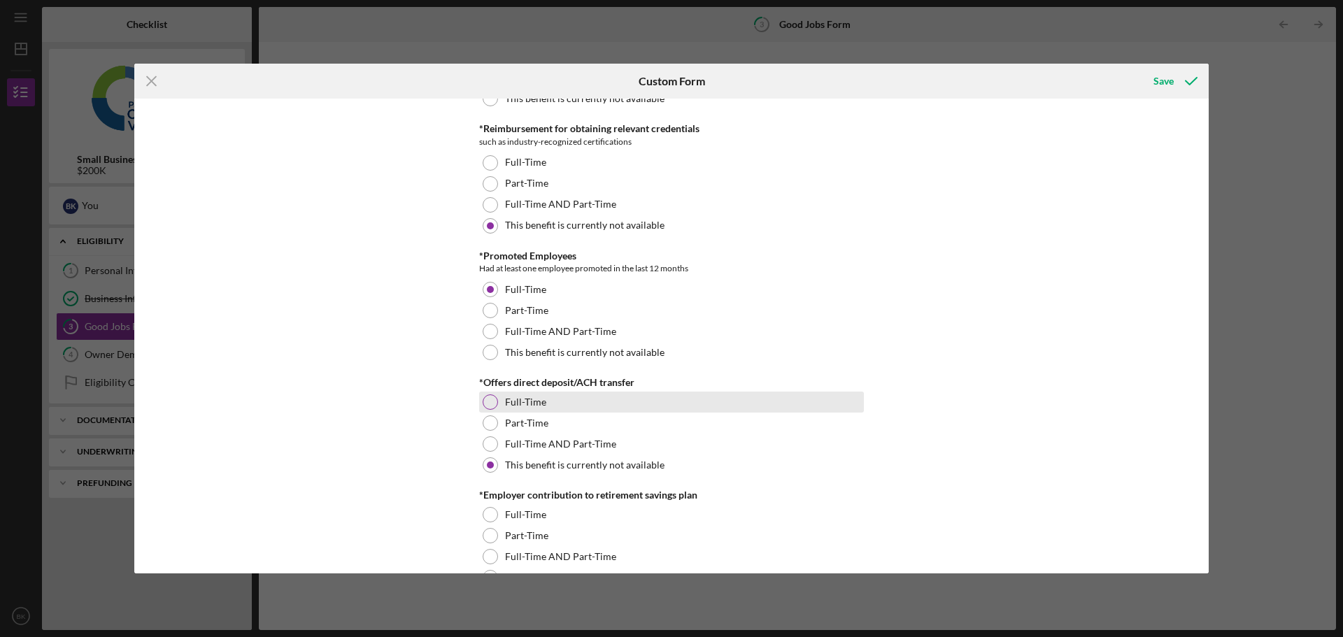
click at [591, 396] on div "Full-Time" at bounding box center [671, 402] width 385 height 21
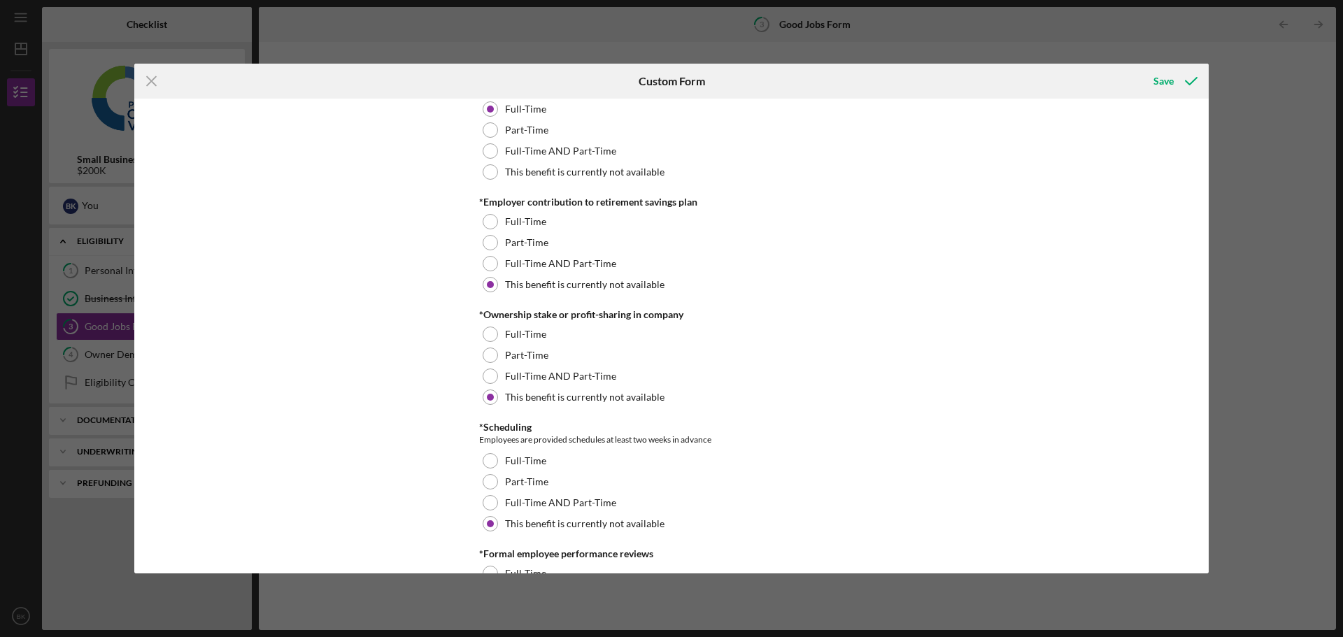
scroll to position [1329, 0]
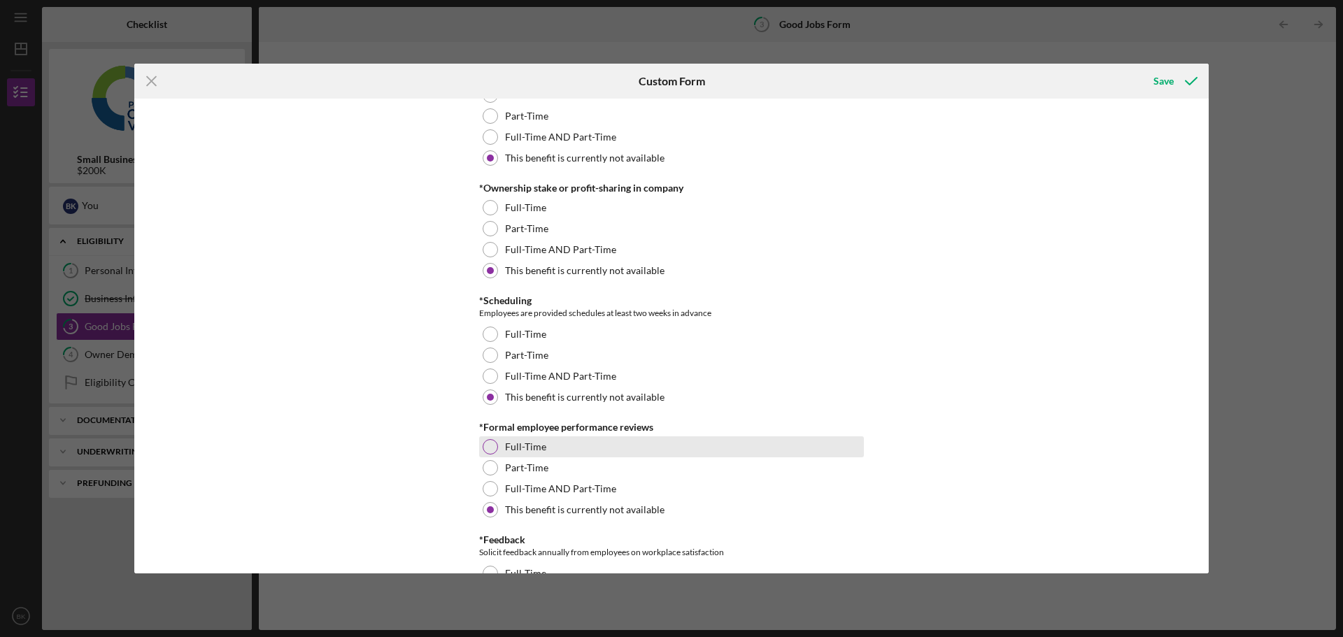
click at [577, 449] on div "Full-Time" at bounding box center [671, 446] width 385 height 21
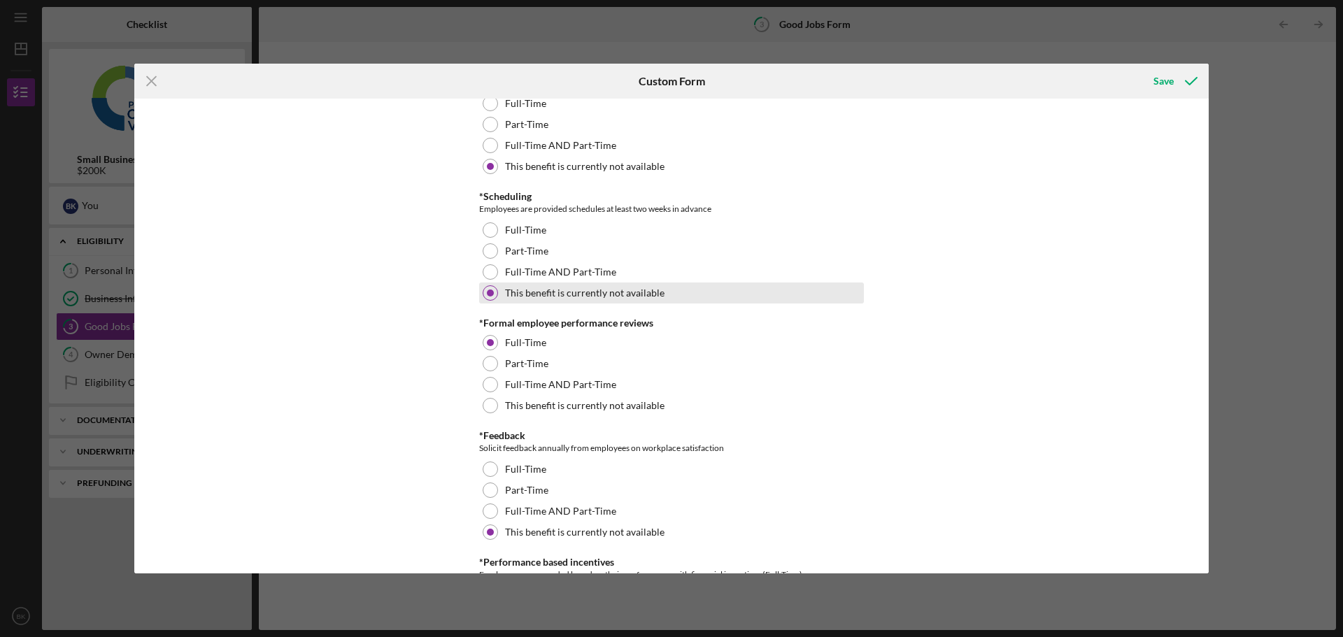
scroll to position [1608, 0]
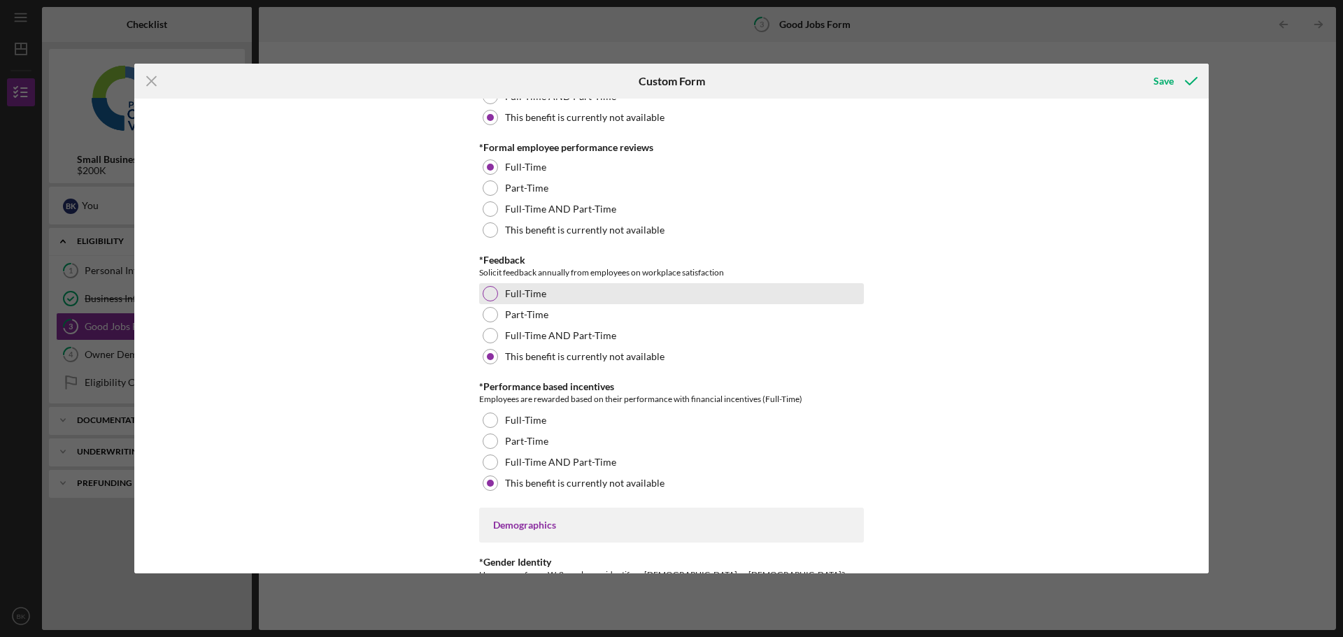
click at [523, 290] on label "Full-Time" at bounding box center [525, 293] width 41 height 11
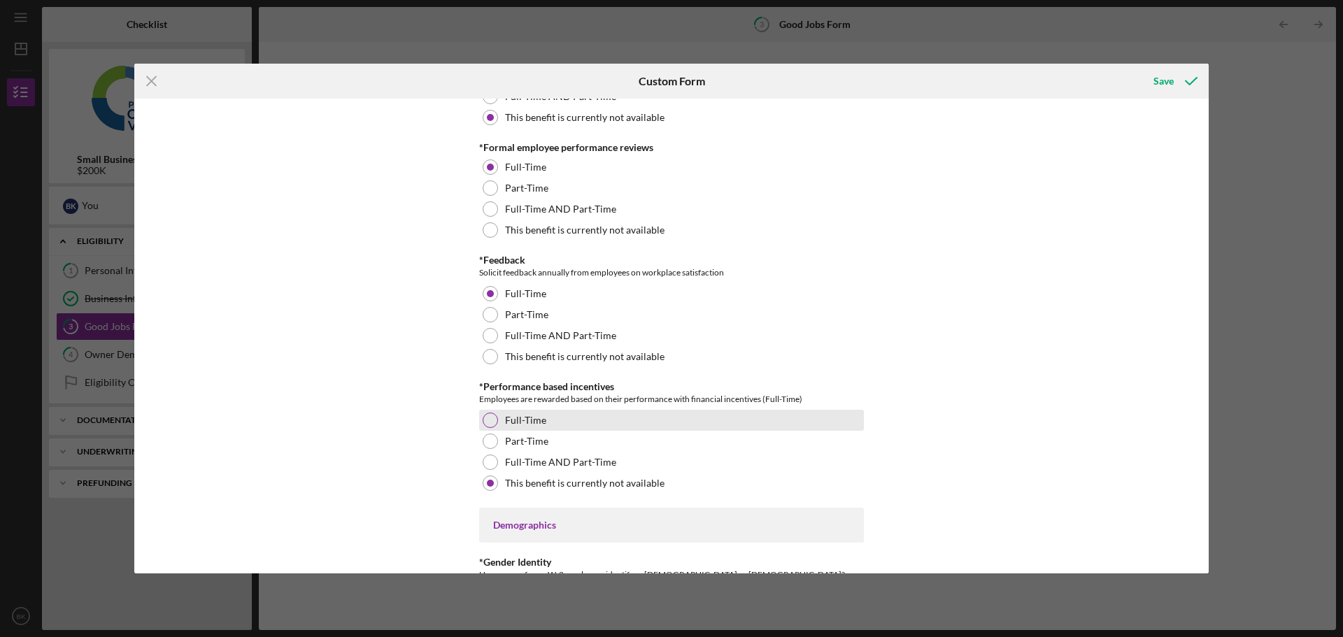
click at [535, 420] on label "Full-Time" at bounding box center [525, 420] width 41 height 11
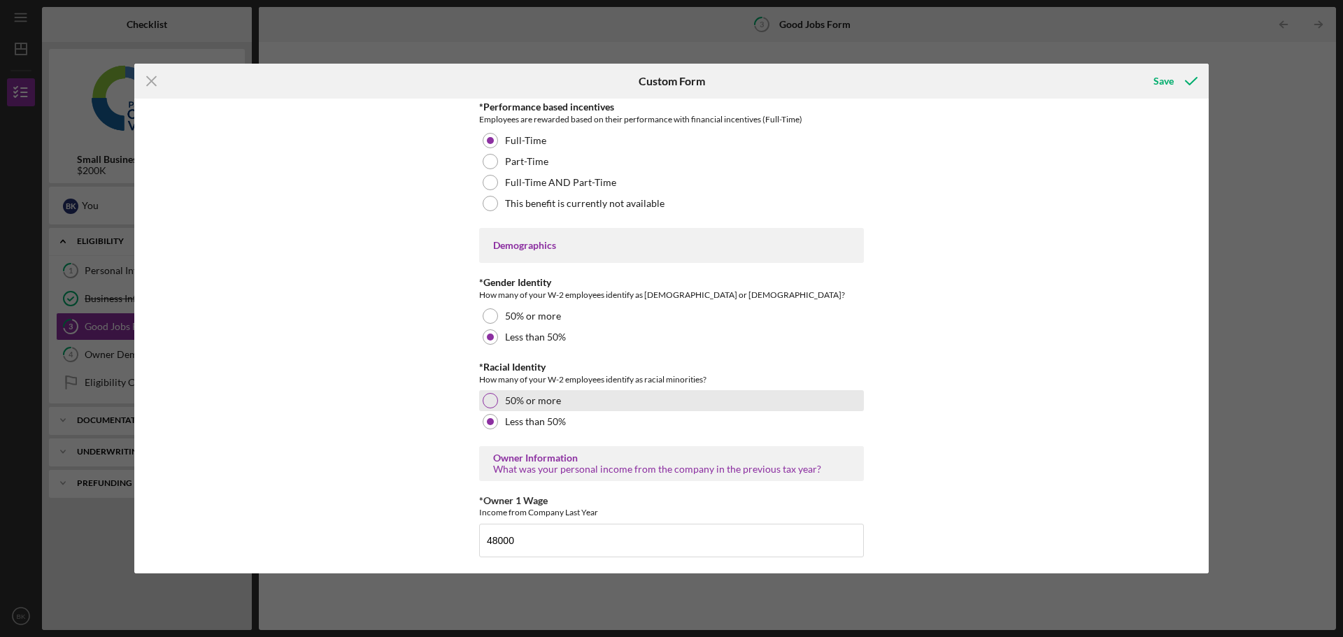
click at [538, 400] on label "50% or more" at bounding box center [533, 400] width 56 height 11
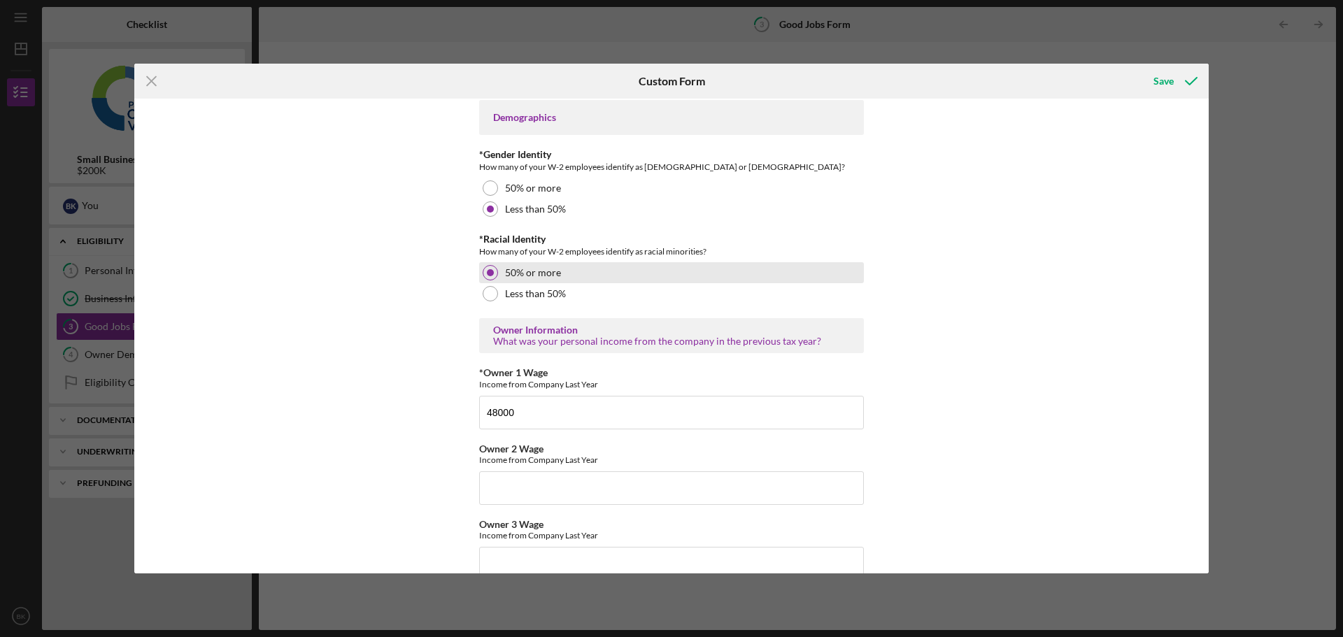
scroll to position [2098, 0]
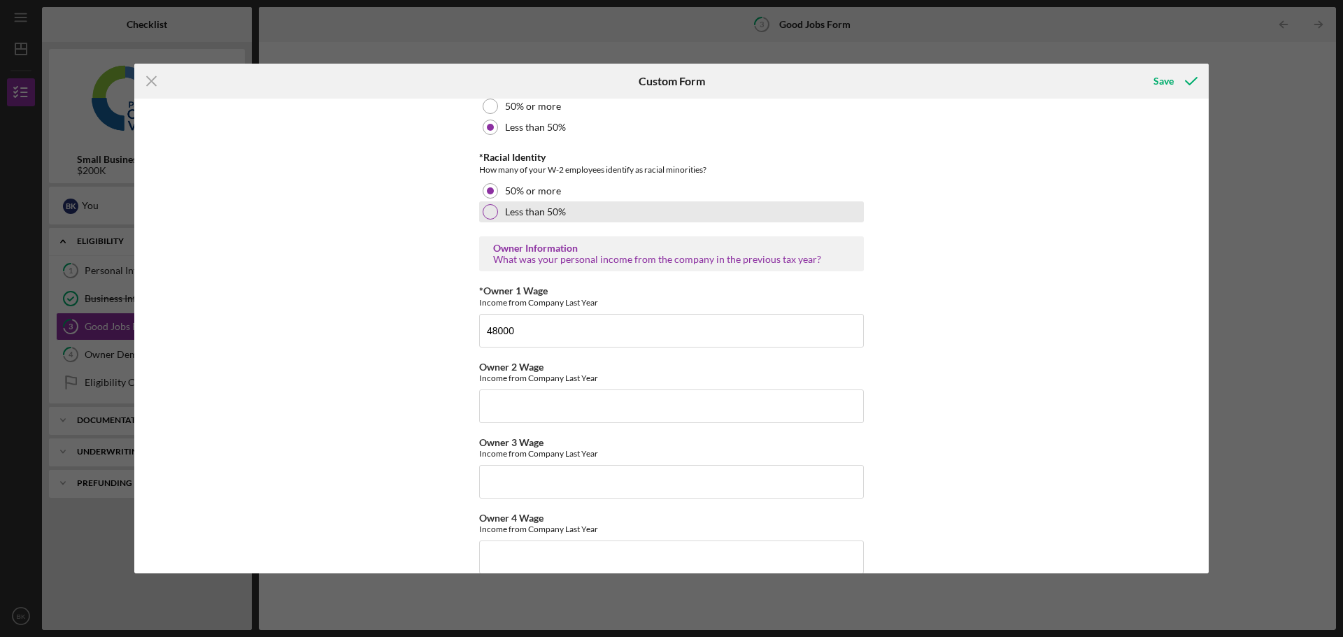
click at [532, 208] on label "Less than 50%" at bounding box center [535, 211] width 61 height 11
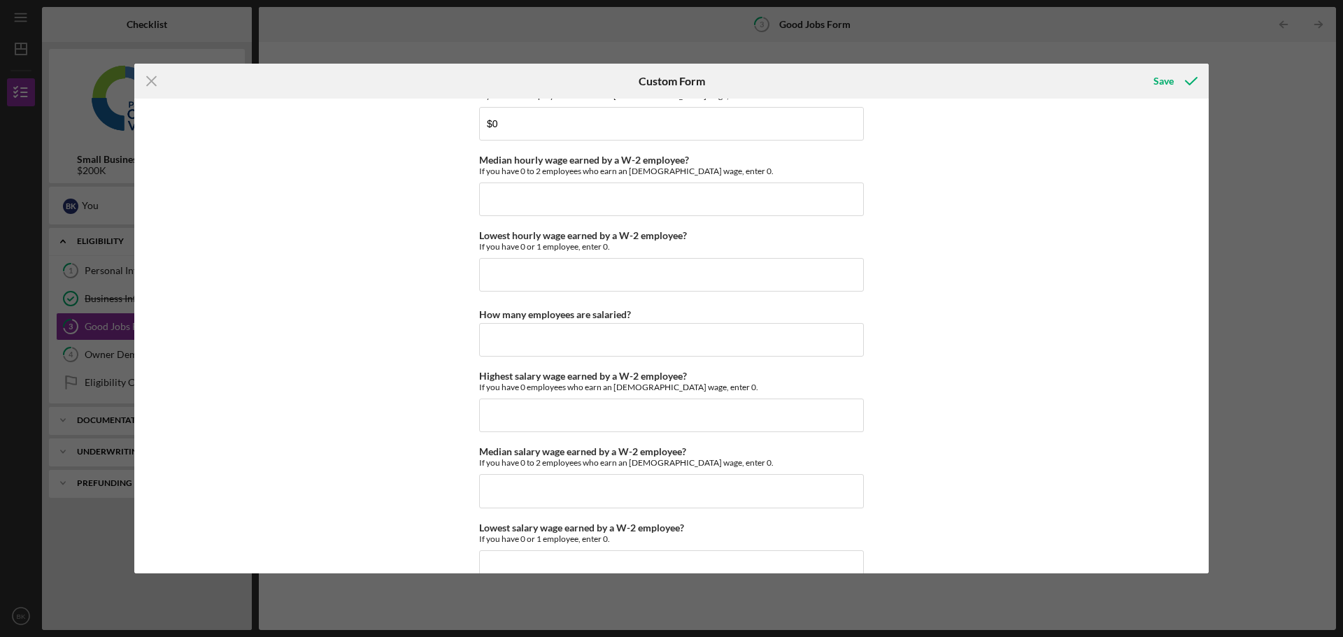
scroll to position [2447, 0]
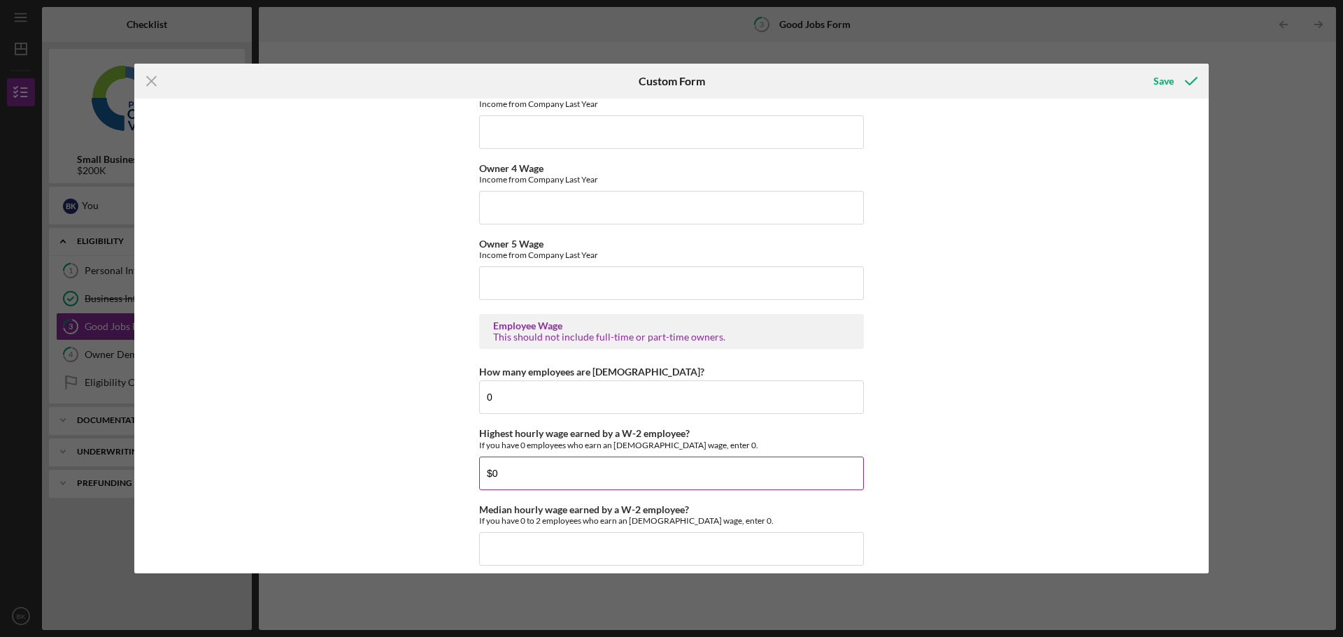
click at [559, 477] on input "$0" at bounding box center [671, 474] width 385 height 34
click at [982, 429] on div "Good Jobs Form *Number of [DEMOGRAPHIC_DATA] Owner Employment Please input all …" at bounding box center [671, 336] width 1074 height 475
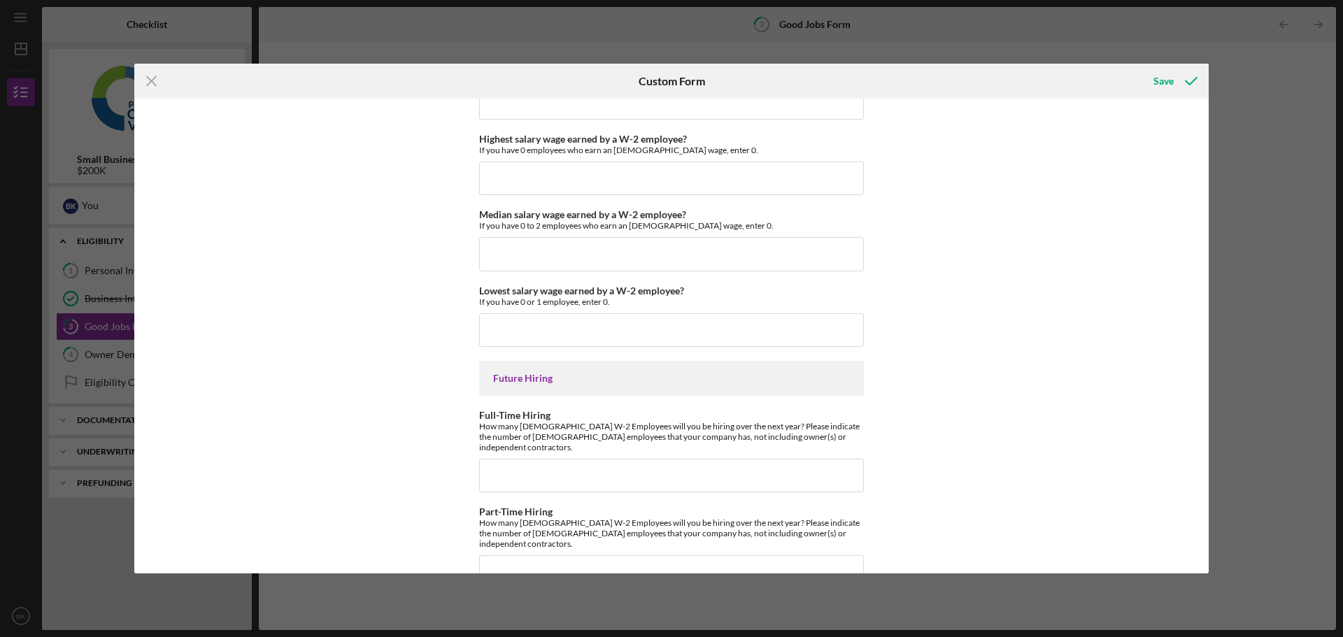
scroll to position [3050, 0]
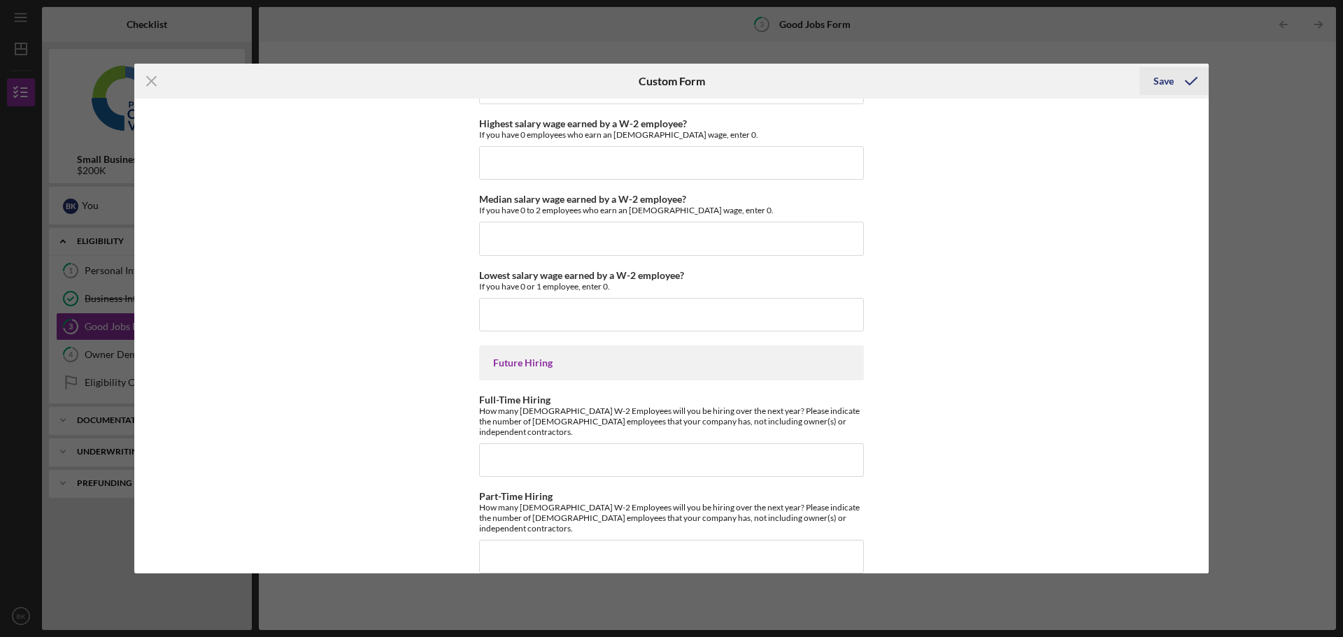
click at [1169, 74] on div "Save" at bounding box center [1163, 81] width 20 height 28
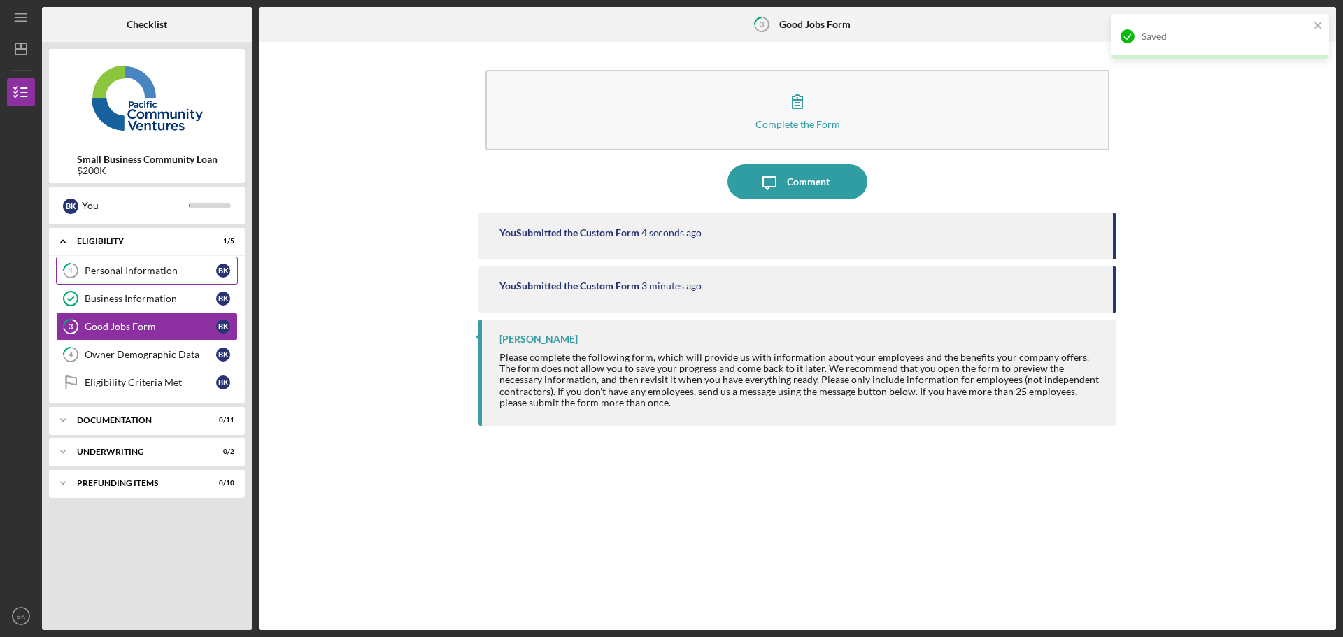
click at [134, 269] on div "Personal Information" at bounding box center [150, 270] width 131 height 11
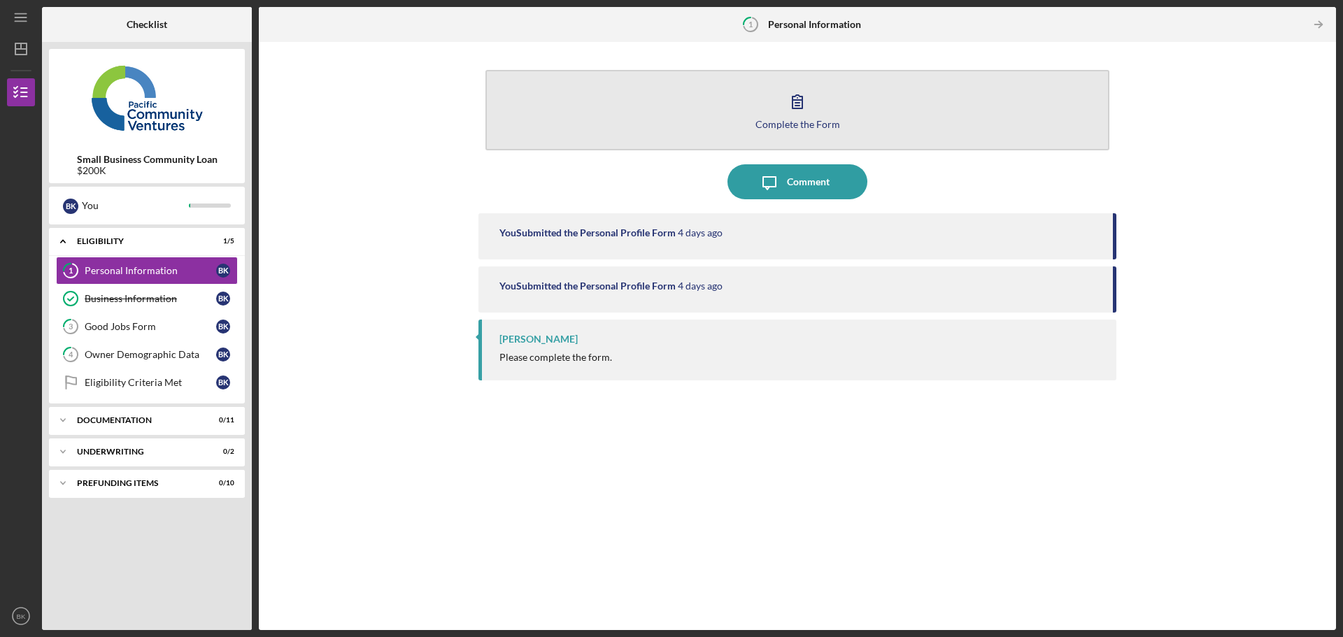
click at [817, 101] on button "Complete the Form Form" at bounding box center [797, 110] width 624 height 80
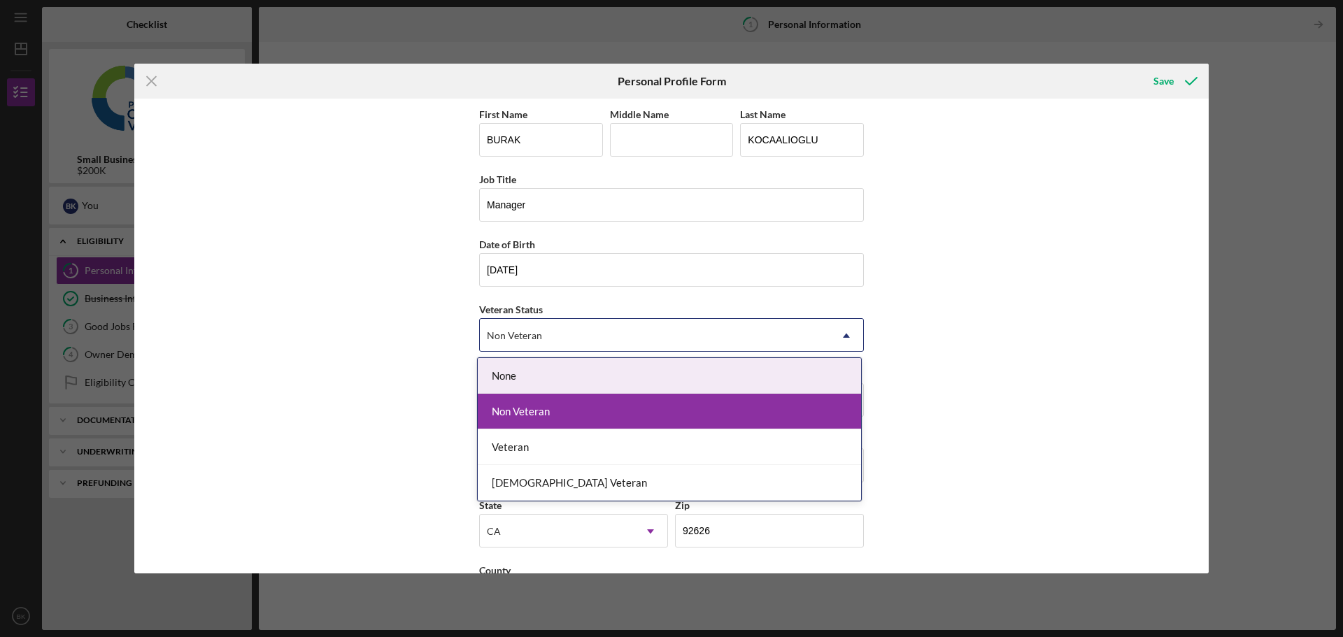
click at [623, 348] on div "Non Veteran" at bounding box center [655, 336] width 350 height 32
click at [584, 376] on div "None" at bounding box center [669, 376] width 383 height 36
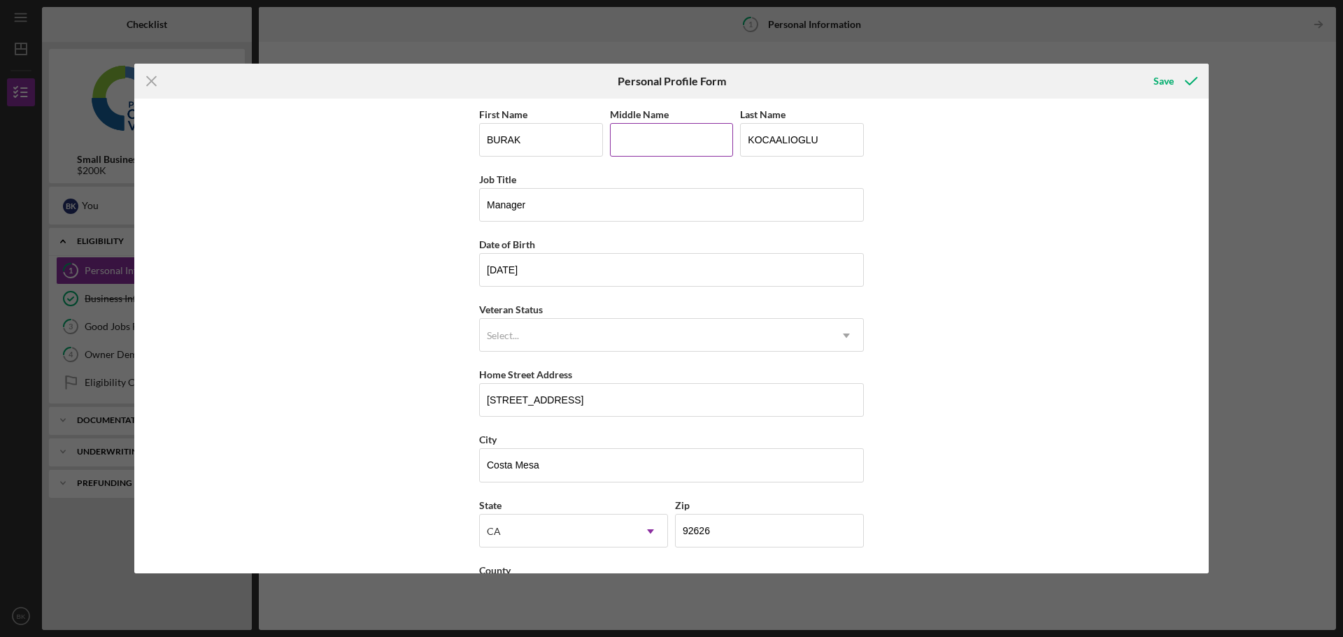
click at [687, 141] on input "Middle Name" at bounding box center [672, 140] width 124 height 34
click at [1178, 83] on icon "submit" at bounding box center [1190, 81] width 35 height 35
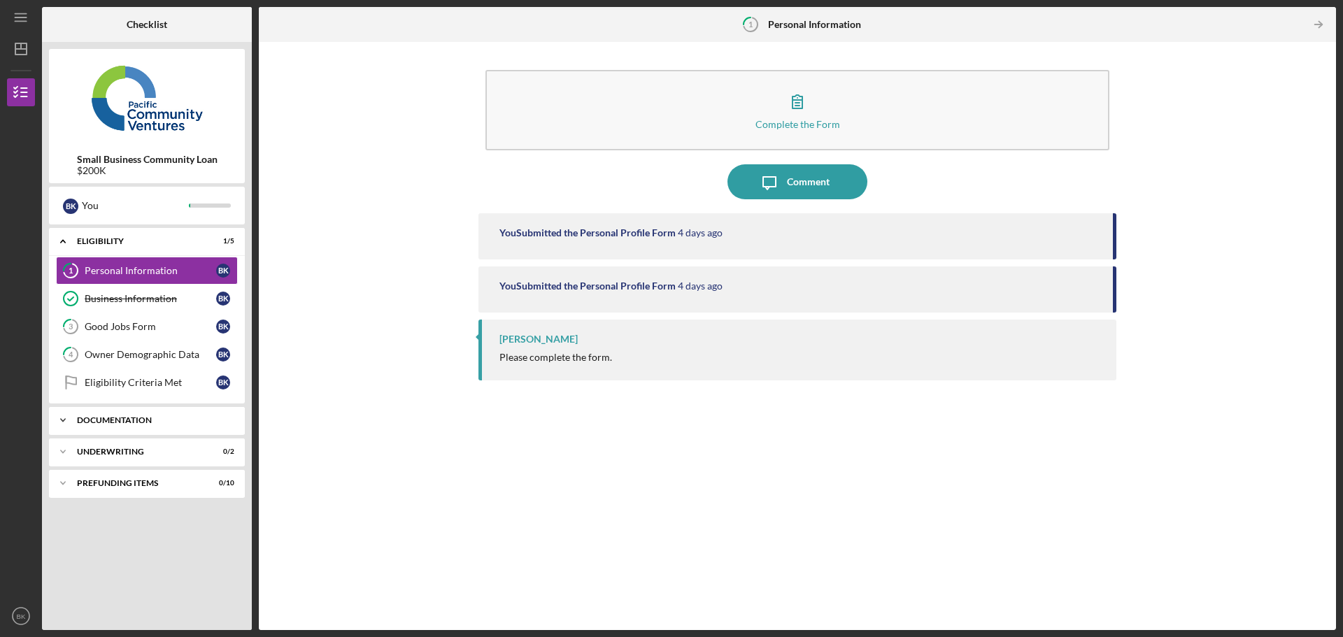
click at [154, 424] on div "Icon/Expander Documentation 0 / 11" at bounding box center [147, 420] width 196 height 28
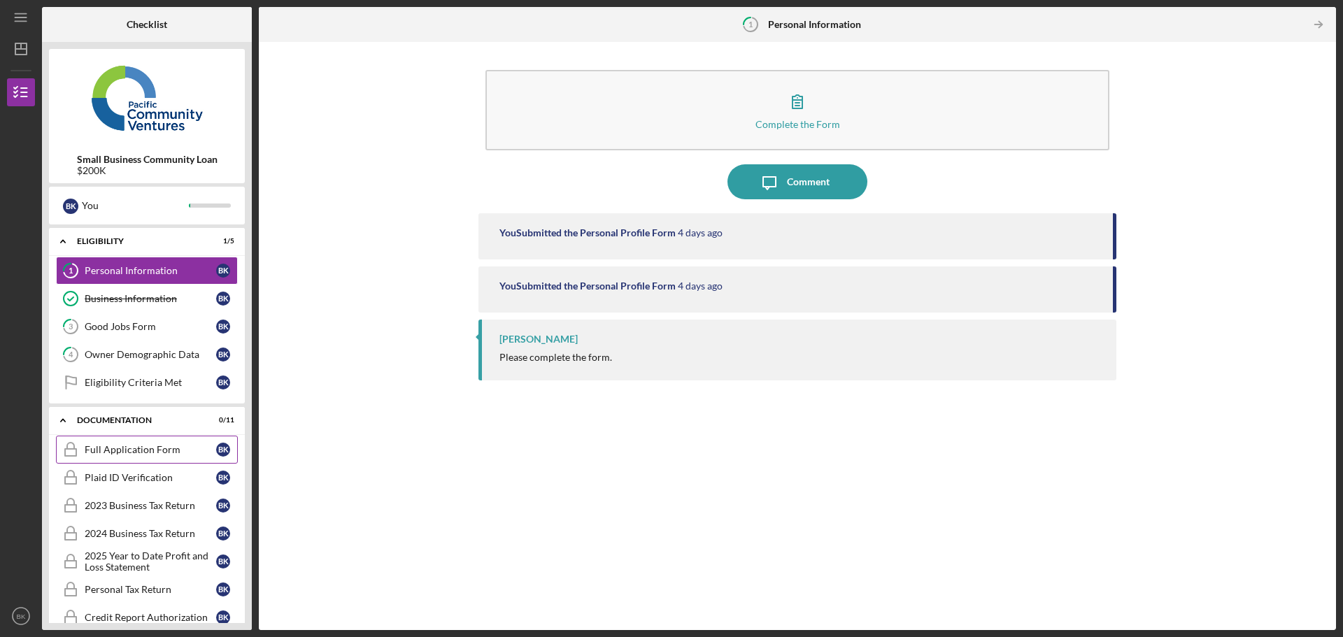
click at [150, 445] on div "Full Application Form" at bounding box center [150, 449] width 131 height 11
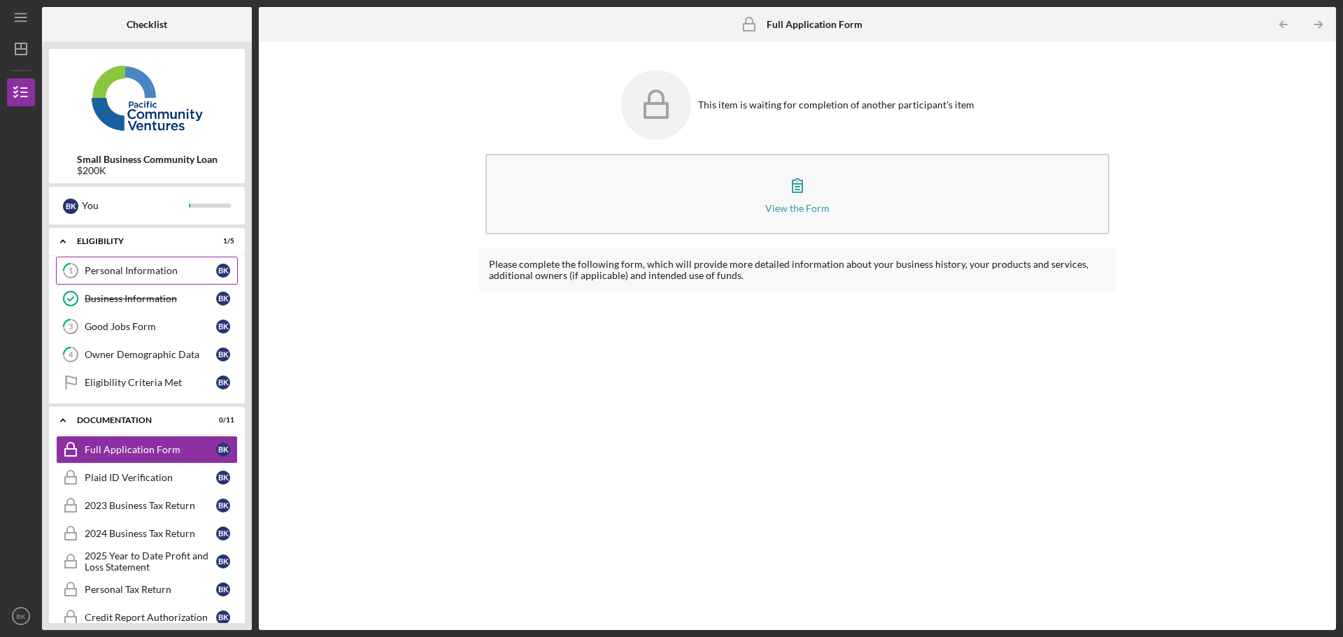
click at [162, 269] on div "Personal Information" at bounding box center [150, 270] width 131 height 11
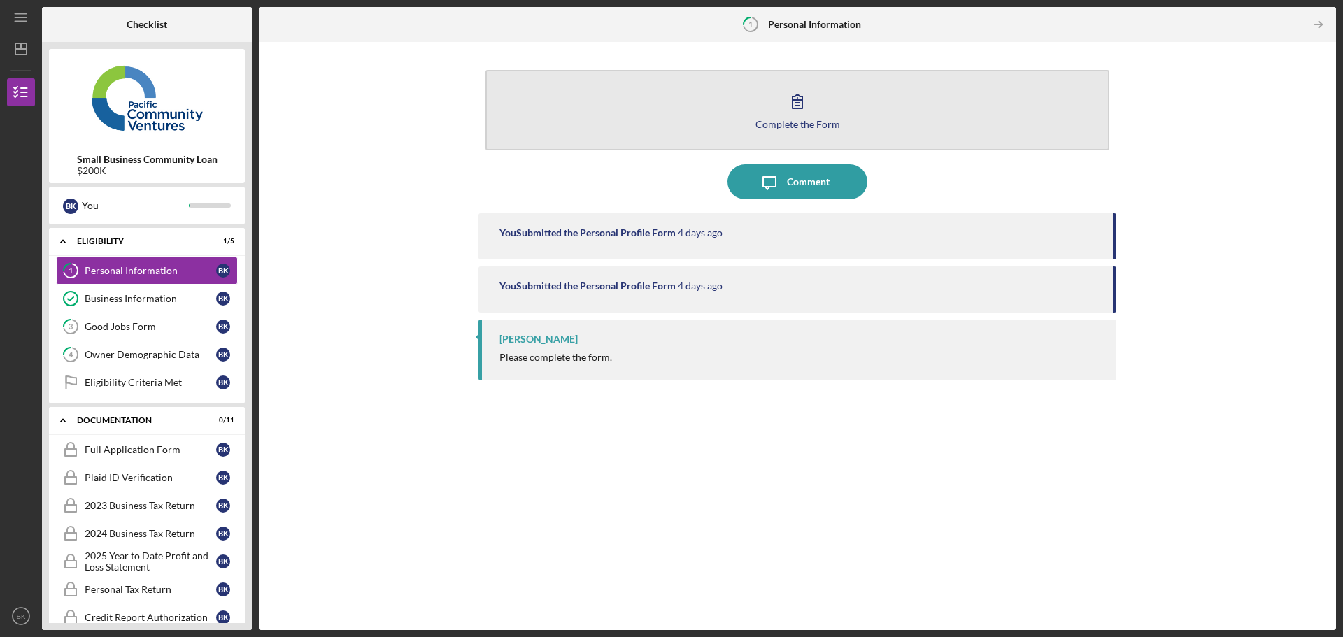
click at [799, 108] on icon "button" at bounding box center [797, 101] width 35 height 35
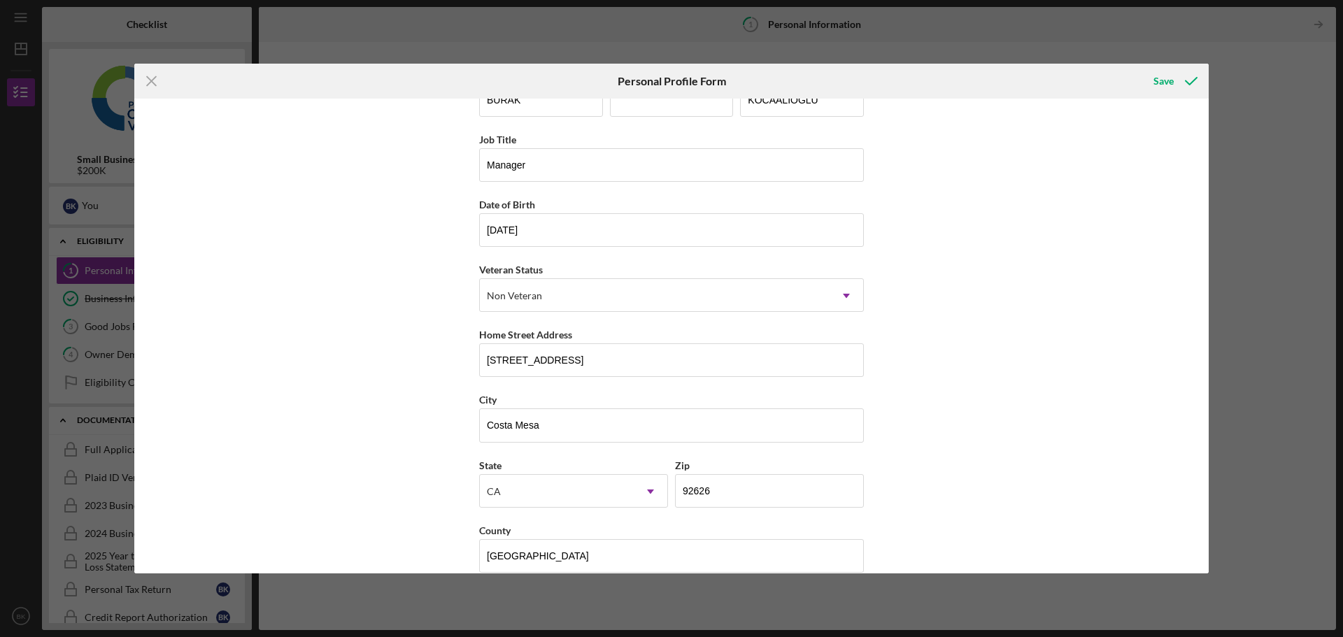
scroll to position [60, 0]
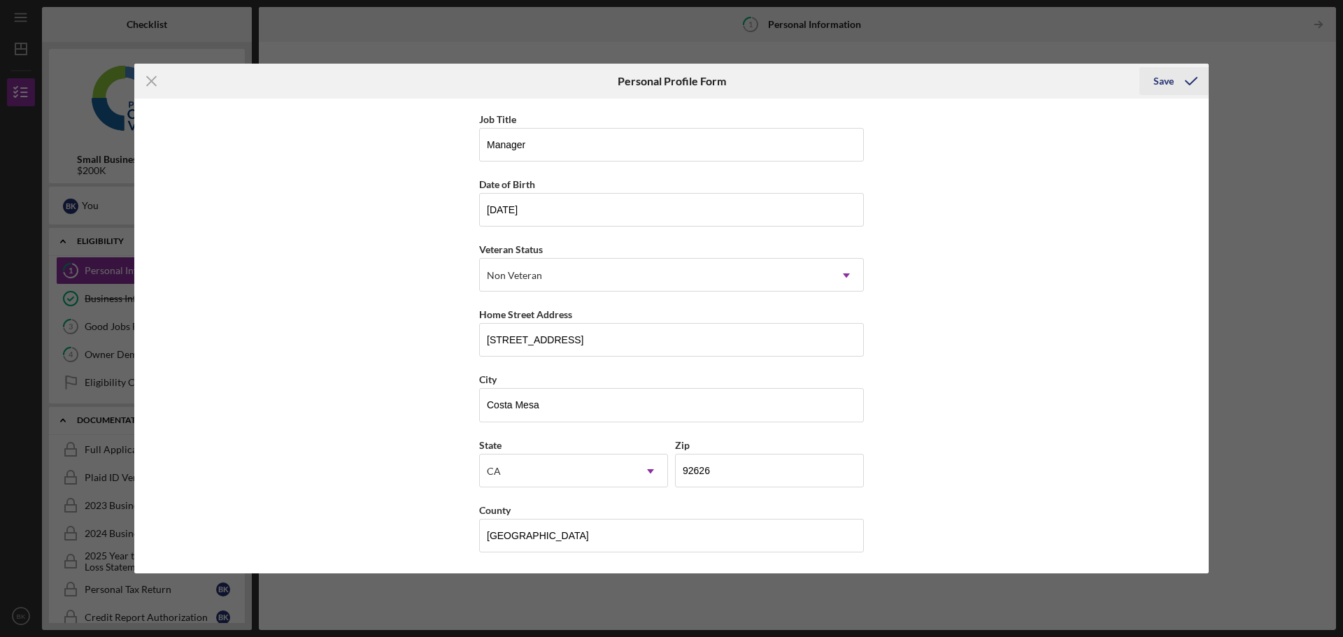
click at [1169, 78] on div "Save" at bounding box center [1163, 81] width 20 height 28
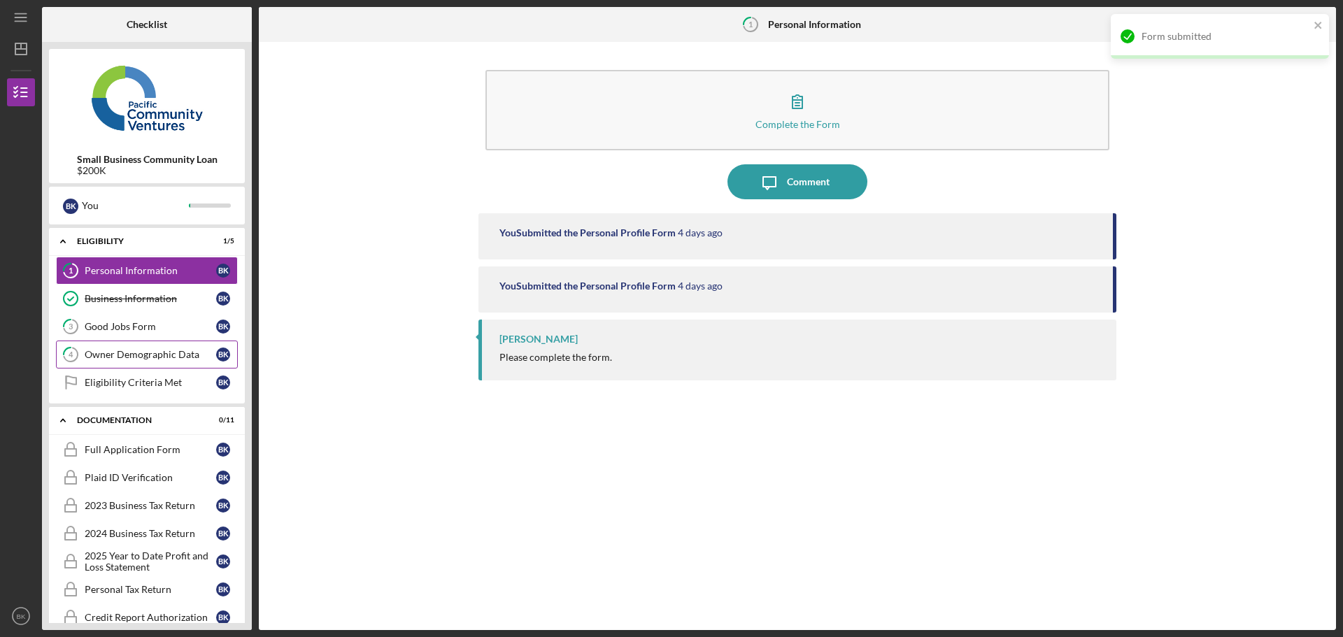
click at [107, 348] on link "4 Owner Demographic Data B K" at bounding box center [147, 355] width 182 height 28
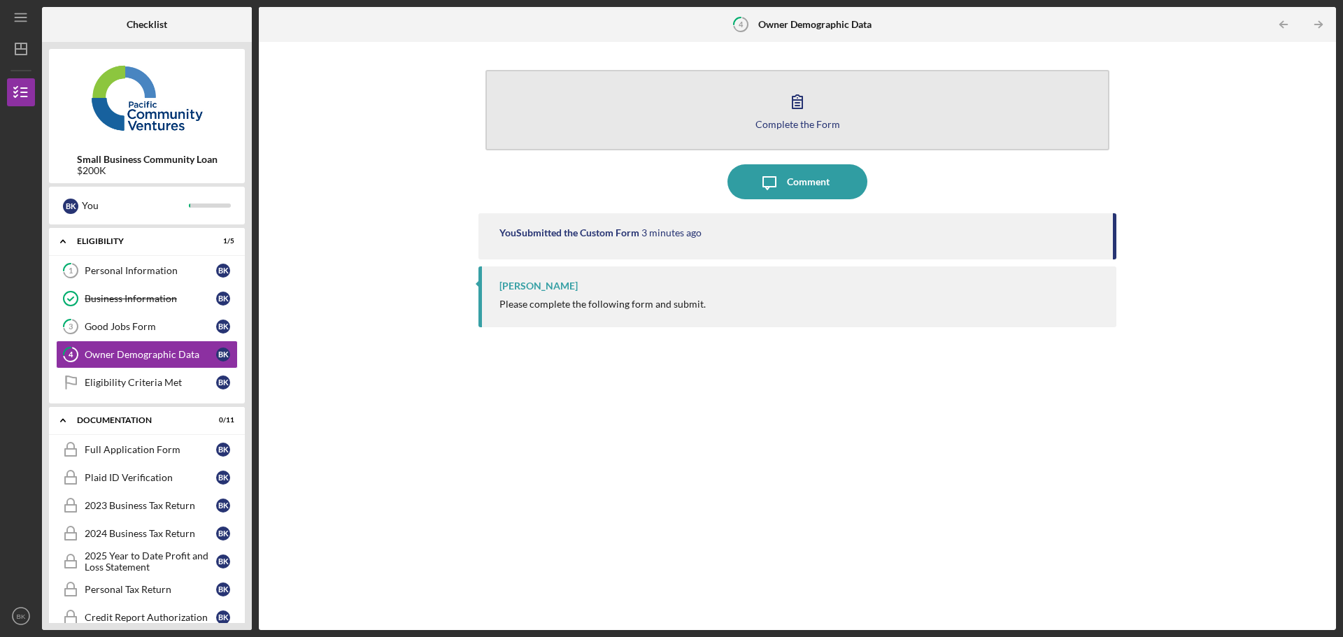
click at [800, 119] on div "Complete the Form" at bounding box center [797, 124] width 85 height 10
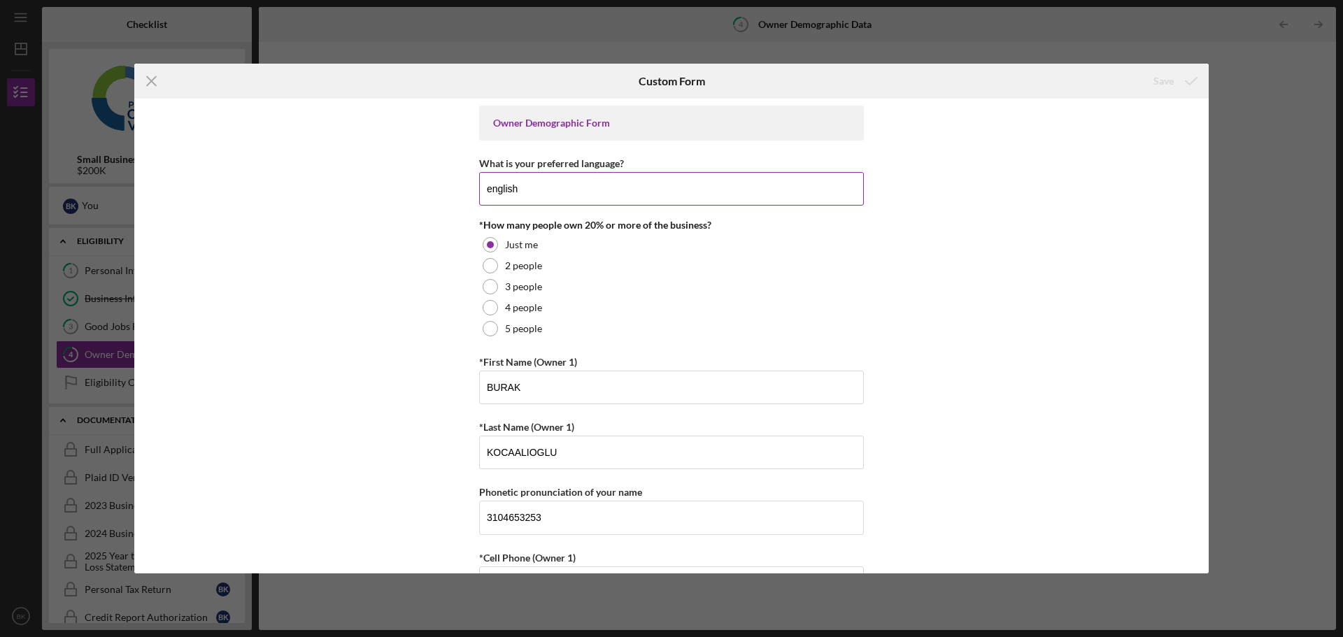
click at [596, 184] on input "english" at bounding box center [671, 189] width 385 height 34
click at [1139, 67] on button "Save" at bounding box center [1173, 81] width 69 height 28
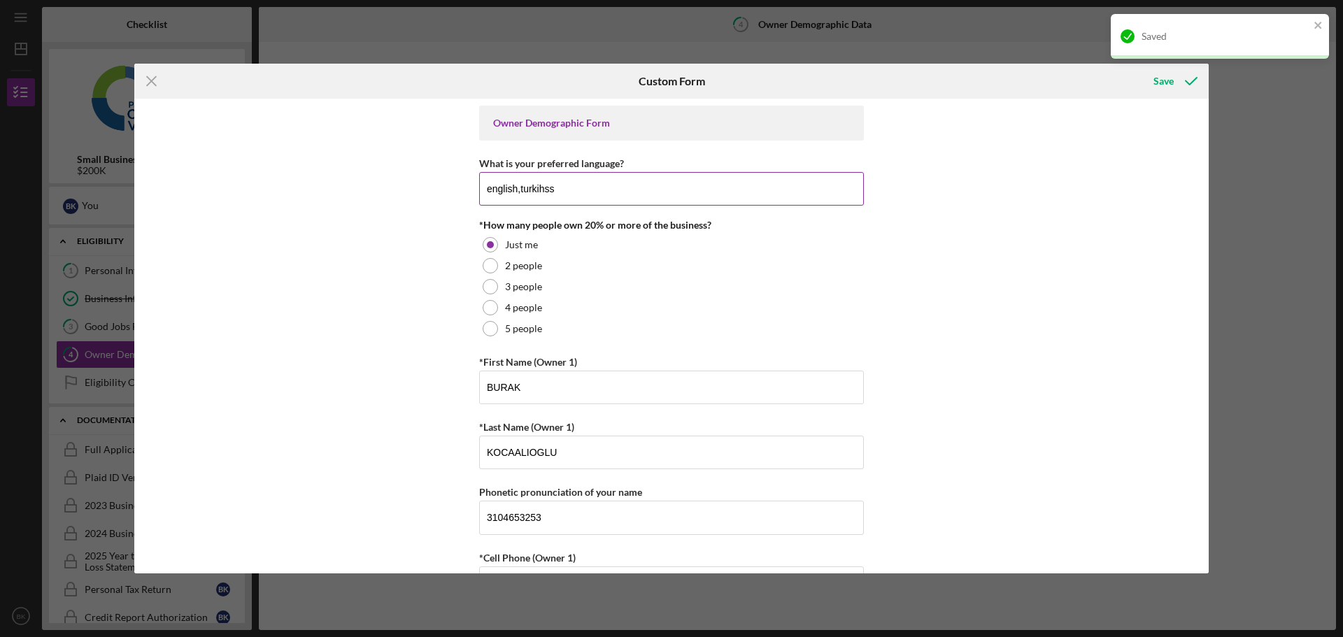
type input "english,turkihssh"
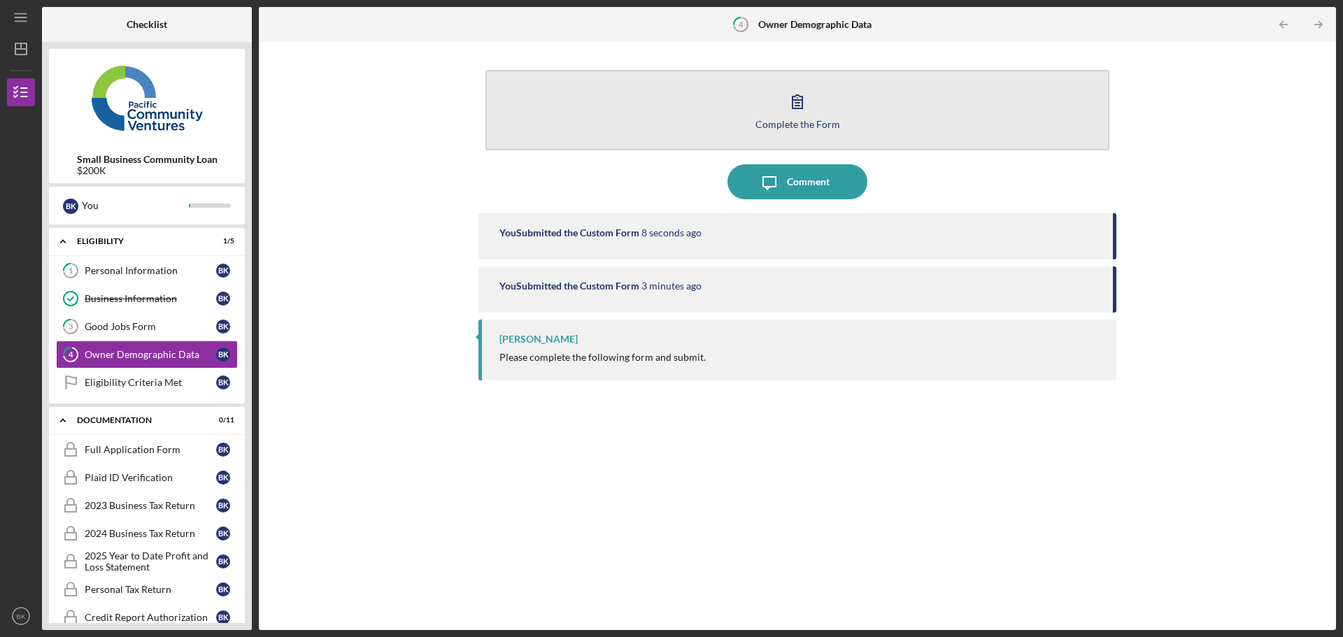
click at [815, 99] on button "Complete the Form Form" at bounding box center [797, 110] width 624 height 80
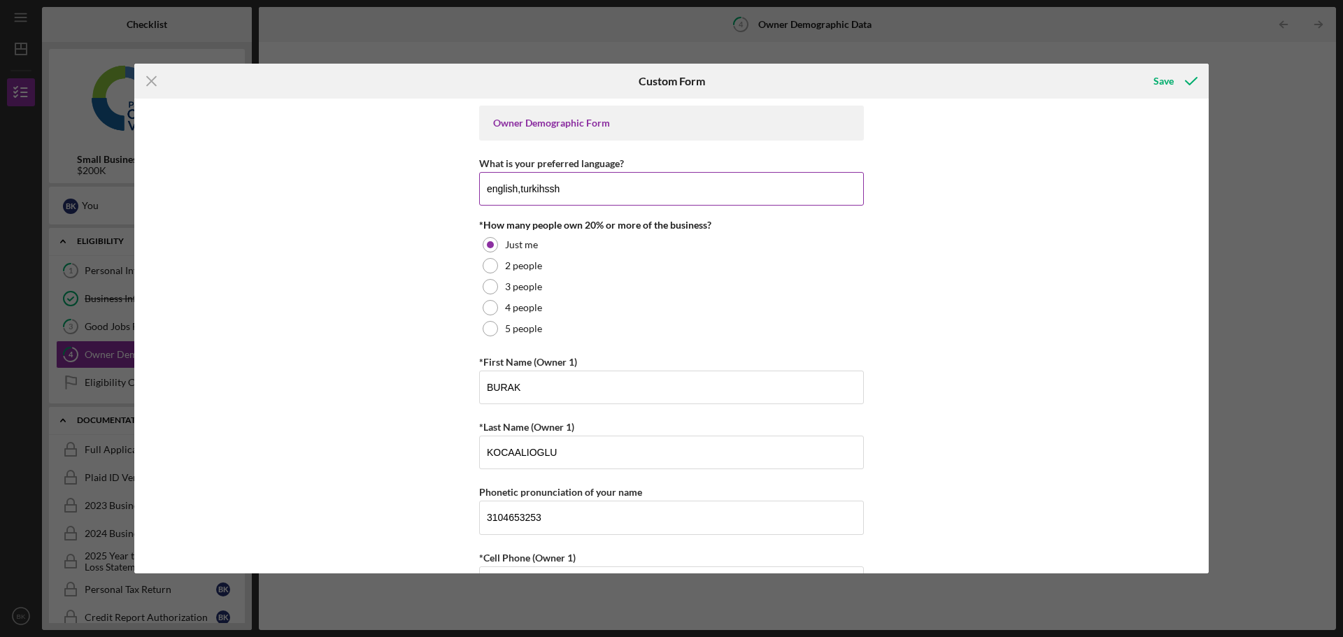
click at [553, 191] on input "english,turkihssh" at bounding box center [671, 189] width 385 height 34
click at [582, 192] on input "english,turkihssh" at bounding box center [671, 189] width 385 height 34
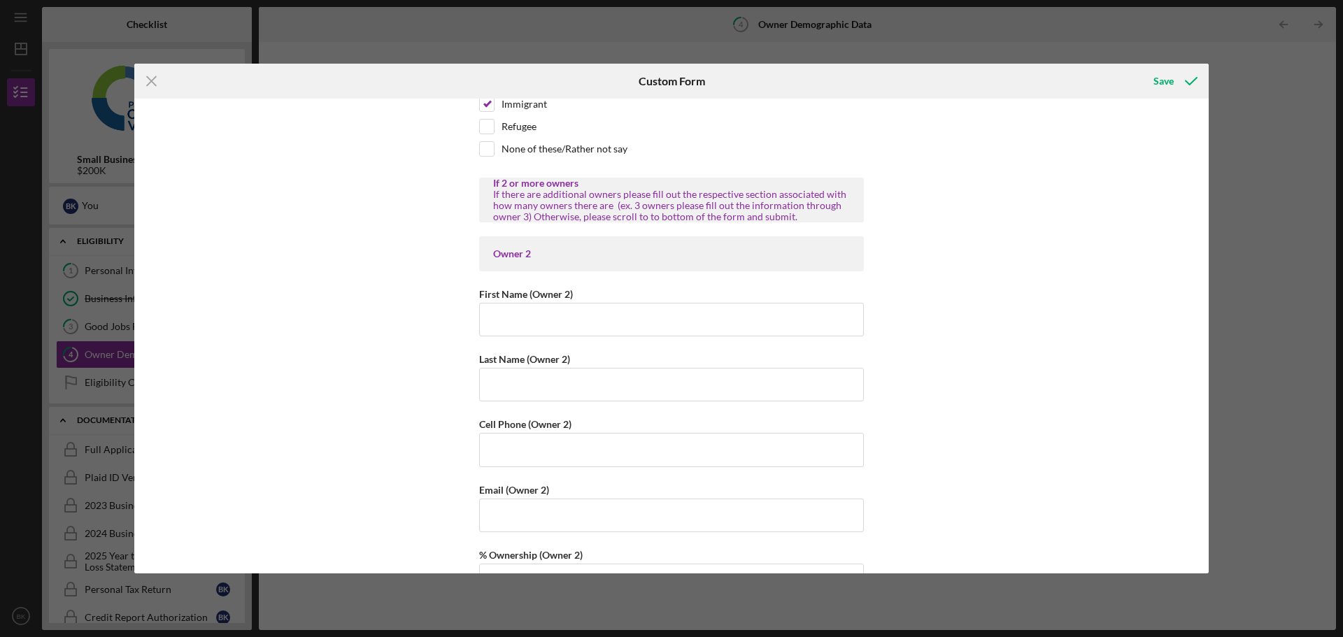
scroll to position [1329, 0]
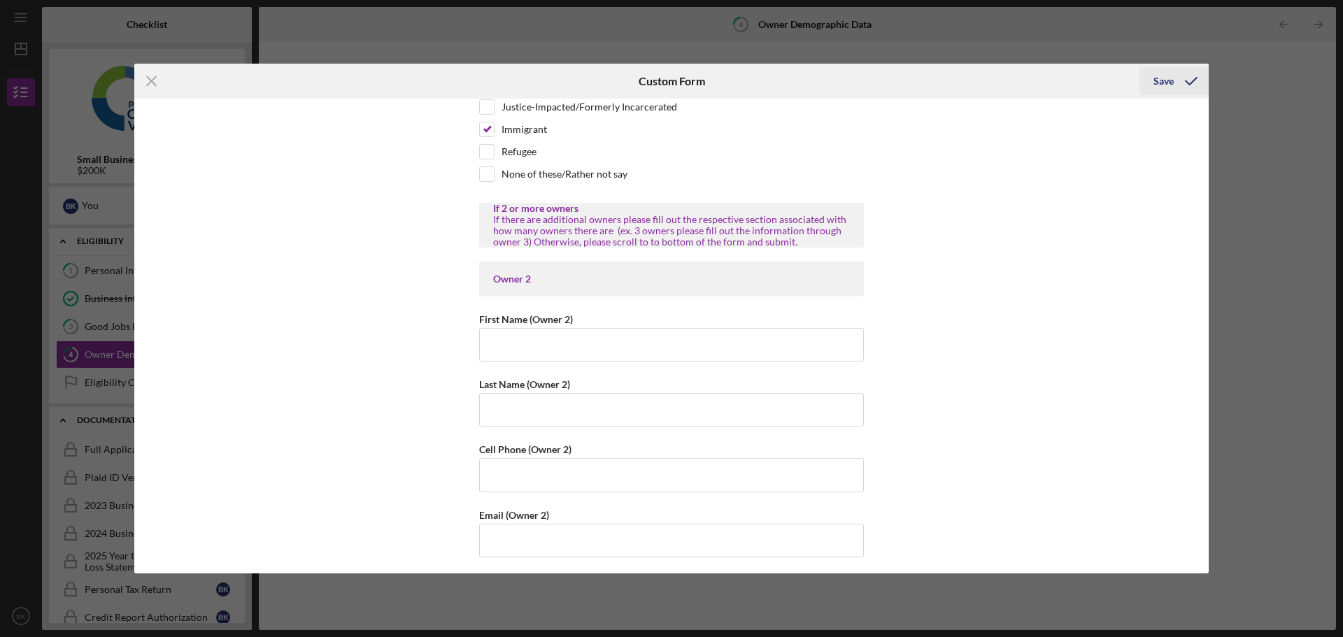
type input "english,turkish"
click at [1164, 69] on div "Save" at bounding box center [1163, 81] width 20 height 28
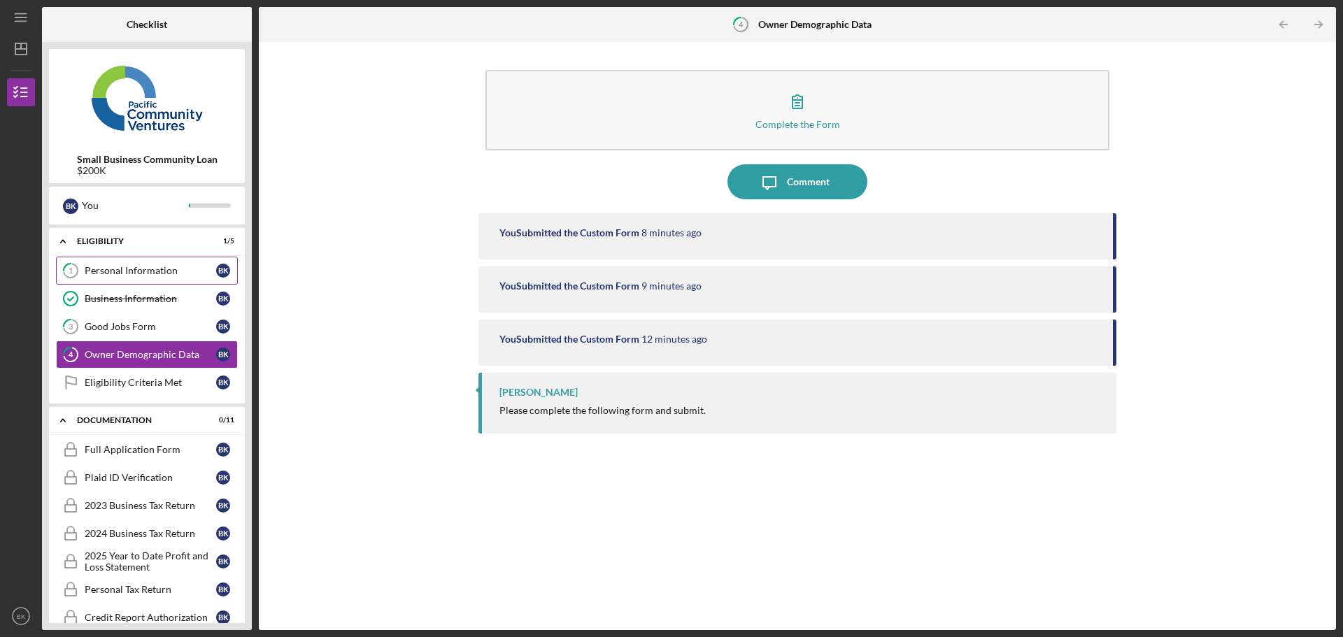
click at [149, 277] on link "1 Personal Information B K" at bounding box center [147, 271] width 182 height 28
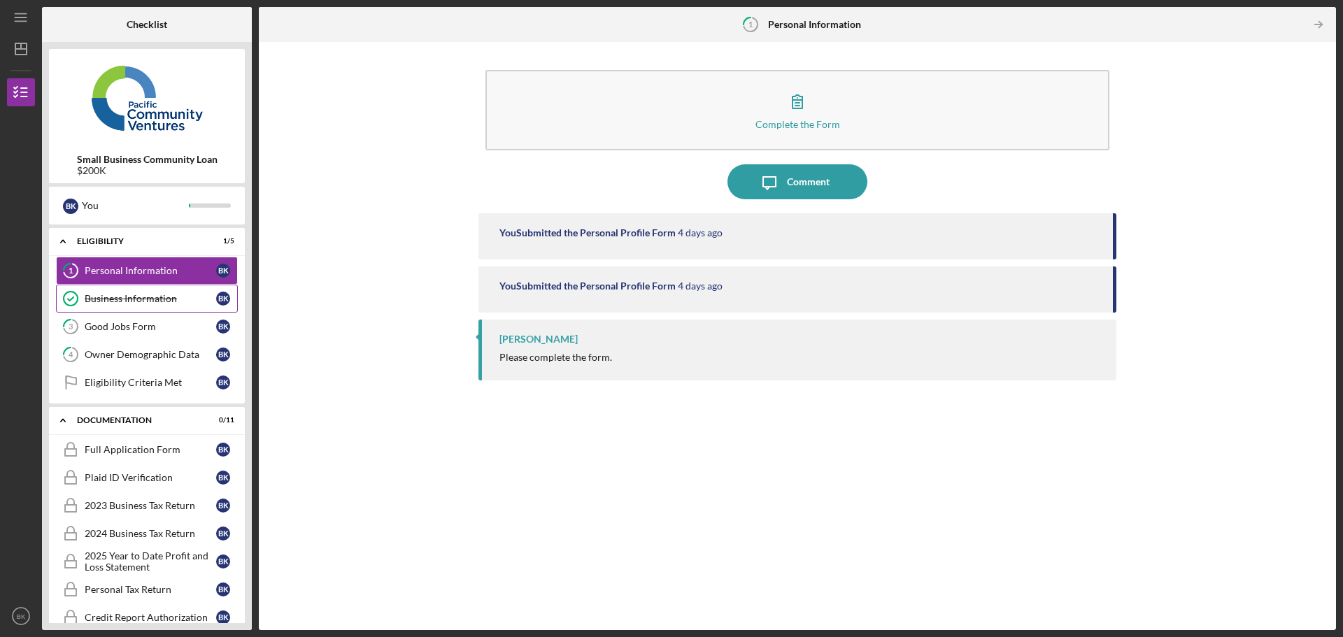
click at [152, 292] on link "Business Information Business Information B K" at bounding box center [147, 299] width 182 height 28
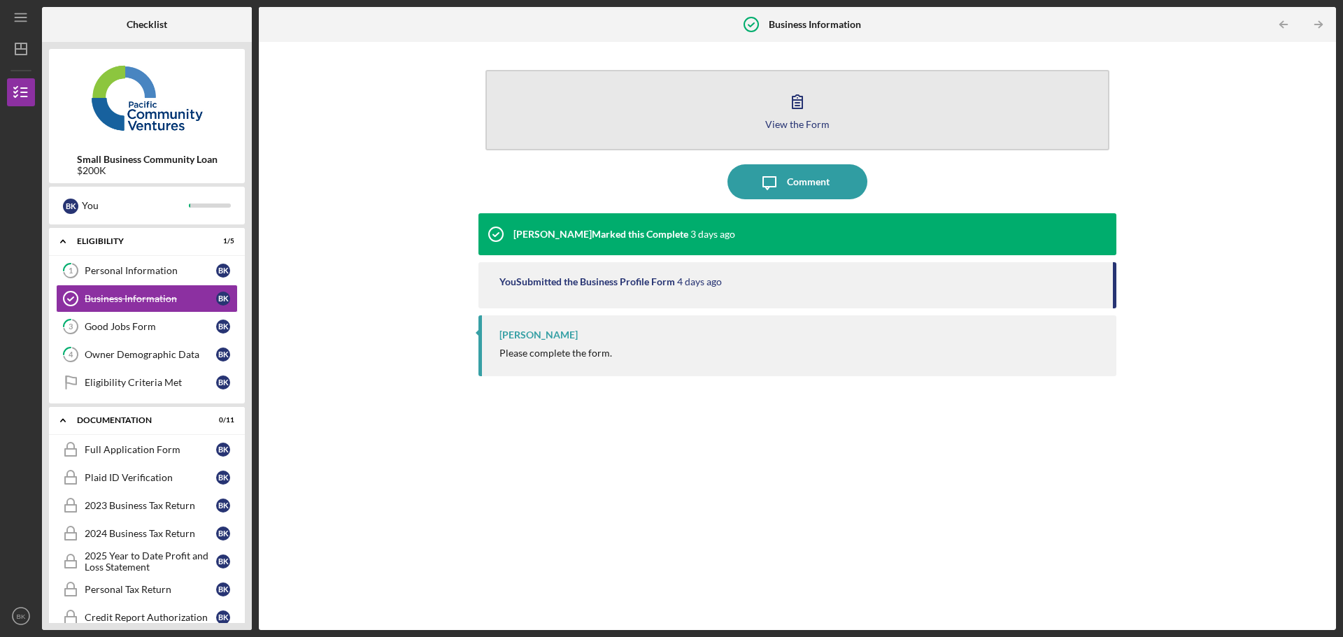
click at [806, 110] on icon "button" at bounding box center [797, 101] width 35 height 35
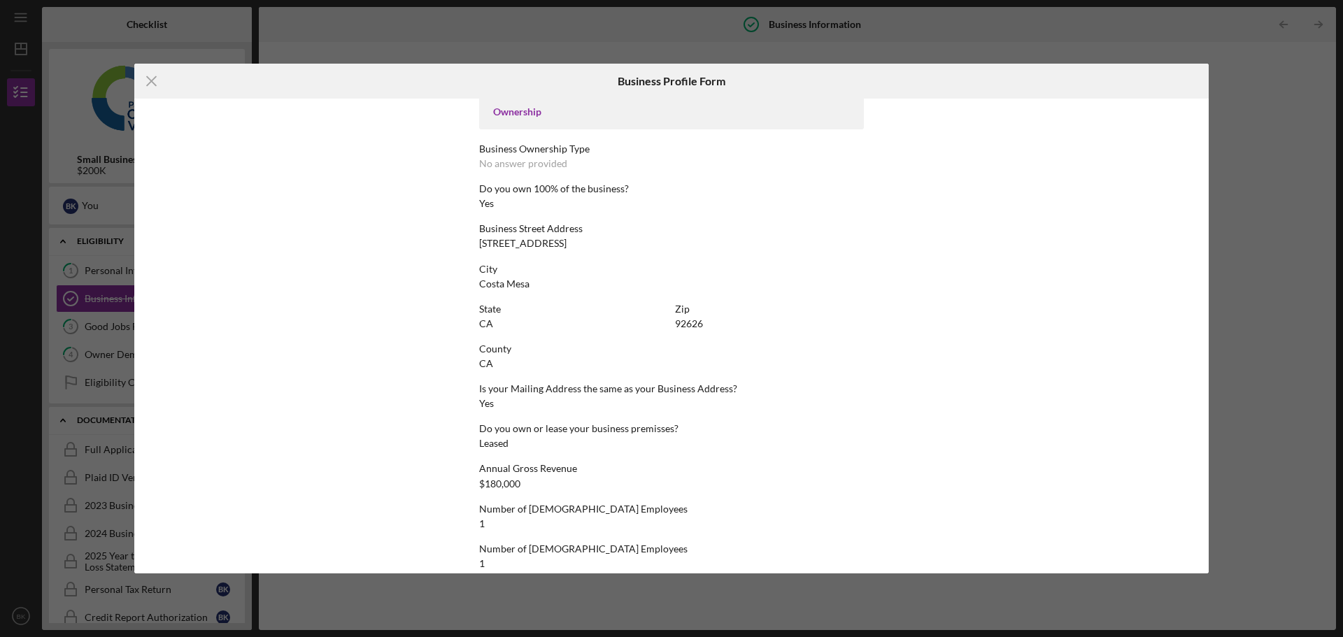
scroll to position [491, 0]
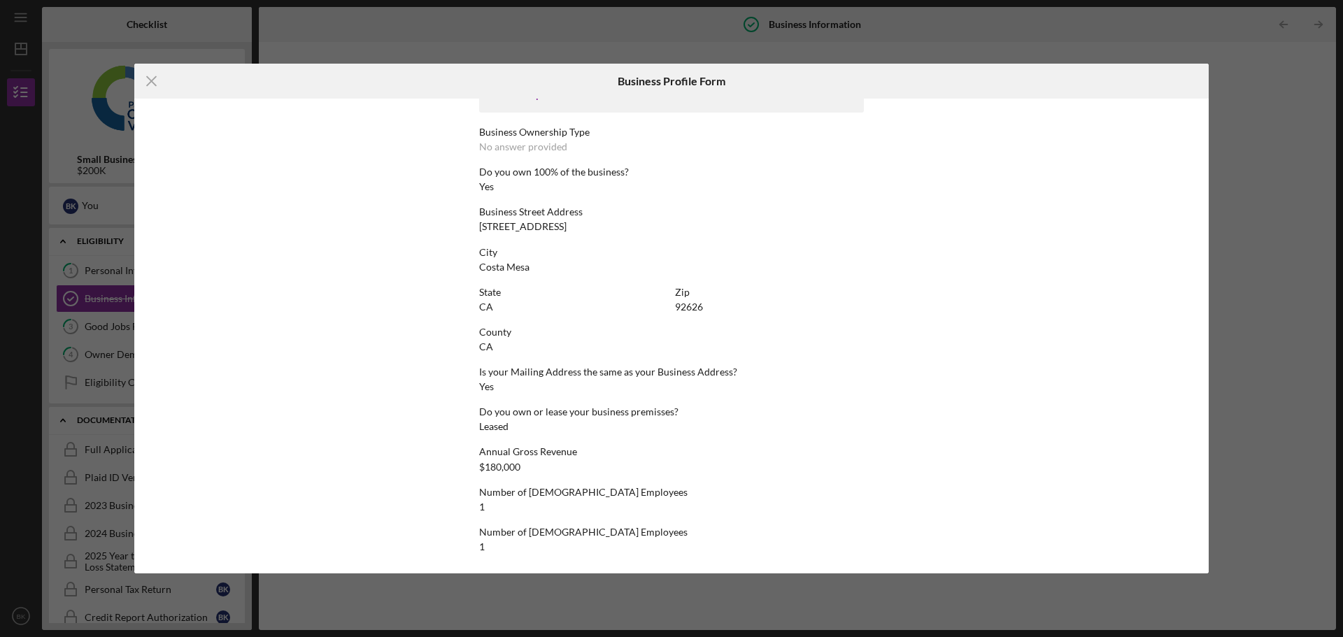
click at [1284, 127] on div "Icon/Menu Close Business Profile Form This form is no longer editable because t…" at bounding box center [671, 318] width 1343 height 637
